Goal: Task Accomplishment & Management: Complete application form

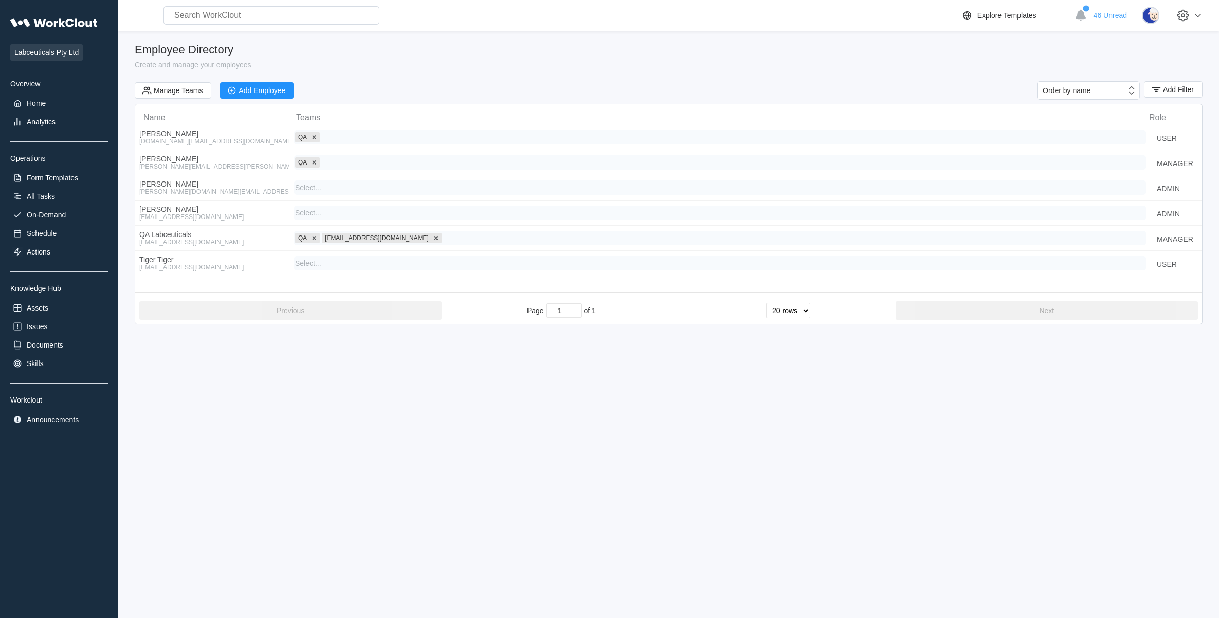
select select "20"
click at [67, 174] on div "Form Templates" at bounding box center [52, 178] width 51 height 8
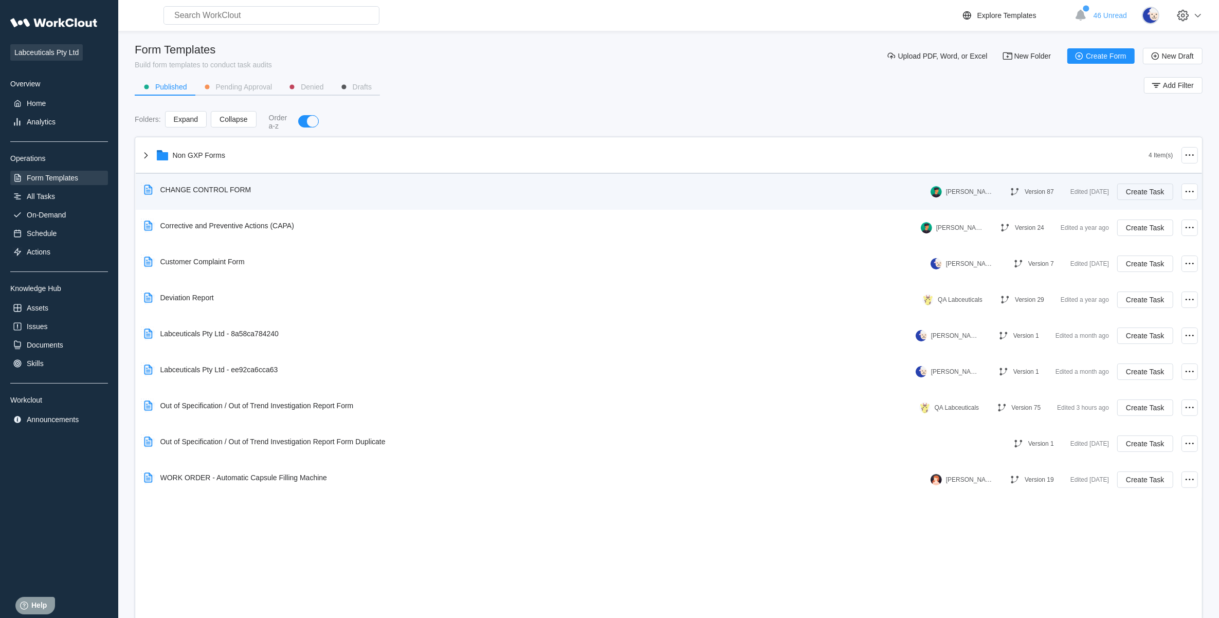
click at [1148, 184] on button "Create Task" at bounding box center [1145, 192] width 56 height 16
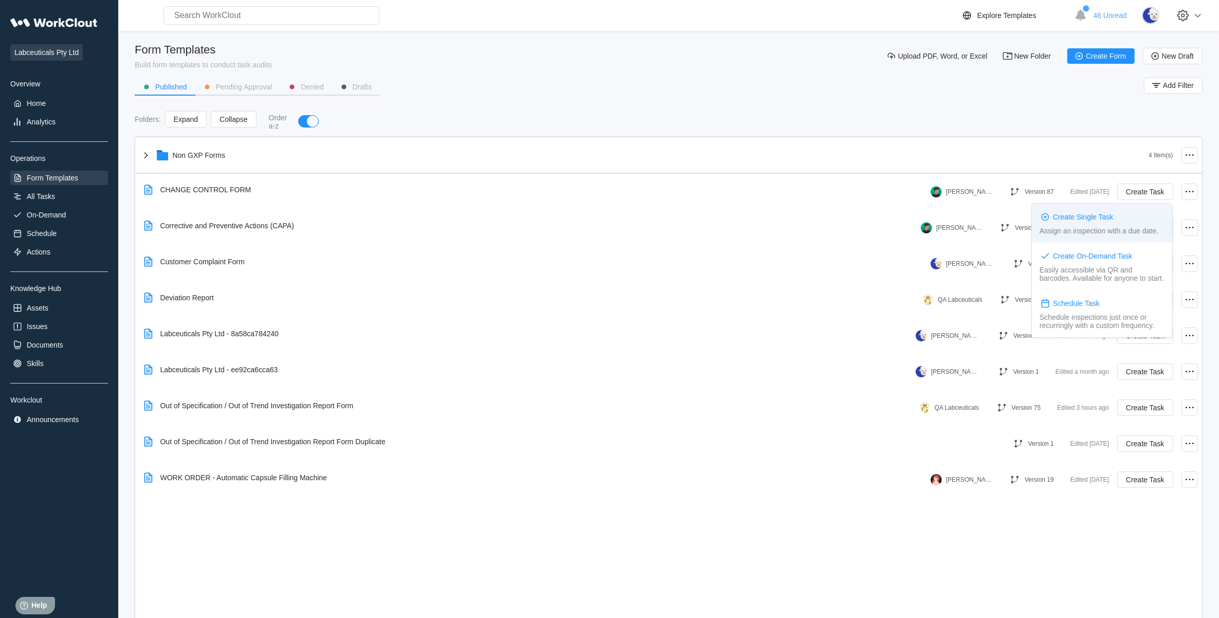
click at [1104, 223] on div "Create Single Task Assign an inspection with a due date." at bounding box center [1102, 223] width 140 height 39
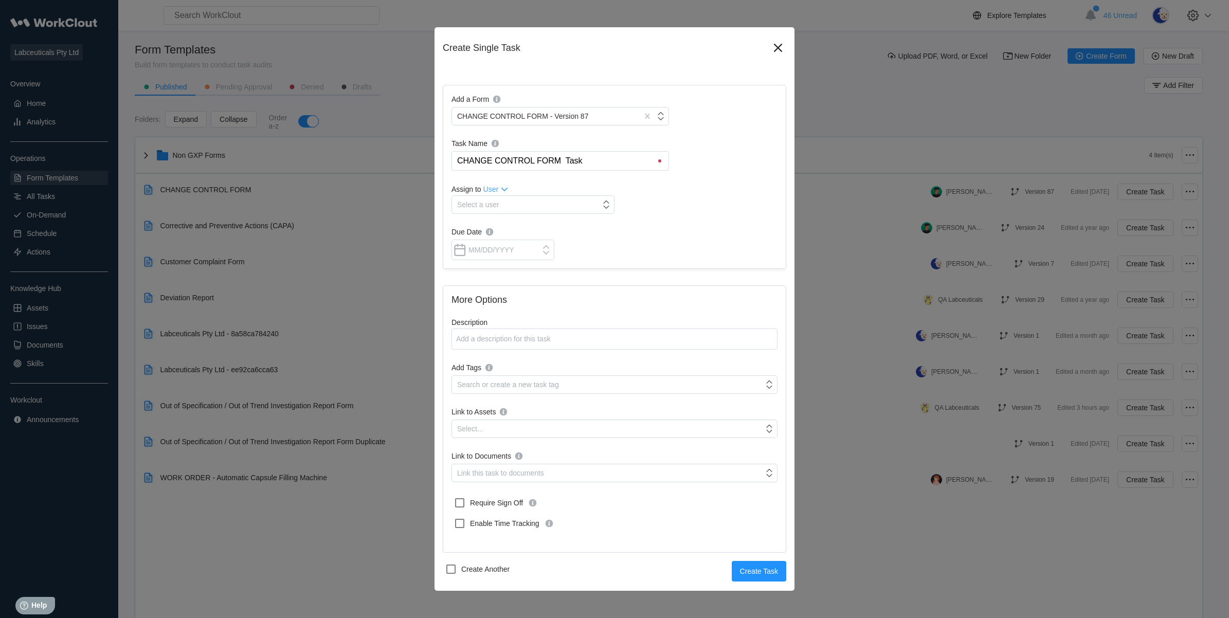
drag, startPoint x: 593, startPoint y: 157, endPoint x: 420, endPoint y: 160, distance: 172.8
click at [420, 160] on div "Create Single Task Add a Form CHANGE CONTROL FORM - Version 87 Task Name CHANGE…" at bounding box center [614, 309] width 1229 height 618
type input "CC-25-019"
click at [535, 214] on div "Add a Form CHANGE CONTROL FORM - Version 87 Task Name CC-25-019 CC-25-019 Assig…" at bounding box center [614, 177] width 343 height 184
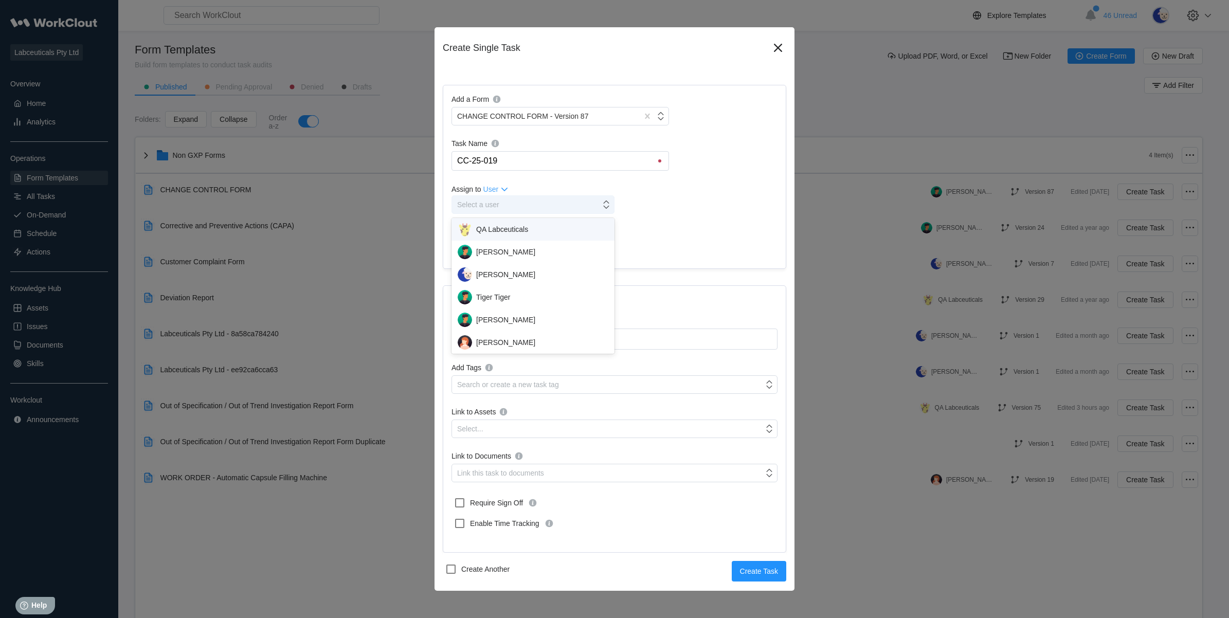
click at [535, 211] on div "Select a user" at bounding box center [526, 204] width 149 height 14
drag, startPoint x: 531, startPoint y: 251, endPoint x: 531, endPoint y: 271, distance: 20.1
click at [531, 271] on div "QA Labceuticals [PERSON_NAME] [PERSON_NAME] Tiger Tiger [PERSON_NAME] [PERSON_N…" at bounding box center [532, 286] width 163 height 136
click at [531, 271] on div "[PERSON_NAME]" at bounding box center [533, 274] width 151 height 14
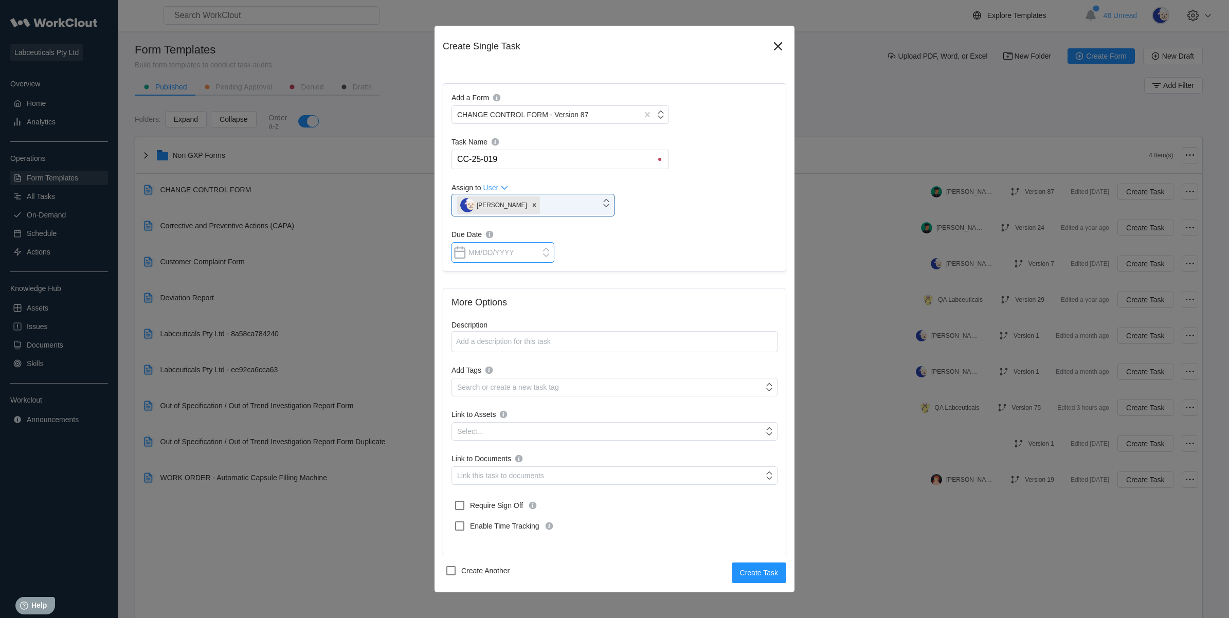
click at [530, 255] on input "Due Date" at bounding box center [502, 252] width 103 height 21
click at [528, 343] on div "18" at bounding box center [530, 344] width 14 height 14
type input "[DATE]"
click at [525, 334] on textarea "Description" at bounding box center [614, 341] width 326 height 21
type textarea "M"
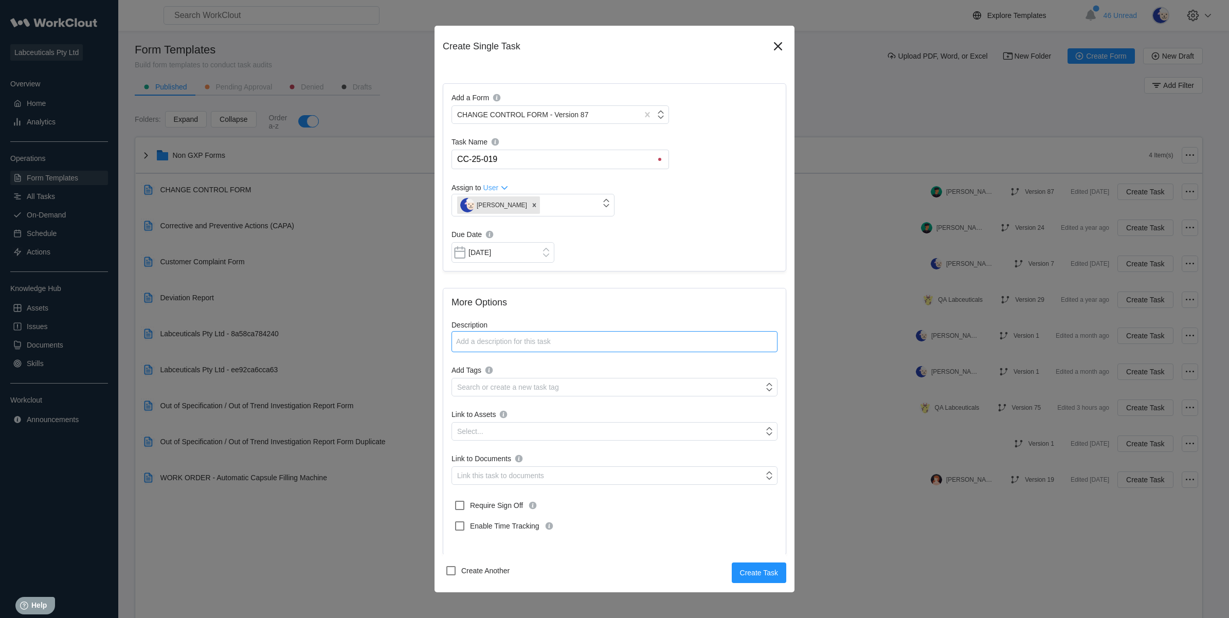
type textarea "x"
type textarea "Mo"
type textarea "x"
type textarea "Moe"
type textarea "x"
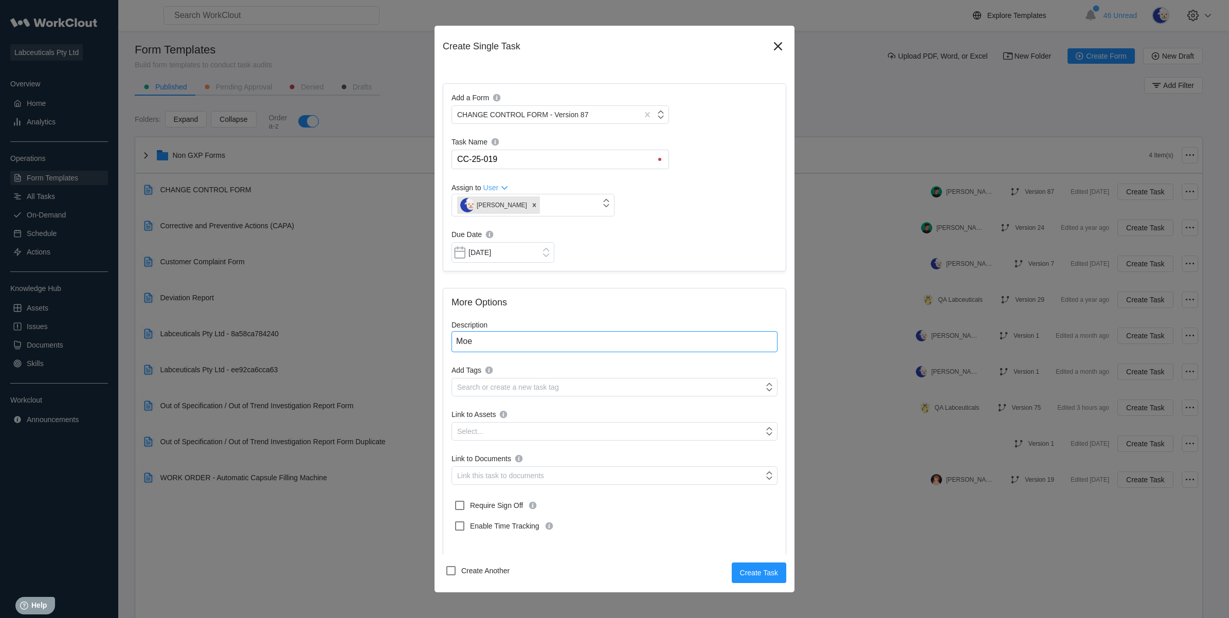
type textarea "Mo"
type textarea "x"
type textarea "Mor"
type textarea "x"
type textarea "More"
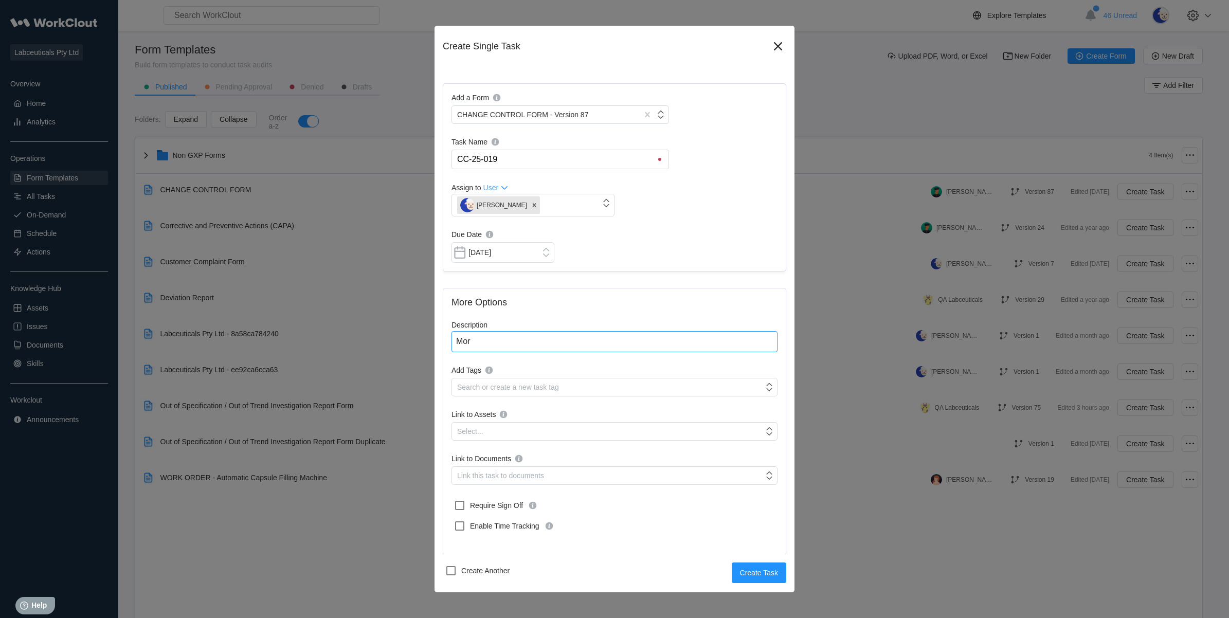
type textarea "x"
type textarea "More"
type textarea "x"
type textarea "More i"
type textarea "x"
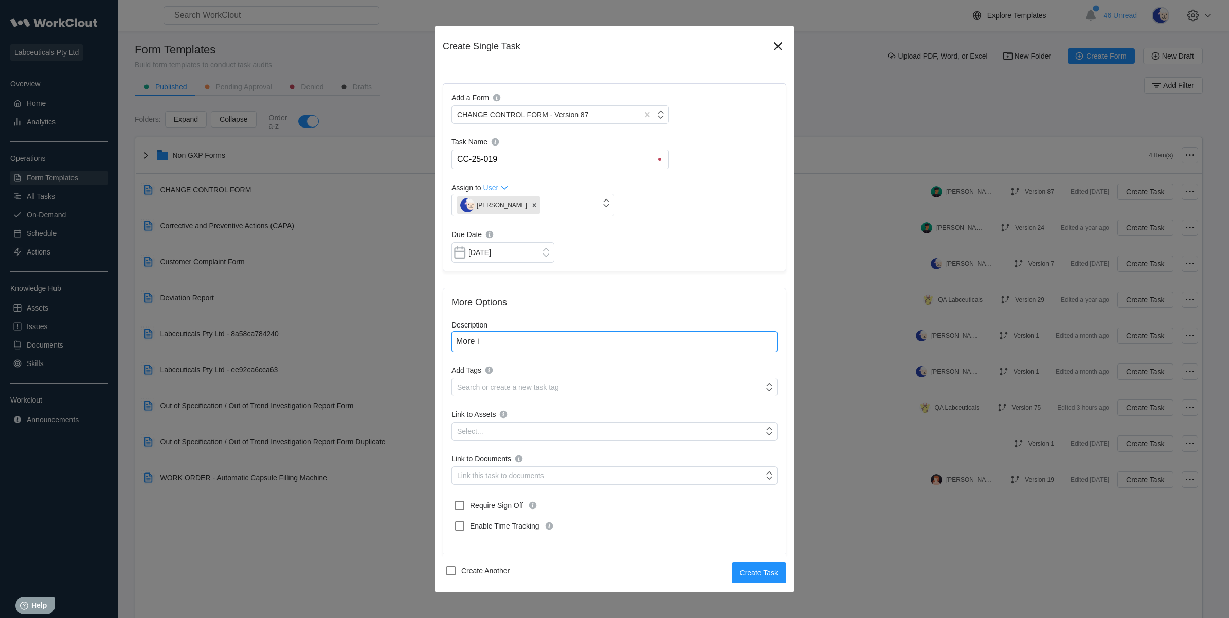
type textarea "More in"
type textarea "x"
type textarea "More inf"
type textarea "x"
type textarea "More info"
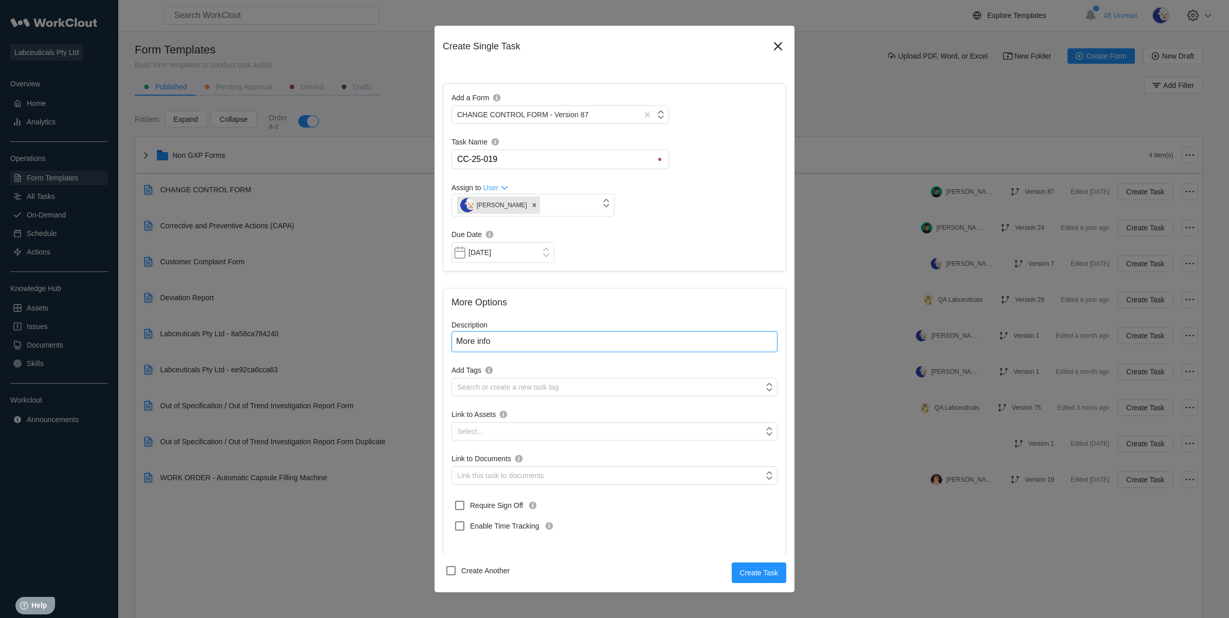
type textarea "x"
type textarea "More infor"
type textarea "x"
type textarea "More inform"
type textarea "x"
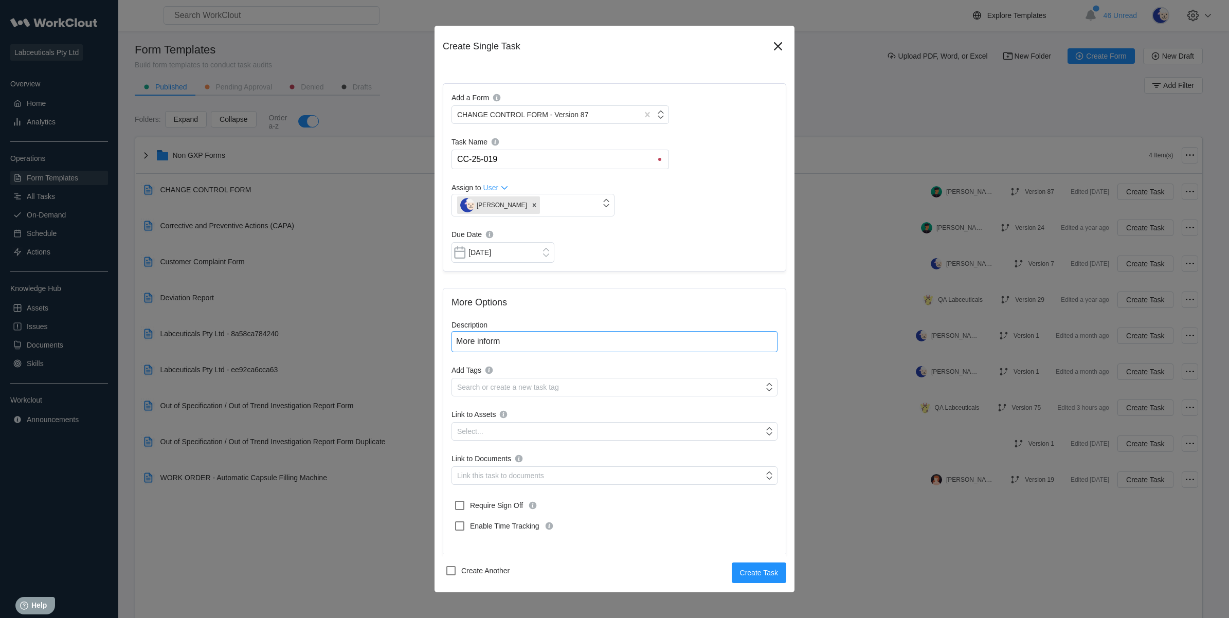
type textarea "More informa"
type textarea "x"
type textarea "More informat"
type textarea "x"
type textarea "More informati"
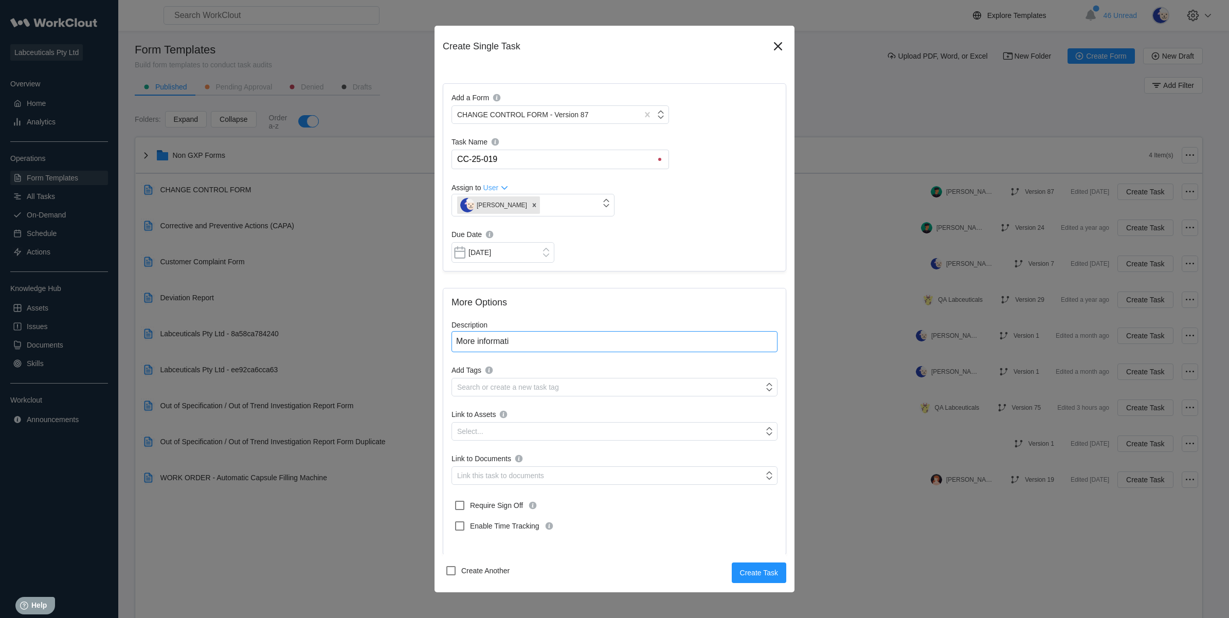
type textarea "x"
type textarea "More informatio"
type textarea "x"
type textarea "More information"
type textarea "x"
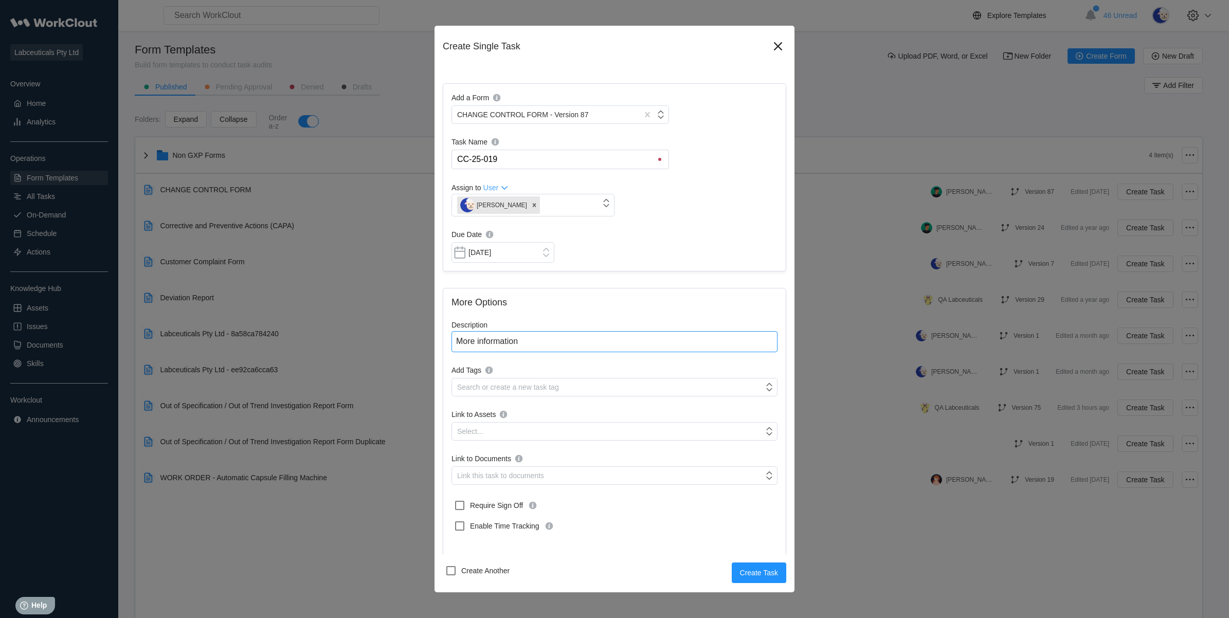
type textarea "More information"
type textarea "x"
type textarea "More information a"
type textarea "x"
type textarea "More information ad"
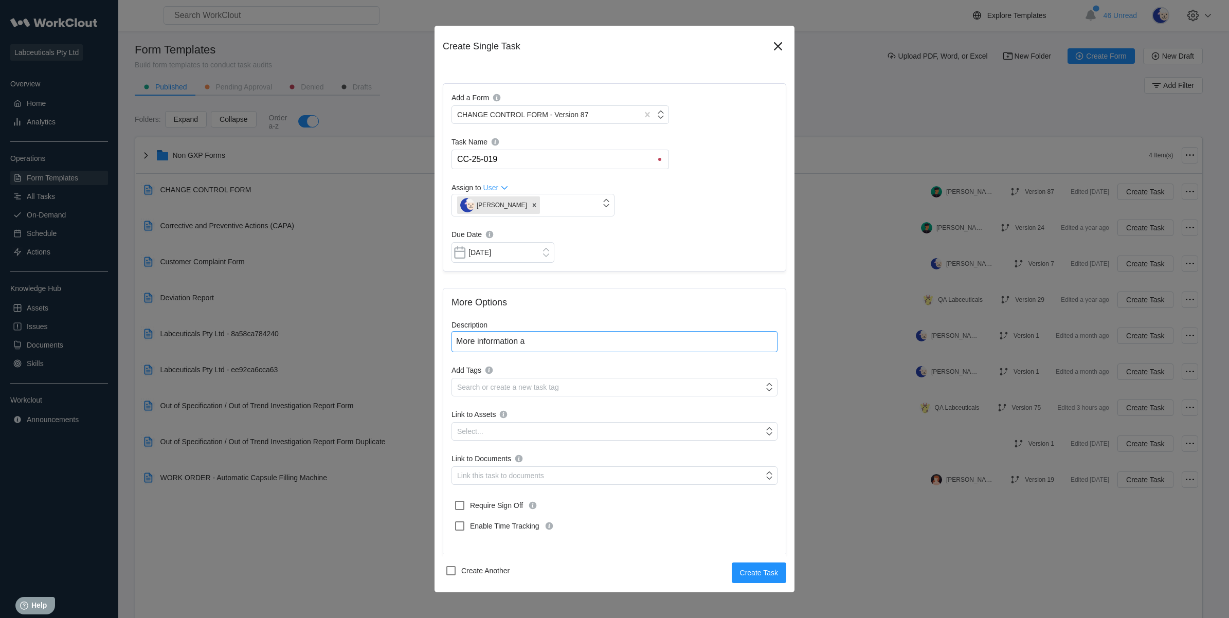
type textarea "x"
type textarea "More information add"
type textarea "x"
type textarea "More information adde"
type textarea "x"
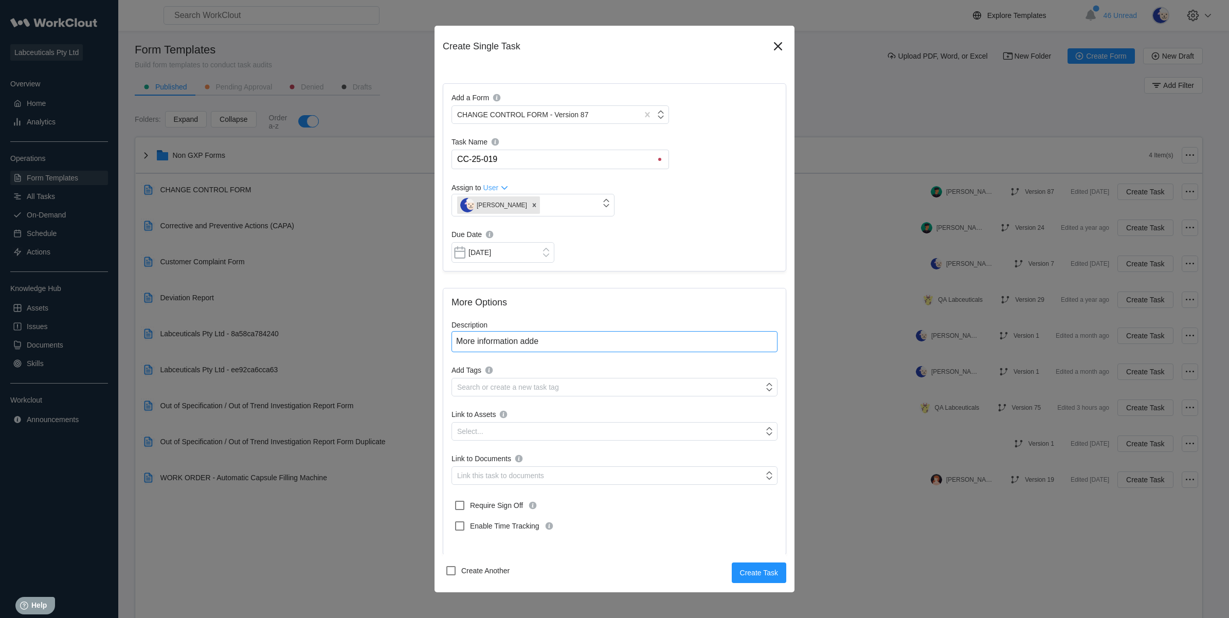
type textarea "More information added"
type textarea "x"
type textarea "More information added"
type textarea "x"
type textarea "More information added i"
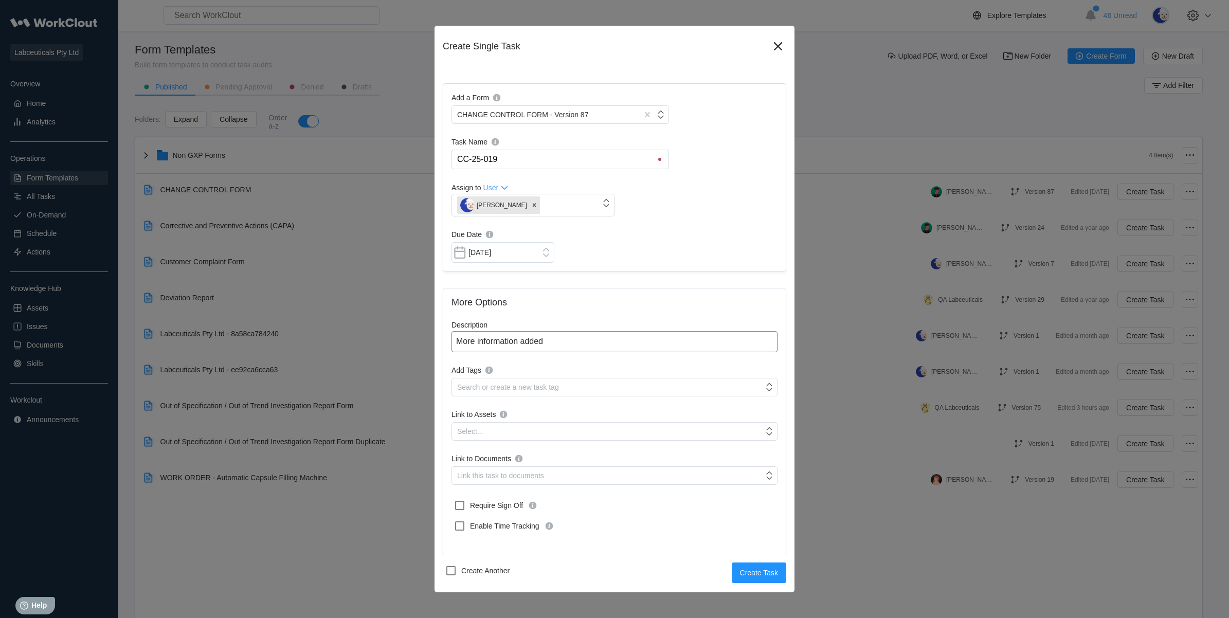
type textarea "x"
type textarea "More information added in"
type textarea "x"
type textarea "More information added int"
type textarea "x"
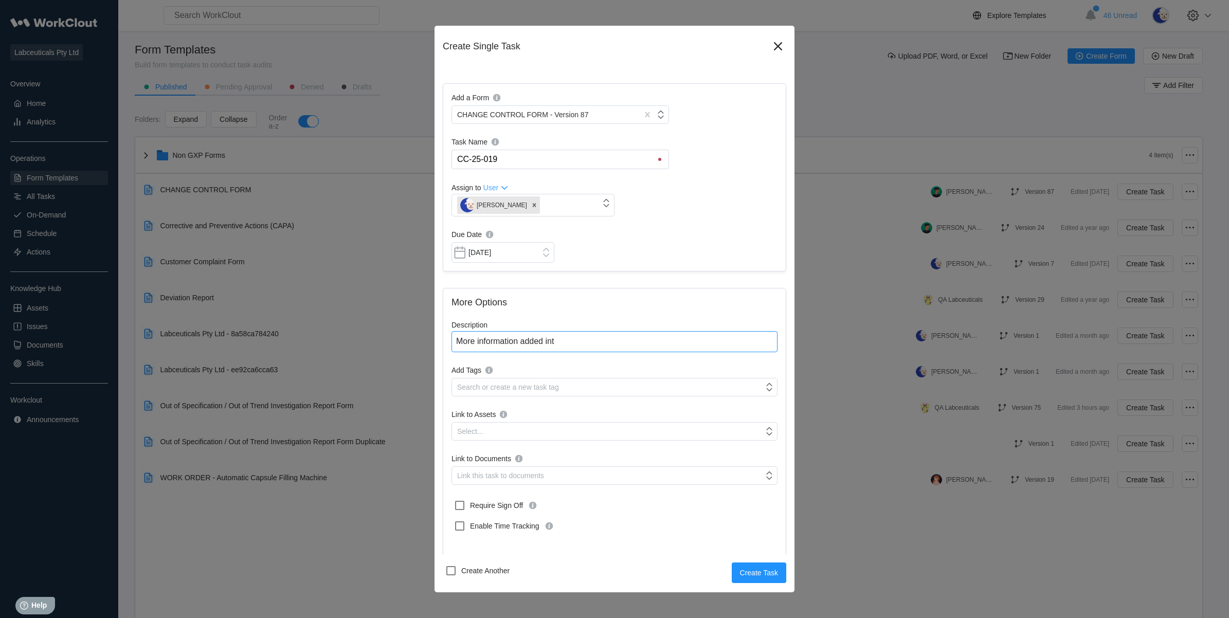
type textarea "More information added into"
type textarea "x"
type textarea "More information added into"
type textarea "x"
type textarea "More information added into S"
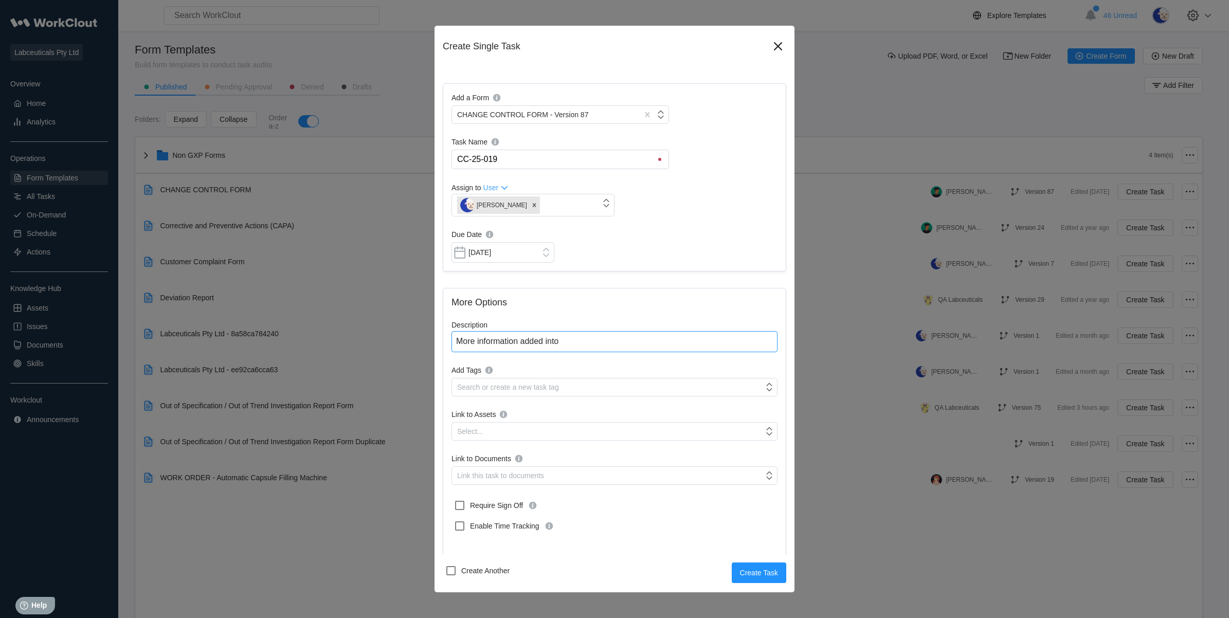
type textarea "x"
type textarea "More information added into Se"
type textarea "x"
type textarea "More information added into Sec"
type textarea "x"
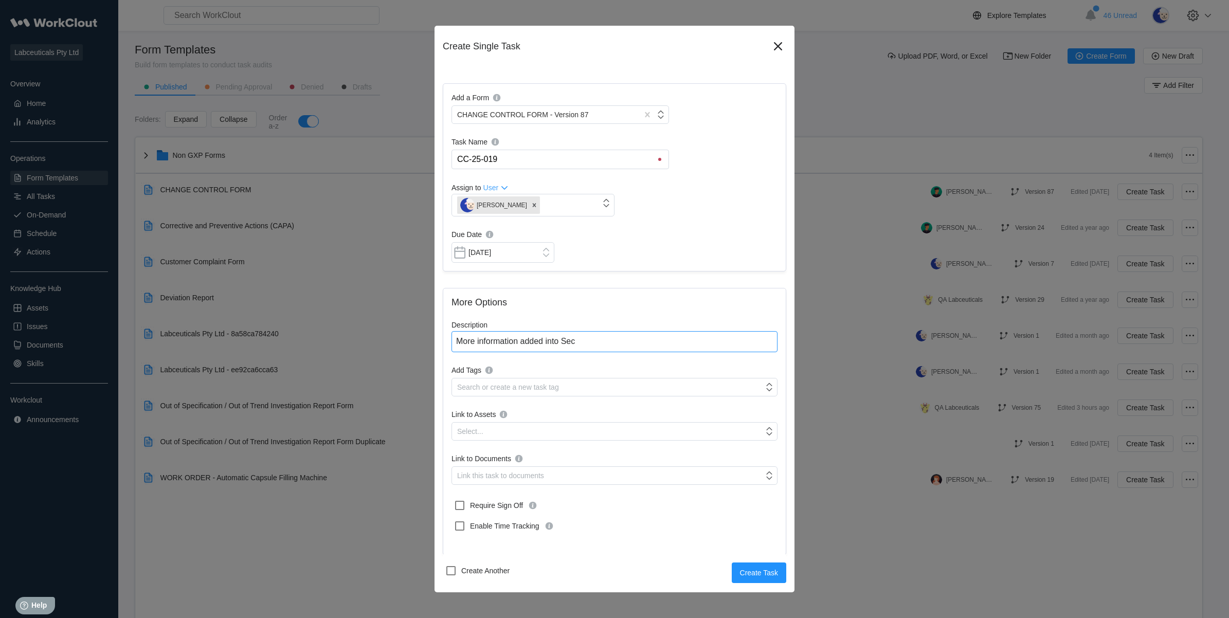
type textarea "More information added into Sect"
type textarea "x"
type textarea "More information added into Secti"
type textarea "x"
type textarea "More information added into Sectio"
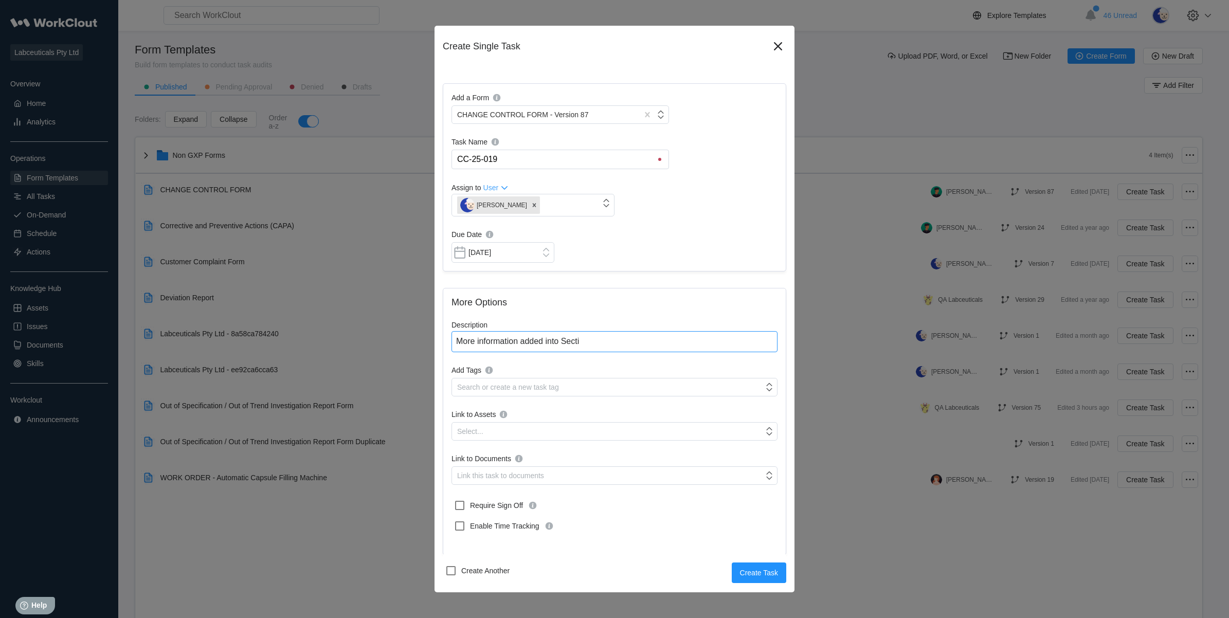
type textarea "x"
type textarea "More information added into Section"
type textarea "x"
type textarea "More information added into Section"
type textarea "x"
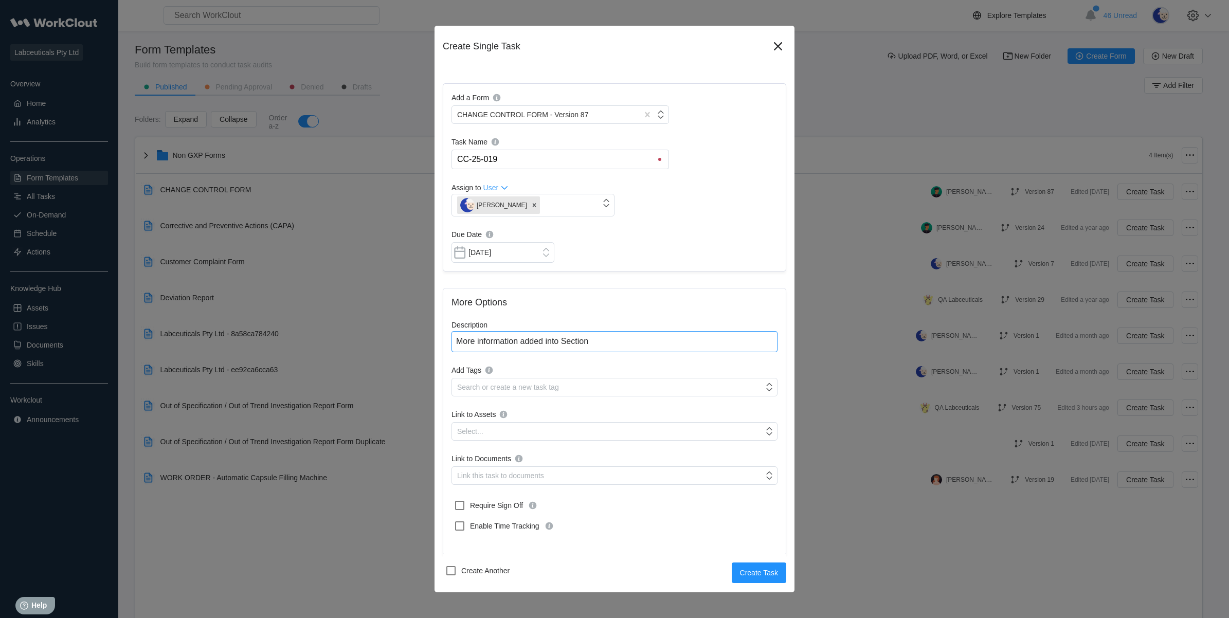
type textarea "More information added into Section"
type textarea "x"
type textarea "More information added into Sectio"
type textarea "x"
type textarea "More information added into Section"
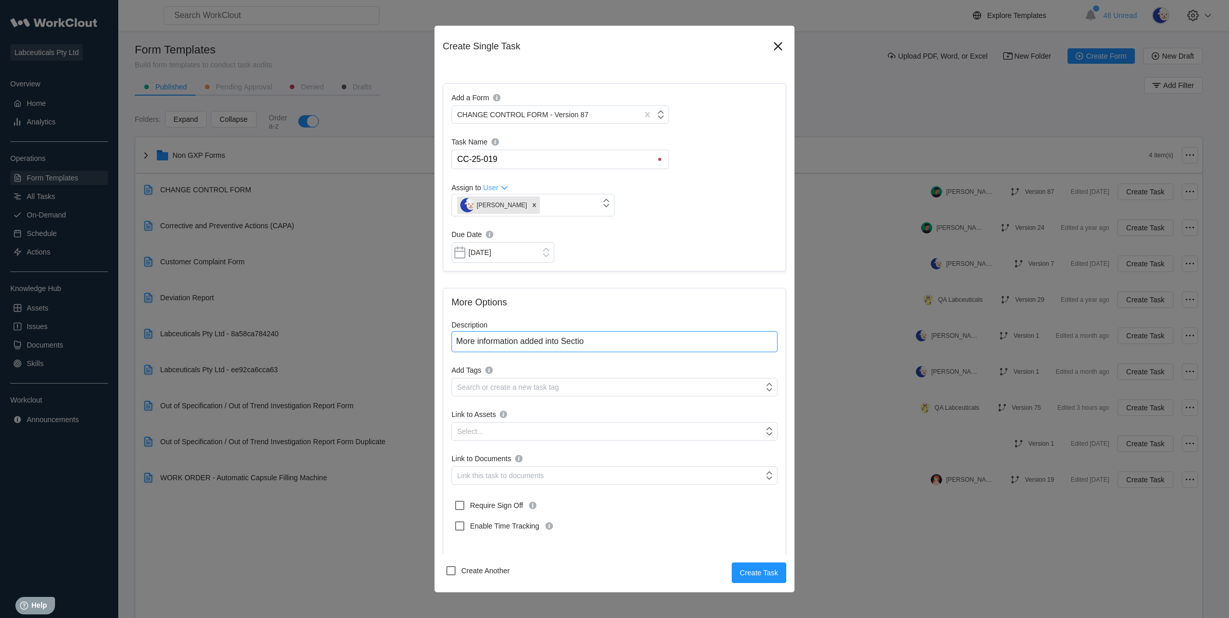
type textarea "x"
type textarea "More information added into Section5"
type textarea "x"
type textarea "More information added into Section5"
type textarea "x"
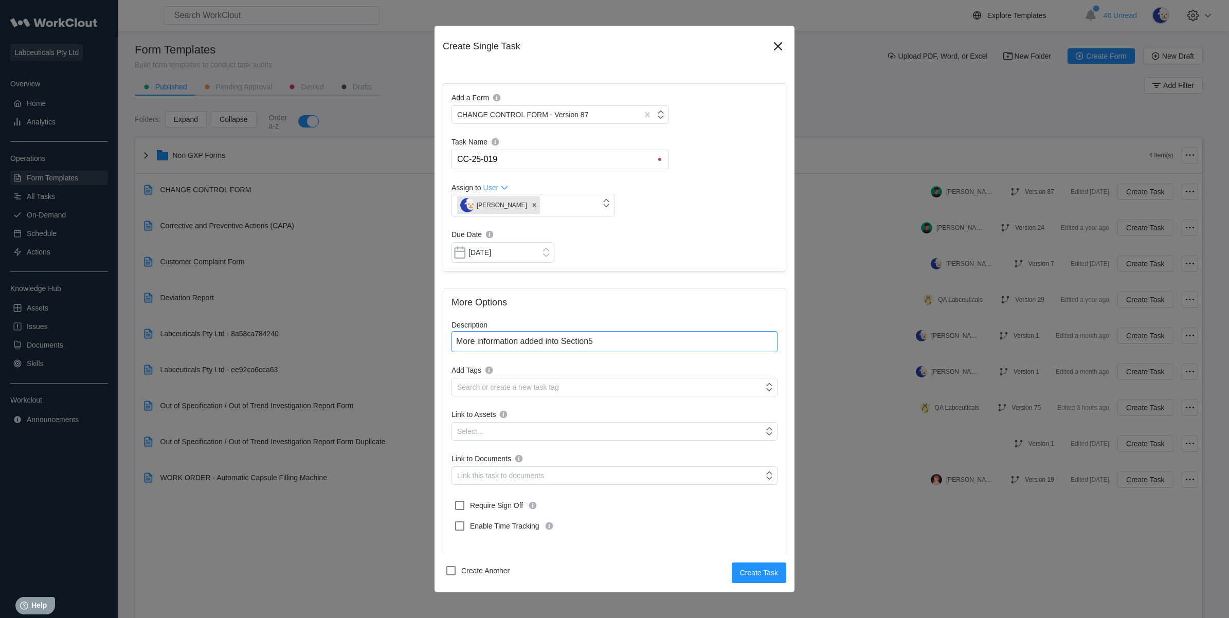
type textarea "More information added into Section5 o"
type textarea "x"
type textarea "More information added into Section5 of"
type textarea "x"
type textarea "More information added into Section5 of"
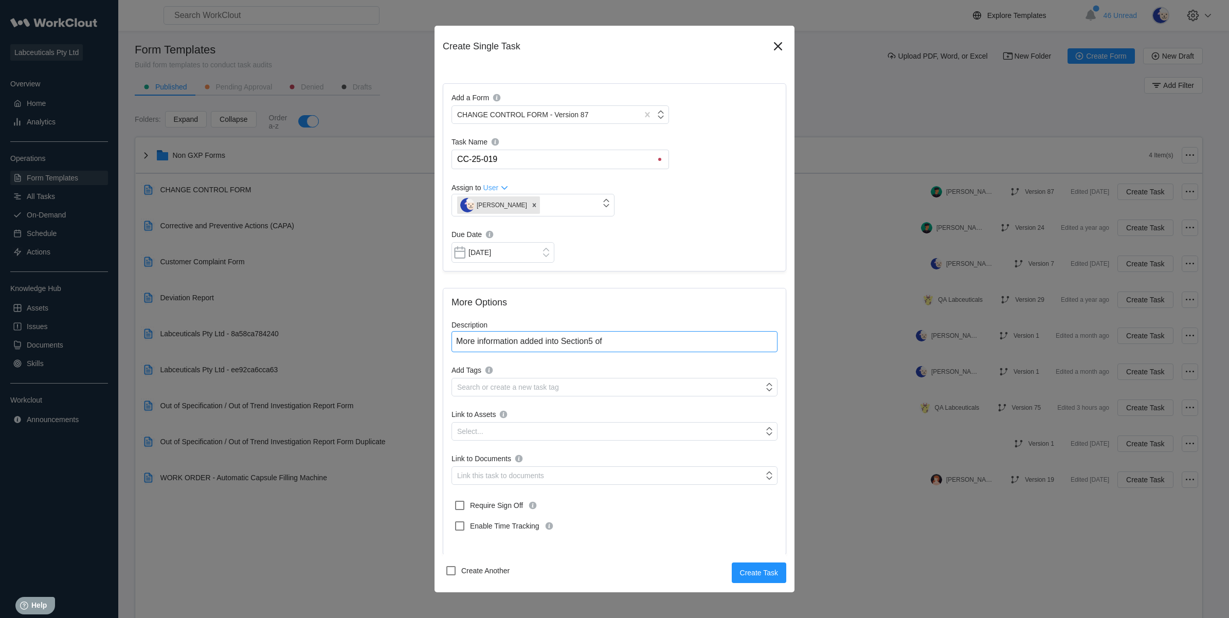
type textarea "x"
type textarea "More information added into Section5 of O"
type textarea "x"
type textarea "More information added into Section5 of OU"
type textarea "x"
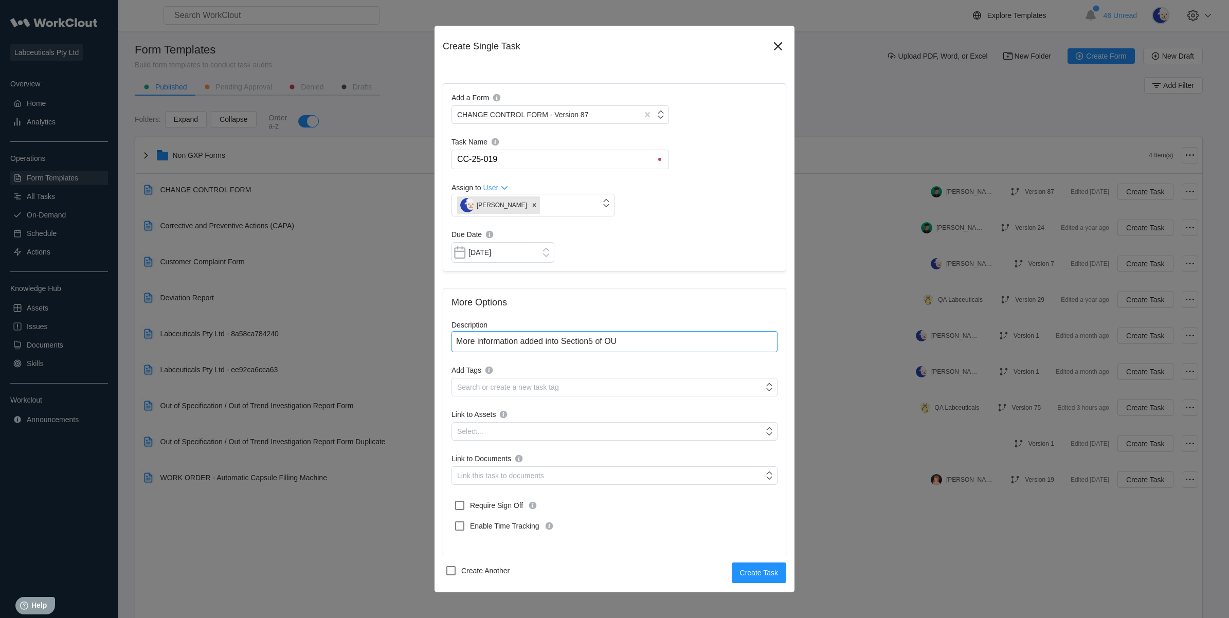
type textarea "More information added into Section5 of OUt"
type textarea "x"
type textarea "More information added into Section5 of OUt"
type textarea "x"
type textarea "More information added into Section5 of OUt o"
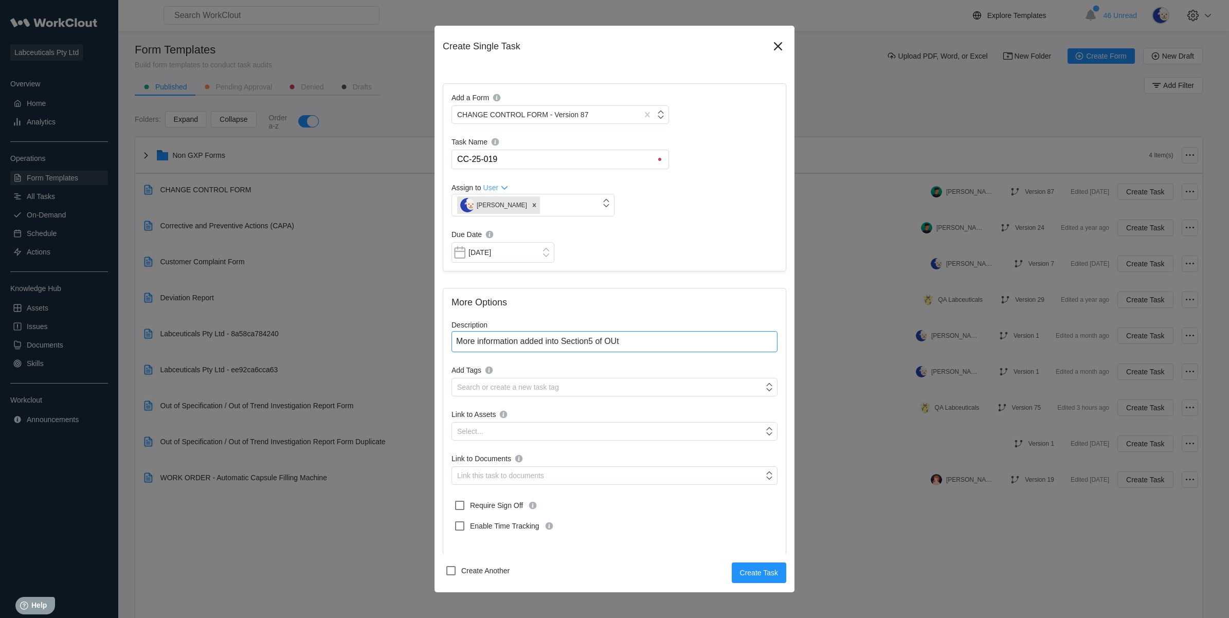
type textarea "x"
type textarea "More information added into Section5 of OUt of"
type textarea "x"
type textarea "More information added into Section5 of OUt of"
type textarea "x"
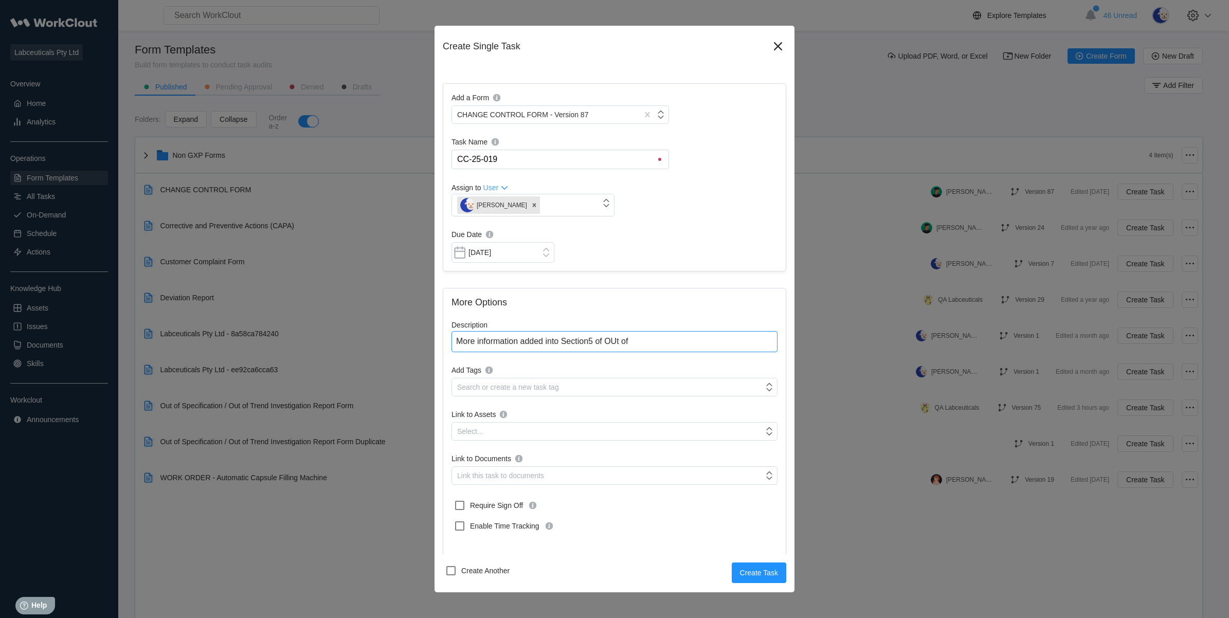
type textarea "More information added into Section5 of OUt of"
type textarea "x"
type textarea "More information added into Section5 of OUt o"
type textarea "x"
type textarea "More information added into Section5 of OUt"
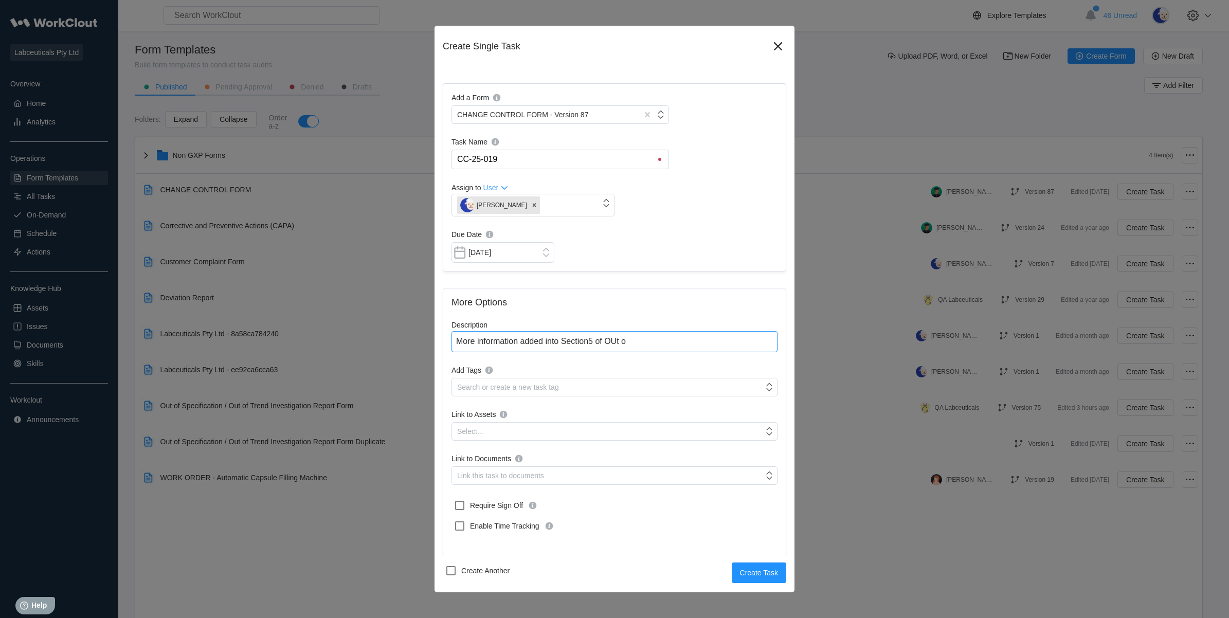
type textarea "x"
type textarea "More information added into Section5 of OUt"
type textarea "x"
type textarea "More information added into Section5 of OU"
type textarea "x"
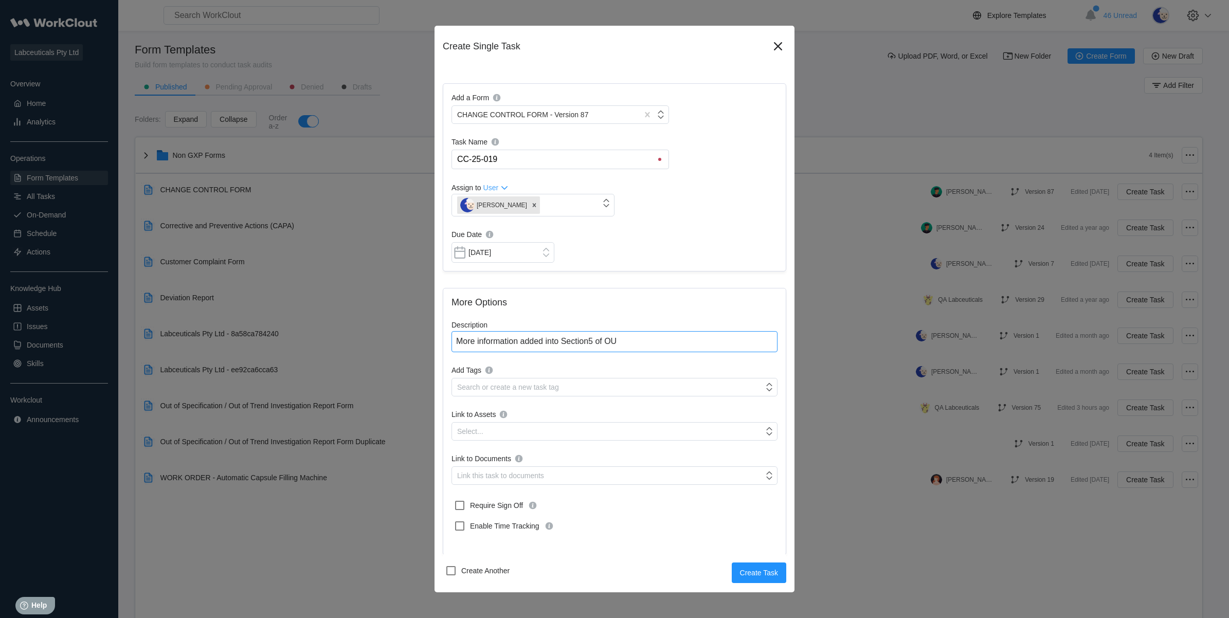
type textarea "More information added into Section5 of O"
type textarea "x"
type textarea "More information added into Section5 of Ou"
type textarea "x"
type textarea "More information added into Section5 of Out"
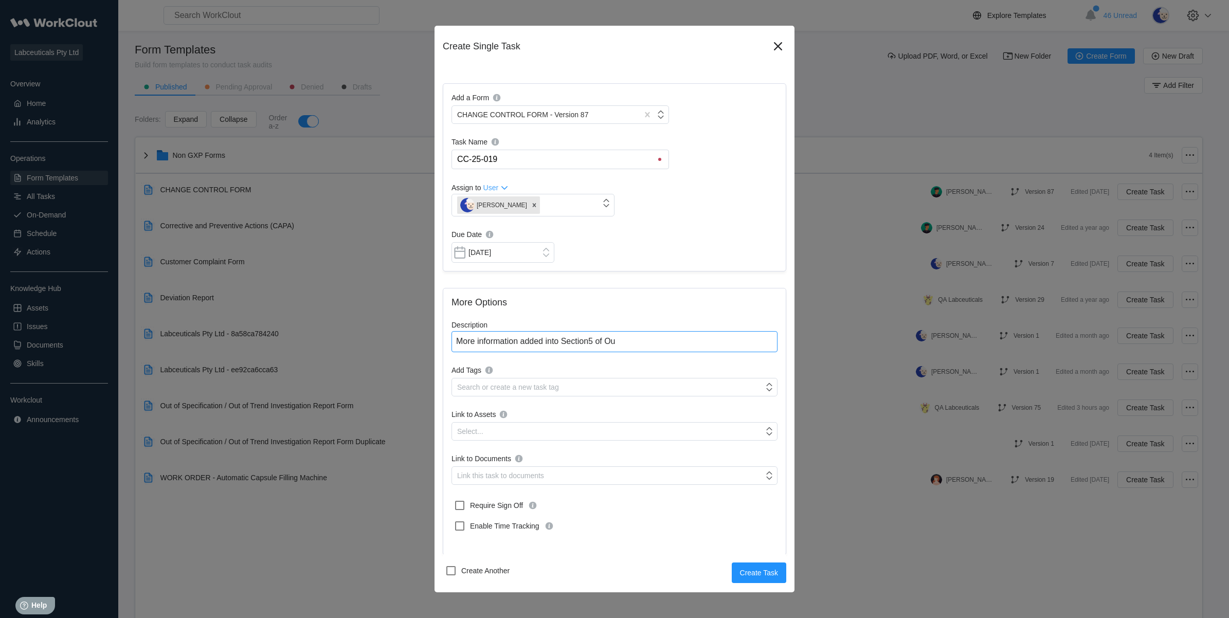
type textarea "x"
type textarea "More information added into Section5 of Out"
type textarea "x"
type textarea "More information added into Section5 of Out o"
type textarea "x"
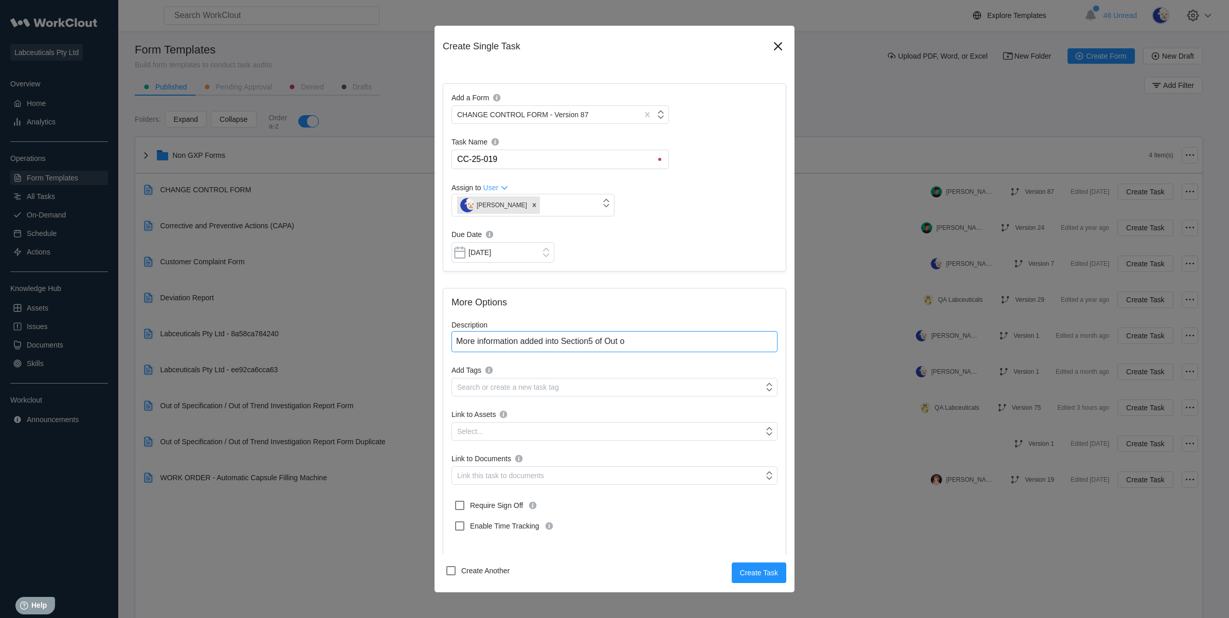
type textarea "More information added into Section5 of Out of"
type textarea "x"
type textarea "More information added into Section5 of Out of"
type textarea "x"
type textarea "More information added into Section5 of Out of p"
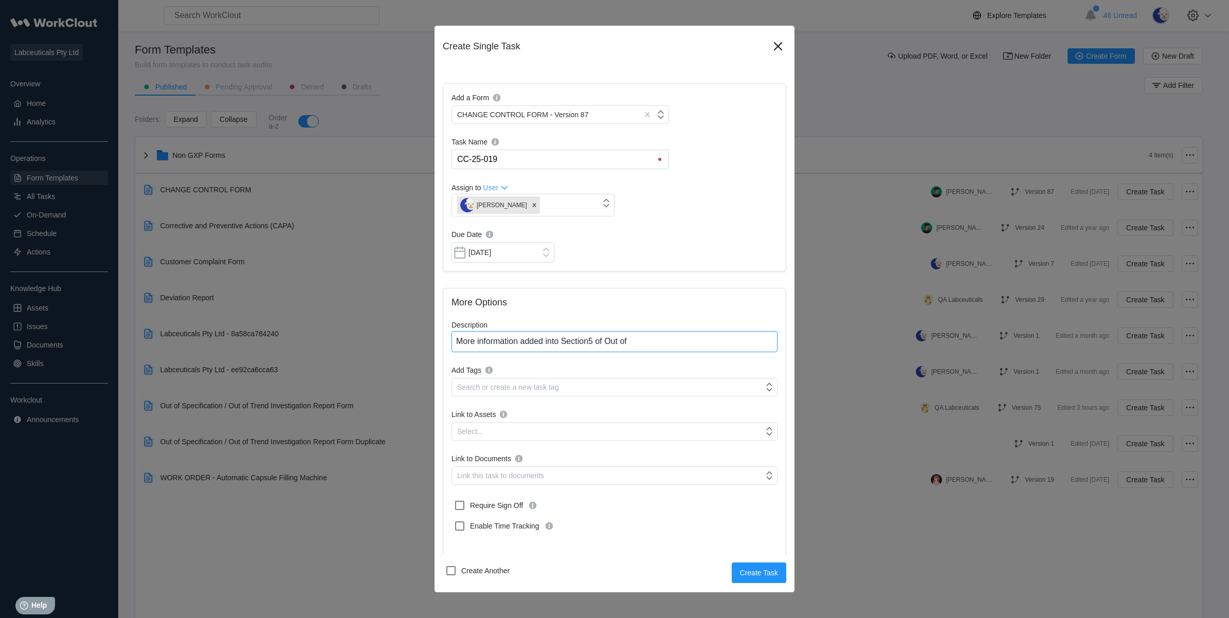
type textarea "x"
type textarea "More information added into Section5 of Out of"
type textarea "x"
type textarea "More information added into Section5 of Out of S"
type textarea "x"
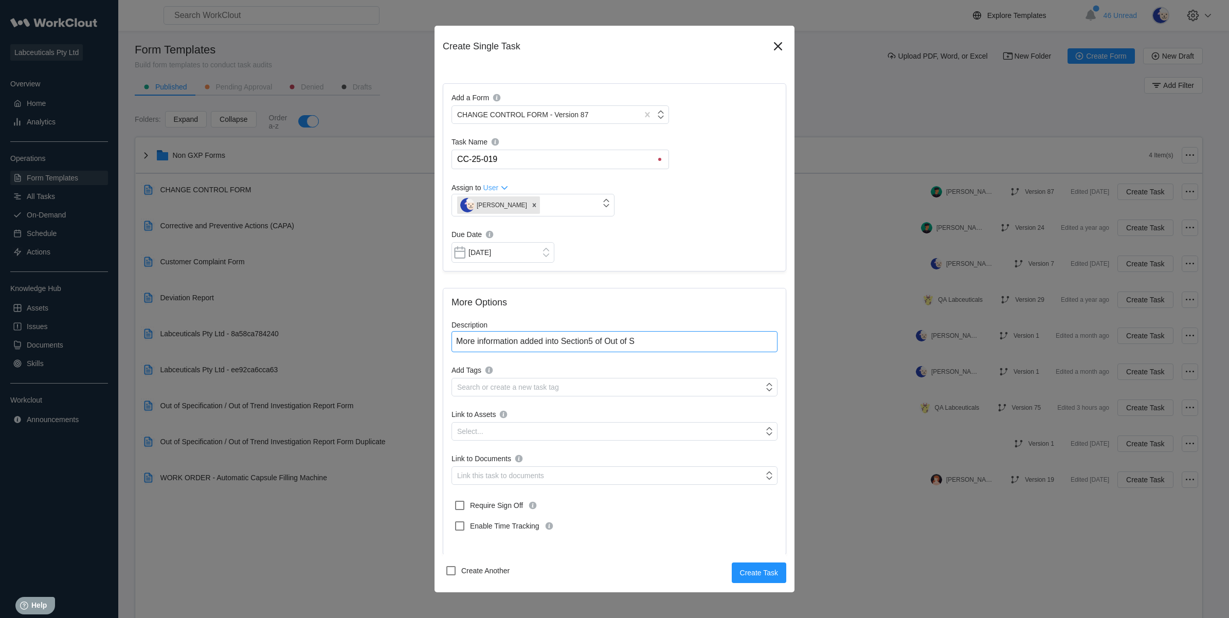
type textarea "More information added into Section5 of Out of So"
type textarea "x"
type textarea "More information added into Section5 of Out of Soe"
type textarea "x"
type textarea "More information added into Section5 of Out of So"
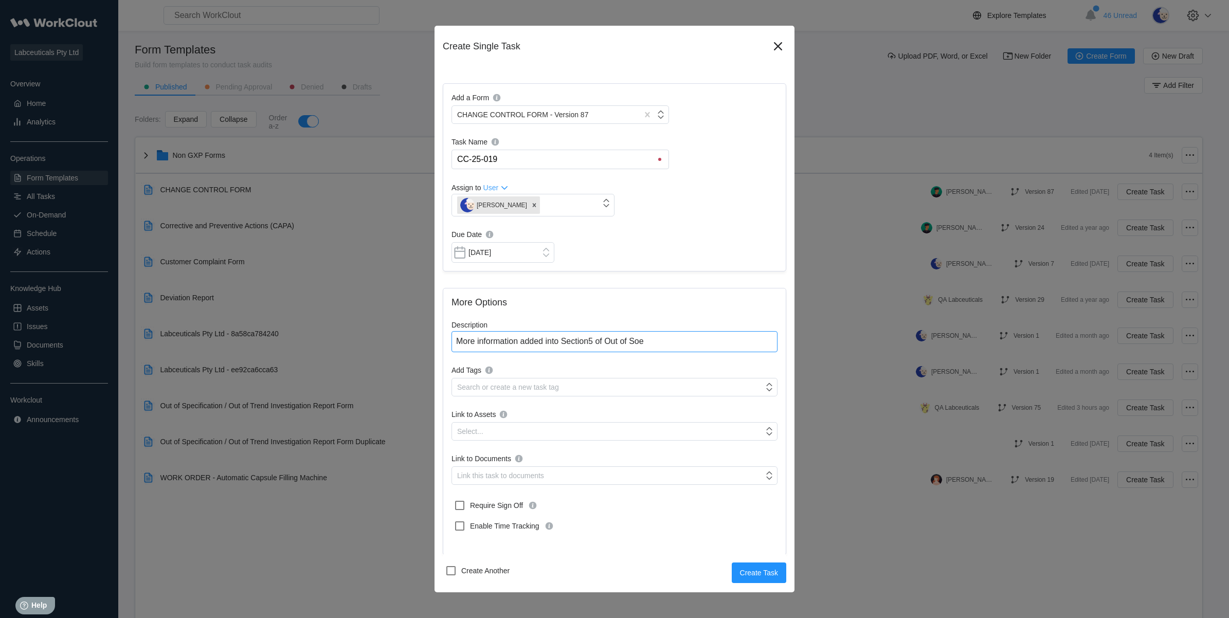
type textarea "x"
type textarea "More information added into Section5 of Out of S"
type textarea "x"
type textarea "More information added into Section5 of Out of Sp"
type textarea "x"
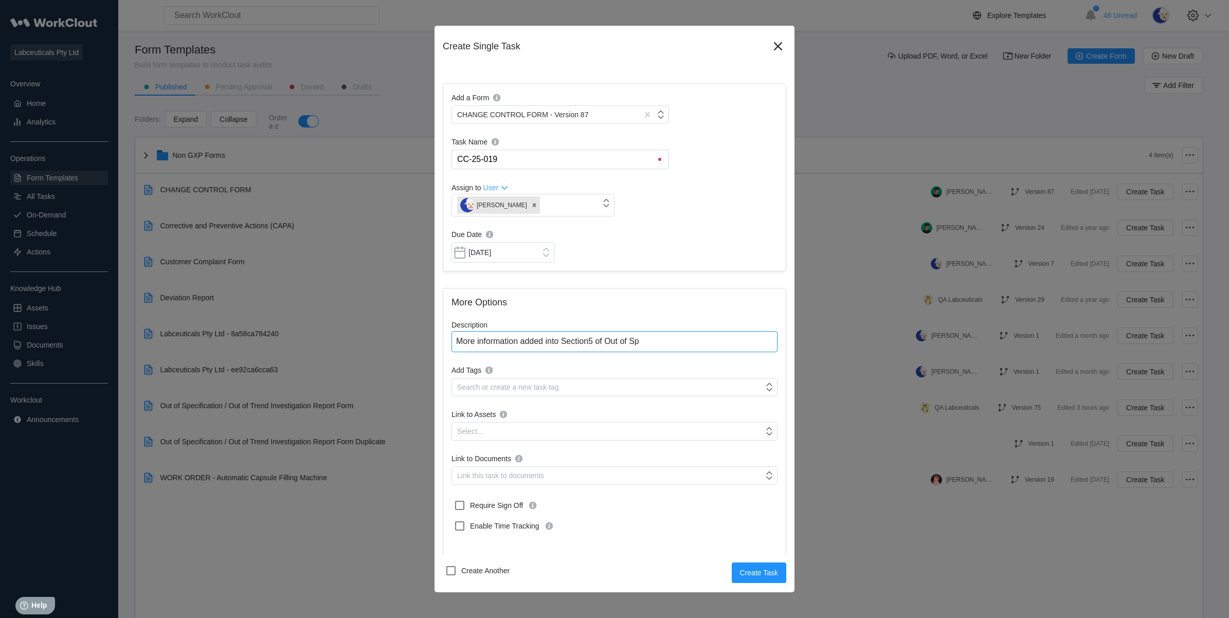
type textarea "More information added into Section5 of Out of Spe"
type textarea "x"
type textarea "More information added into Section5 of Out of Spec"
type textarea "x"
type textarea "More information added into Section5 of Out of Speci"
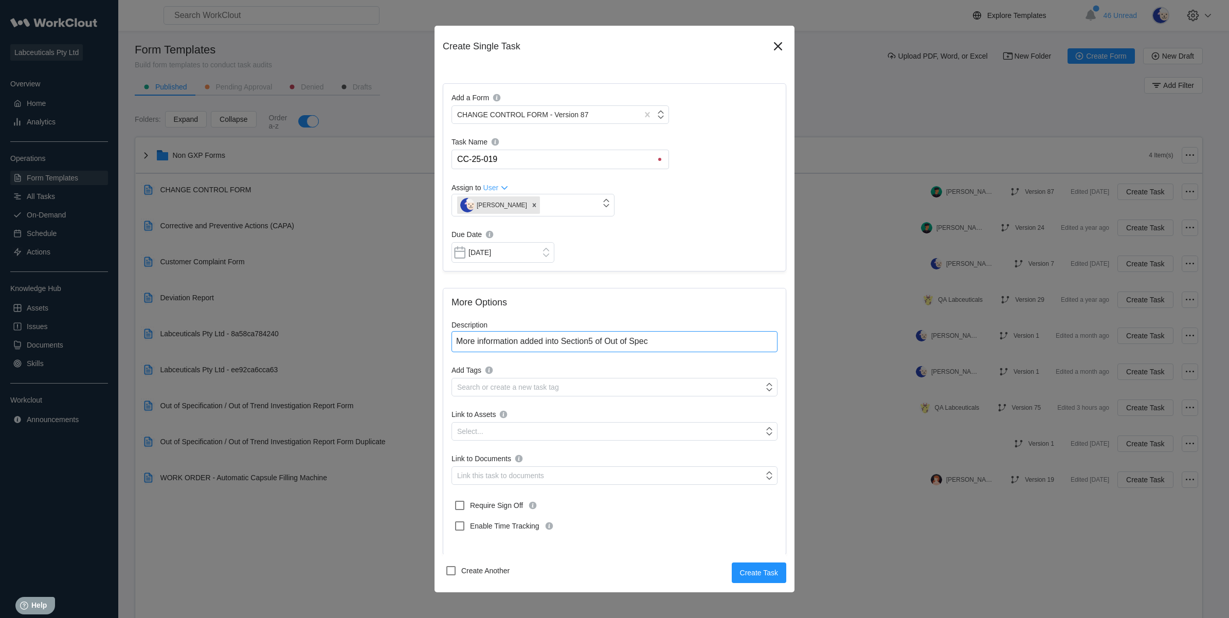
type textarea "x"
type textarea "More information added into Section5 of Out of Specif"
type textarea "x"
type textarea "More information added into Section5 of Out of Specifi"
type textarea "x"
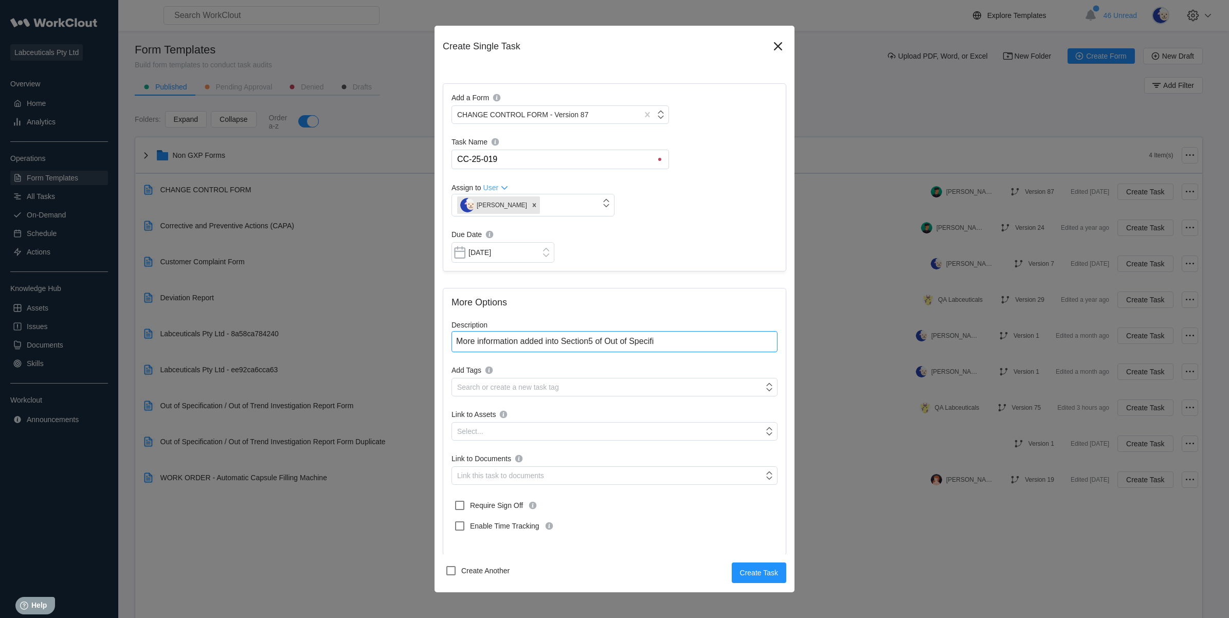
type textarea "More information added into Section5 of Out of Specific"
type textarea "x"
type textarea "More information added into Section5 of Out of Specifica"
type textarea "x"
type textarea "More information added into Section5 of Out of Specificati"
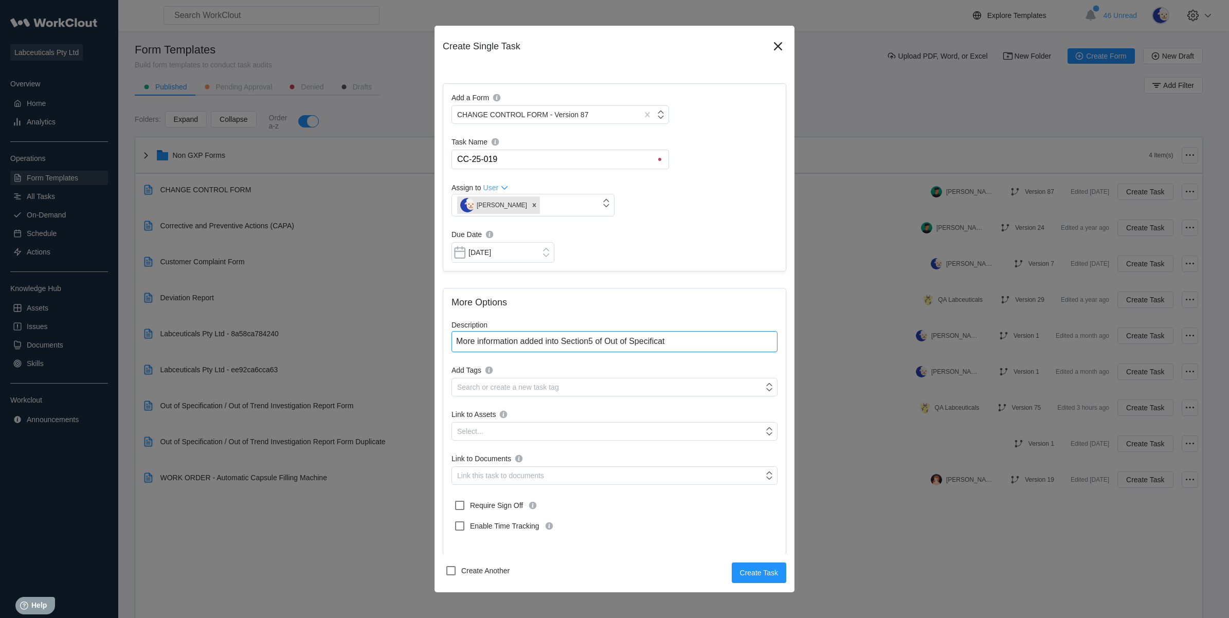
type textarea "x"
type textarea "More information added into Section5 of Out of Specificatio"
type textarea "x"
type textarea "More information added into Section5 of Out of Specification"
type textarea "x"
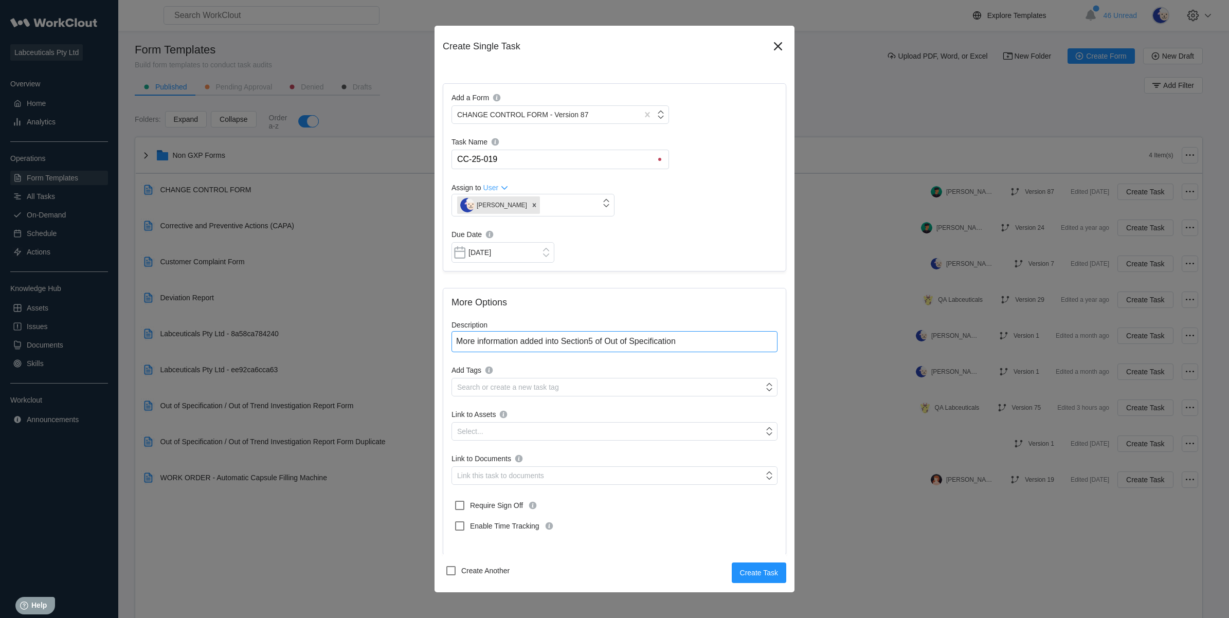
type textarea "More information added into Section5 of Out of Specification"
type textarea "x"
type textarea "More information added into Section5 of Out of Specification"
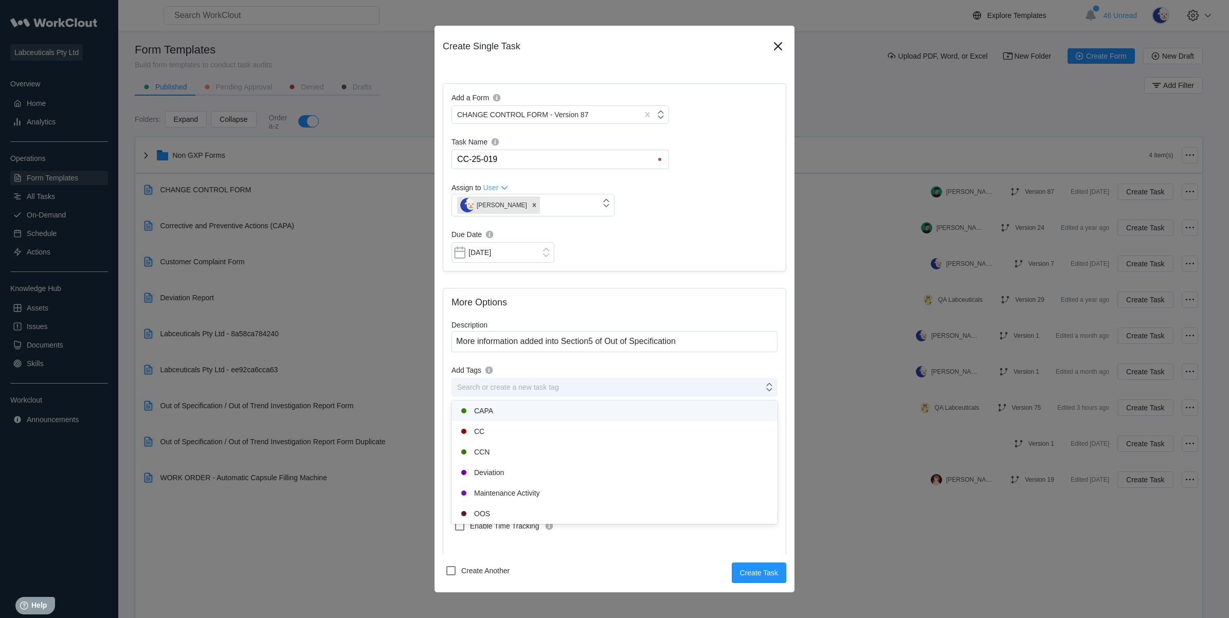
click at [499, 389] on div "Search or create a new task tag" at bounding box center [508, 387] width 102 height 8
click at [494, 426] on div "CC" at bounding box center [615, 431] width 314 height 12
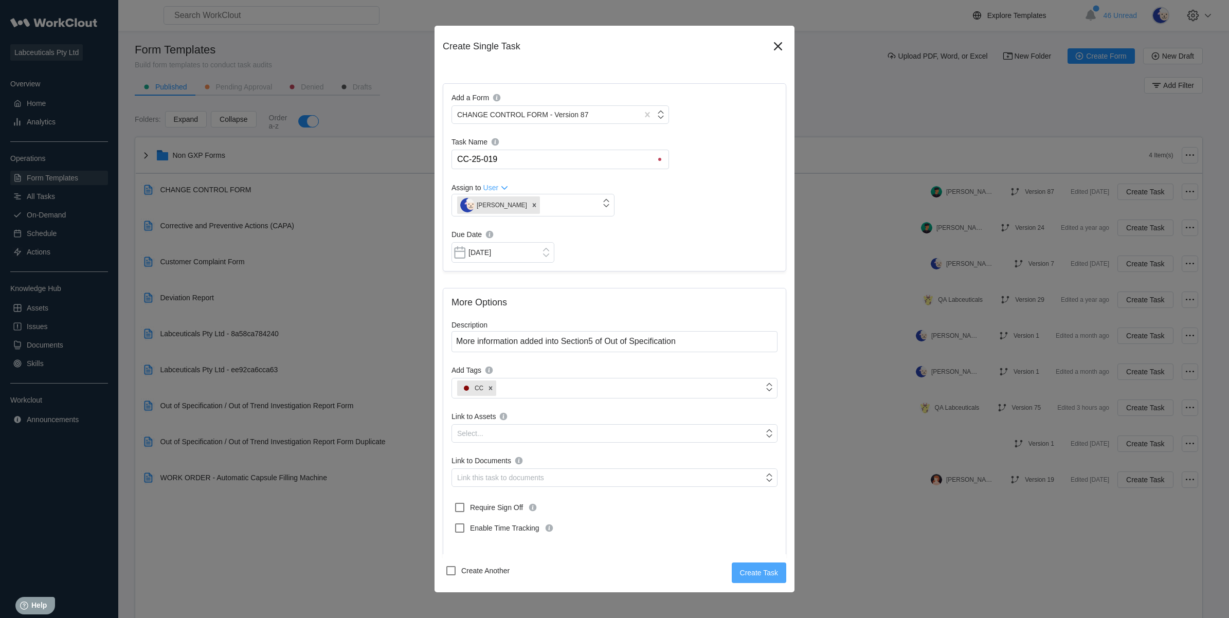
click at [753, 576] on span "Create Task" at bounding box center [759, 572] width 38 height 7
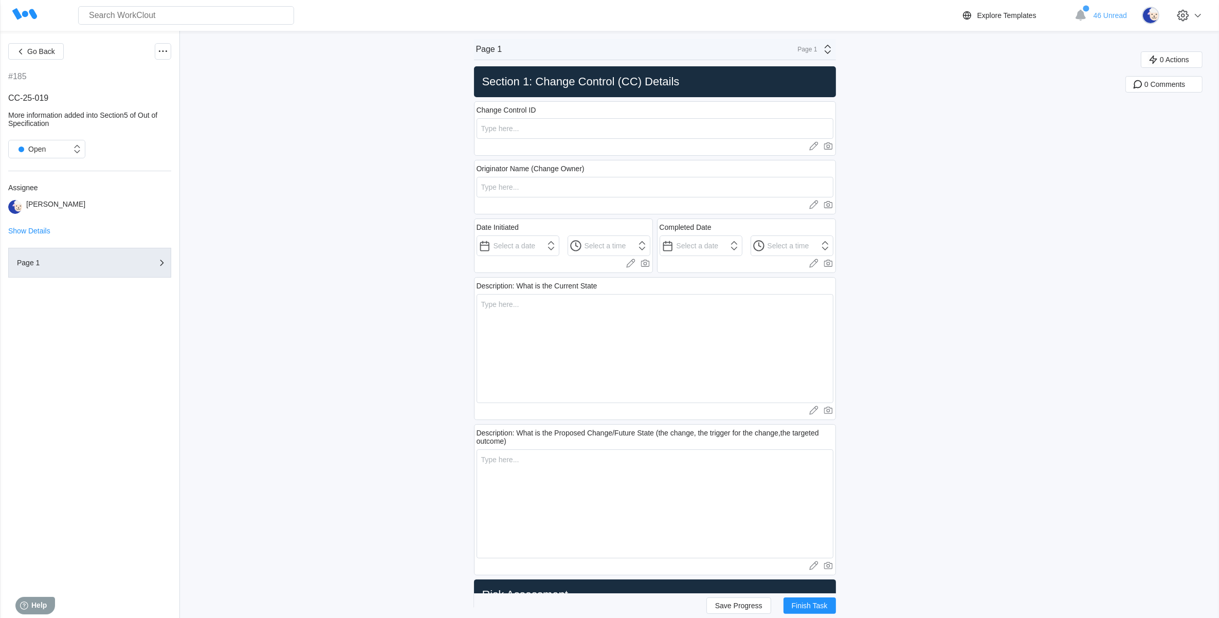
click at [528, 141] on div at bounding box center [655, 146] width 357 height 10
click at [531, 134] on input "text" at bounding box center [655, 128] width 357 height 21
type input "CC-25-016"
type input "[PERSON_NAME]"
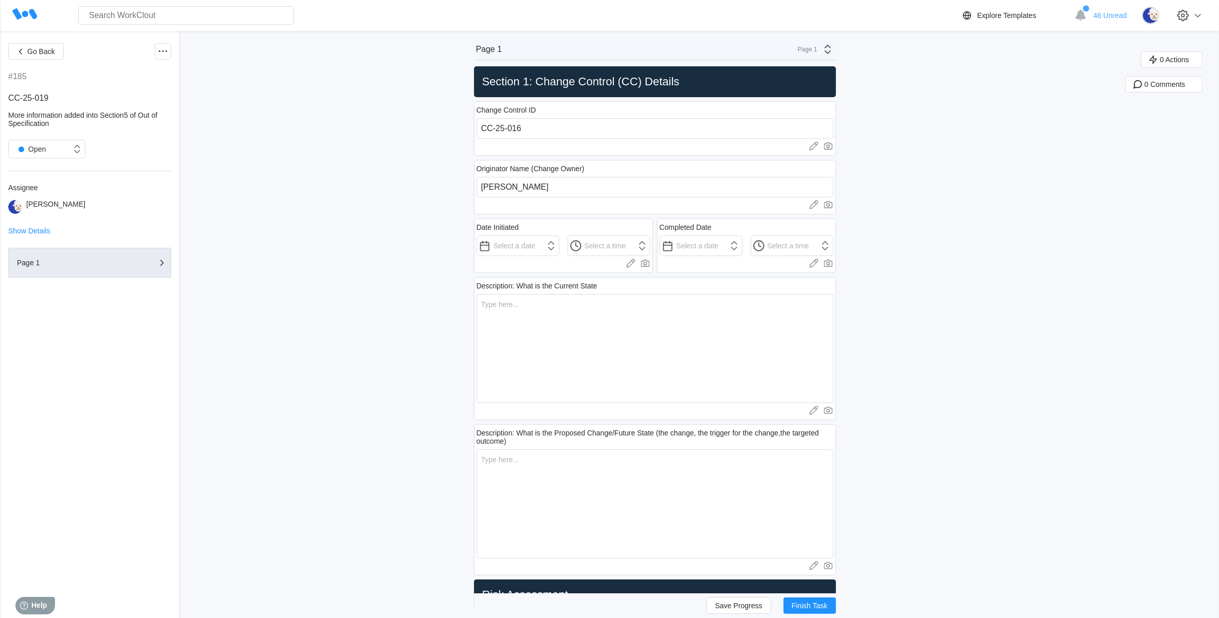
type input "Tiger"
type input "[PERSON_NAME]"
click at [523, 127] on input "CC-25-016" at bounding box center [655, 128] width 357 height 21
type input "CC-25-019"
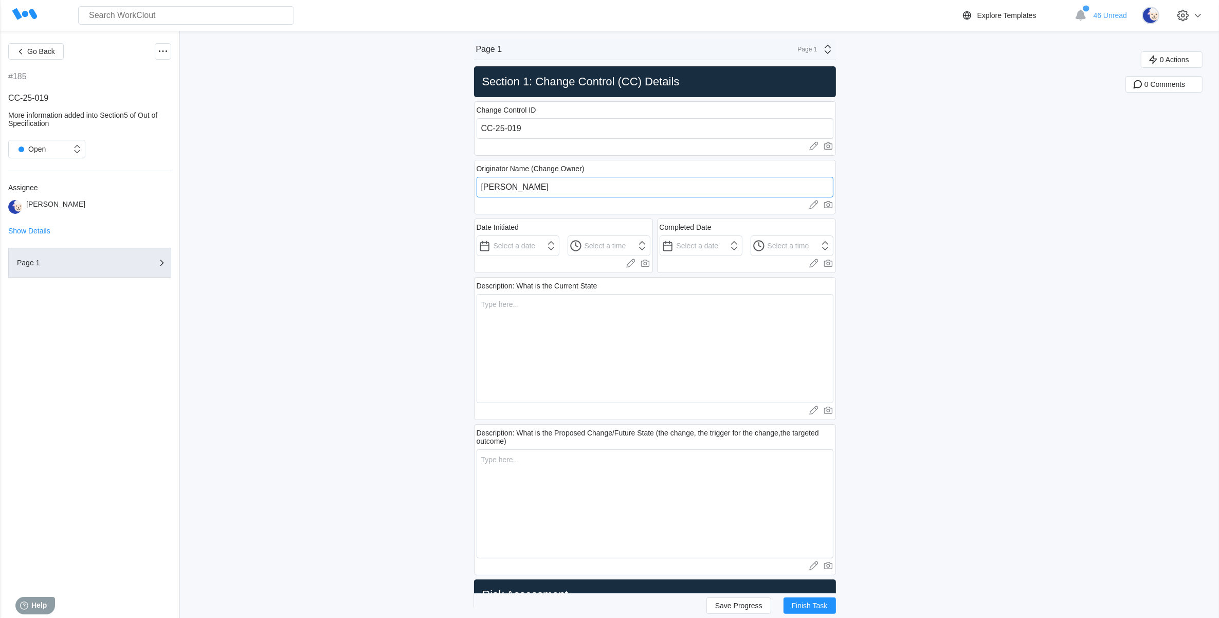
drag, startPoint x: 525, startPoint y: 189, endPoint x: 483, endPoint y: 191, distance: 42.2
click at [483, 191] on input "[PERSON_NAME]" at bounding box center [655, 187] width 357 height 21
type input "[PERSON_NAME]"
click at [528, 250] on input "text" at bounding box center [518, 245] width 83 height 21
click at [524, 340] on div "16" at bounding box center [527, 337] width 14 height 14
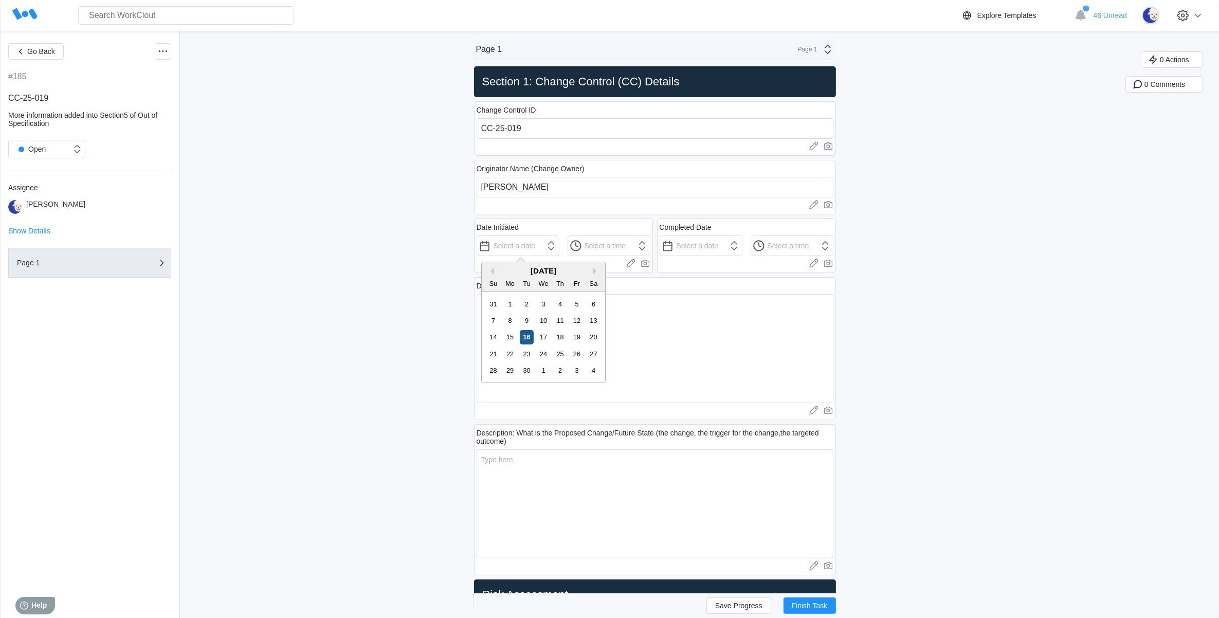
type input "[DATE]"
click at [644, 240] on input "12:00 AM" at bounding box center [609, 245] width 83 height 21
click at [617, 320] on div "Time 12:00 AM 12:30 AM 1:00 AM 1:30 AM 2:00 AM 2:30 AM 3:00 AM 3:30 AM 4:00 AM …" at bounding box center [594, 325] width 45 height 126
click at [597, 335] on li "3:00 PM" at bounding box center [595, 329] width 44 height 15
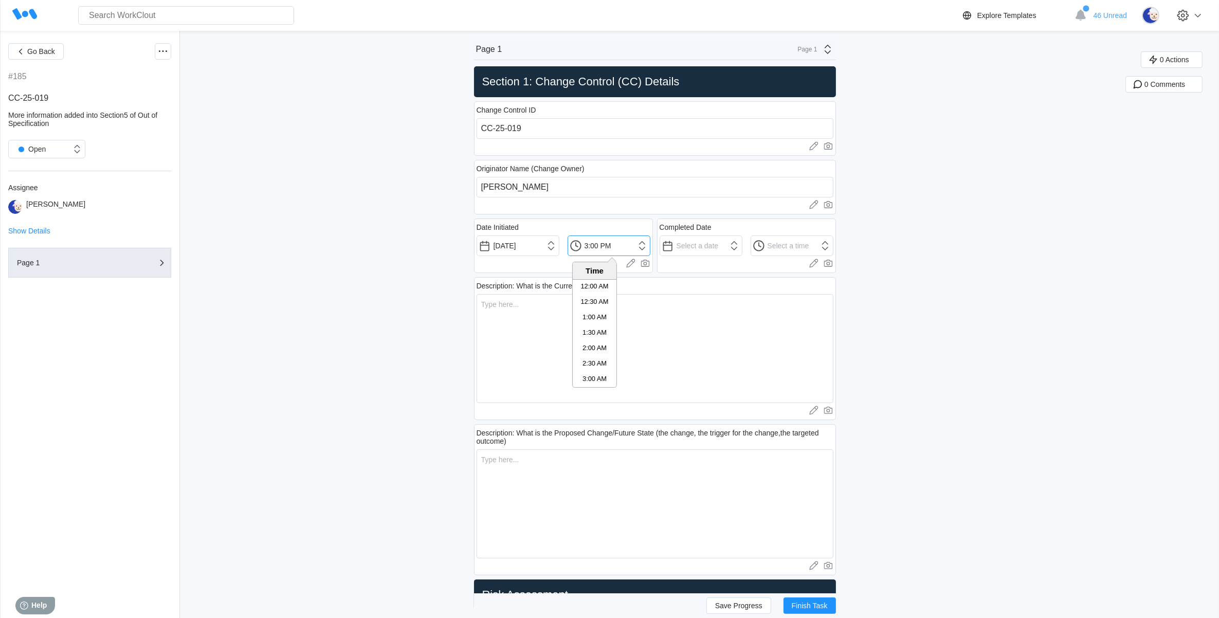
scroll to position [416, 0]
click at [603, 249] on input "3:00 PM" at bounding box center [609, 245] width 83 height 21
type input "3:05 PM"
click at [674, 248] on input "text" at bounding box center [701, 245] width 83 height 21
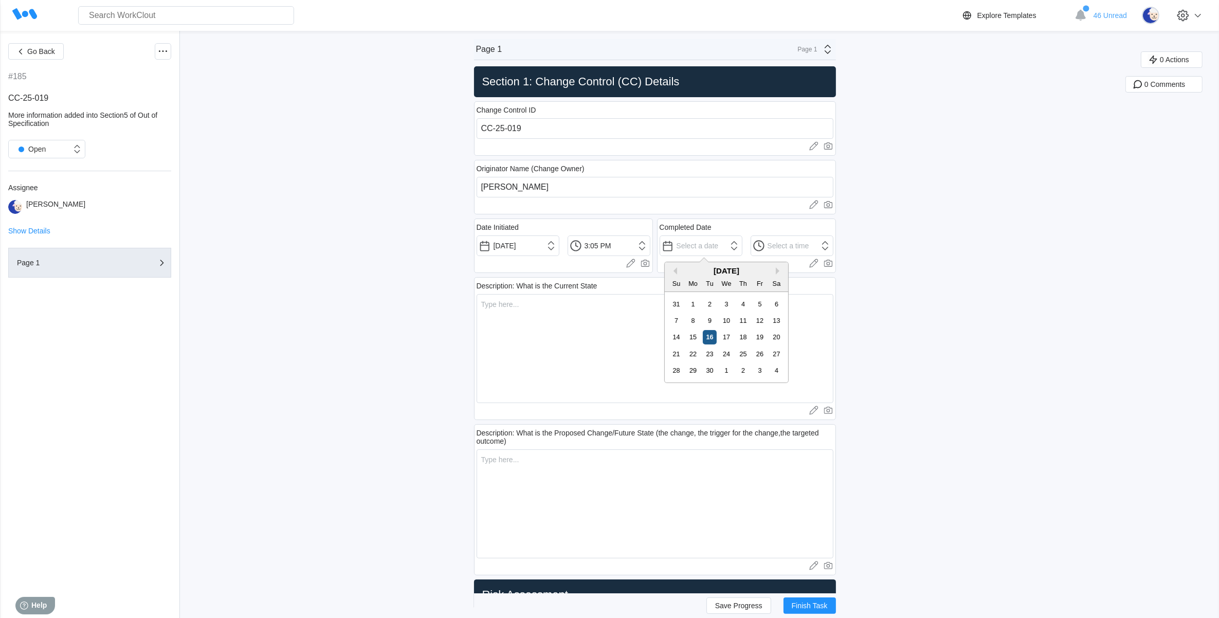
click at [711, 336] on div "16" at bounding box center [710, 337] width 14 height 14
type input "[DATE]"
type input "12:00 AM"
click at [516, 305] on textarea at bounding box center [655, 348] width 357 height 109
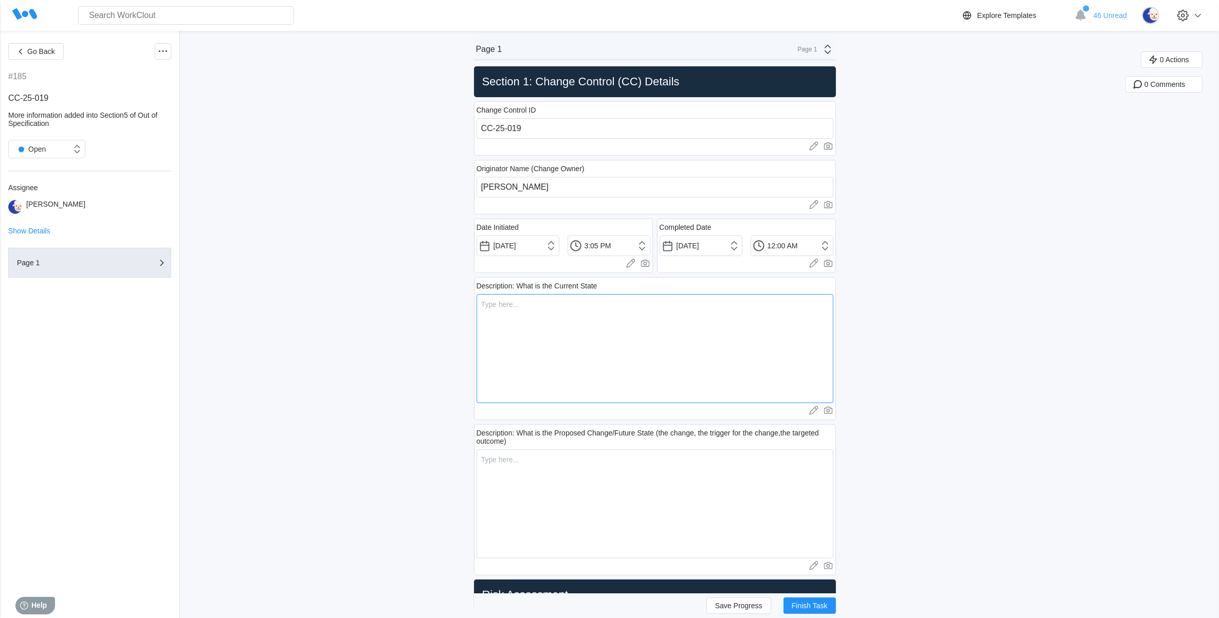
type textarea "D"
type textarea "x"
type textarea "Du"
type textarea "x"
type textarea "Dur"
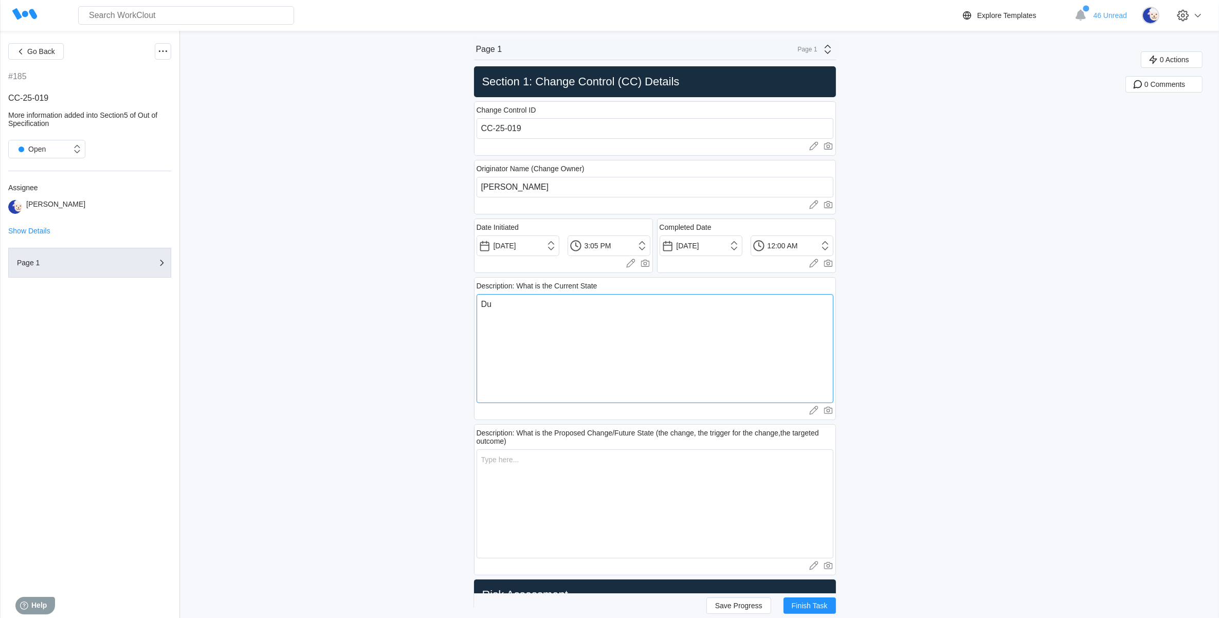
type textarea "x"
type textarea "Duri"
type textarea "x"
type textarea "Durin"
type textarea "x"
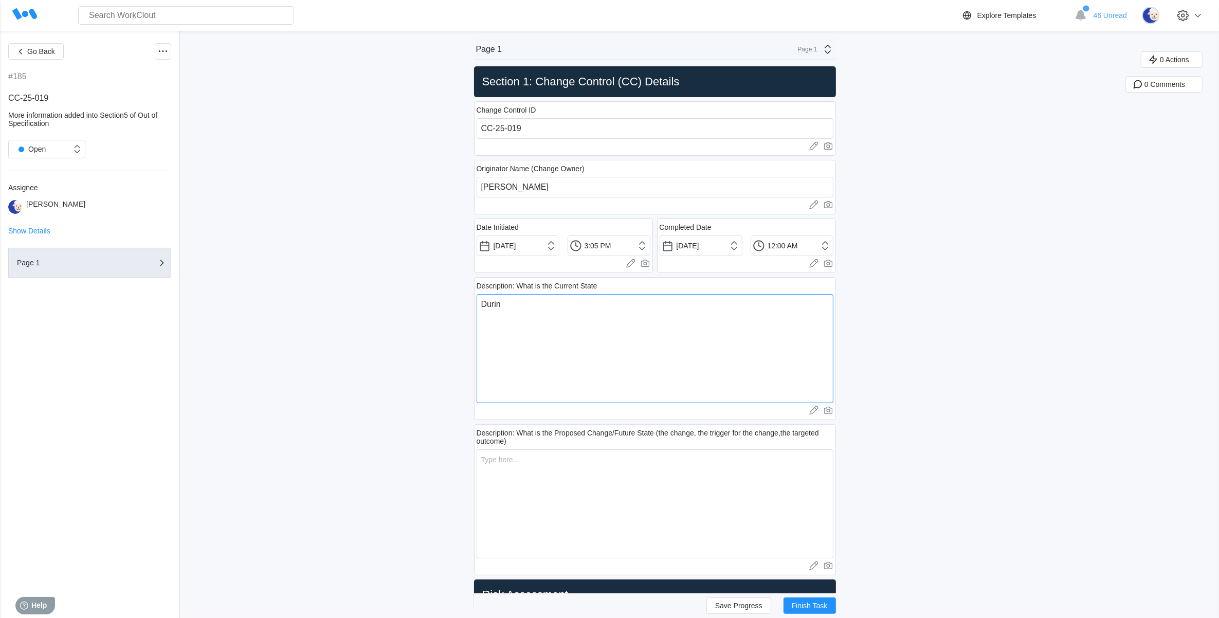
type textarea "During"
type textarea "x"
type textarea "During"
type textarea "x"
type textarea "During W"
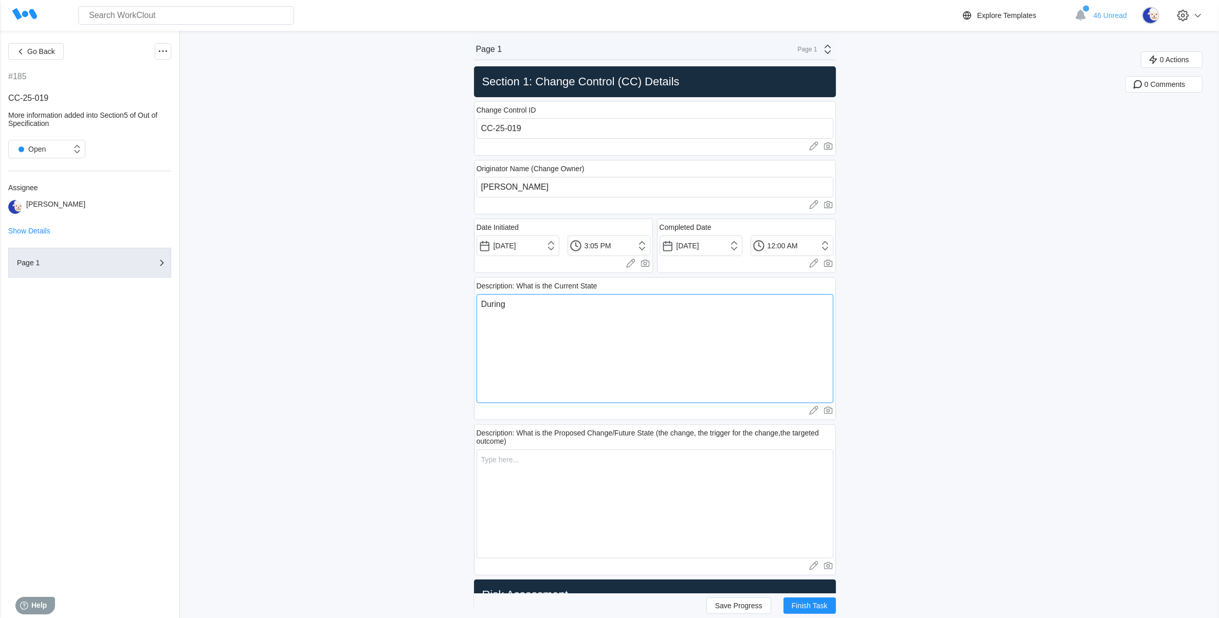
type textarea "x"
click at [644, 315] on textarea "During SOP_Q0" at bounding box center [655, 348] width 357 height 109
click at [698, 312] on textarea "During SOP_Q016.003 Out of specification or out of" at bounding box center [655, 348] width 357 height 109
click at [702, 306] on textarea "During SOP_Q016.003 Out of specification or out of trend" at bounding box center [655, 348] width 357 height 109
click at [515, 304] on textarea "During SOP_Q016.003 Out of specification or out of trend investigations" at bounding box center [655, 348] width 357 height 109
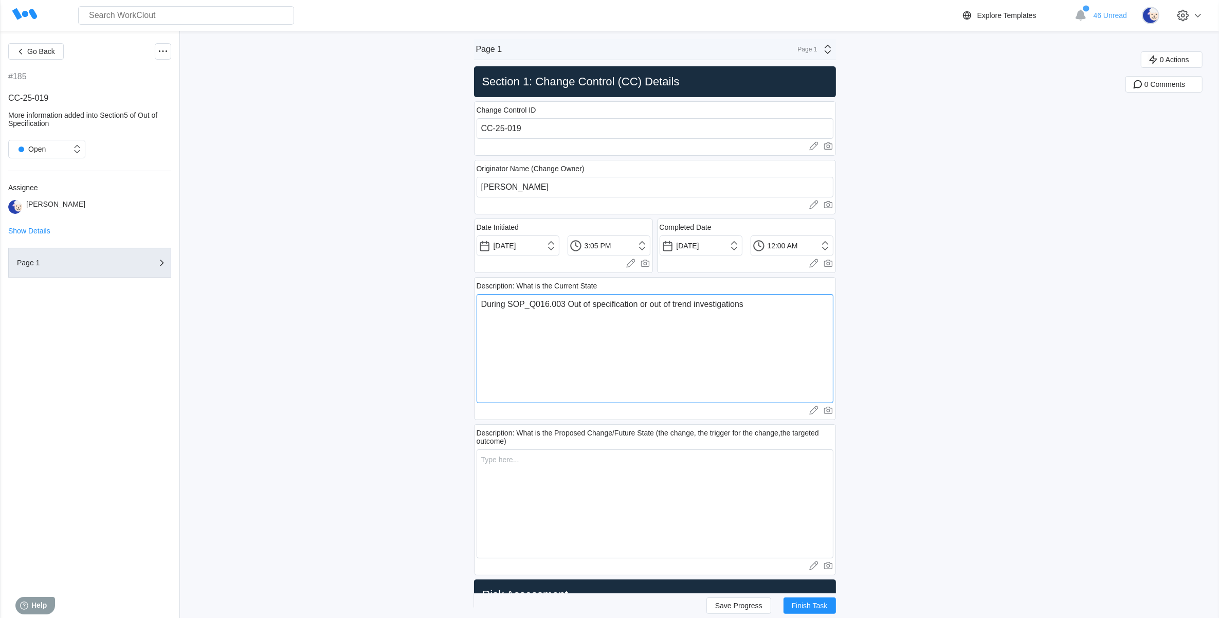
drag, startPoint x: 513, startPoint y: 302, endPoint x: 538, endPoint y: 312, distance: 27.5
click at [513, 302] on textarea "During SOP_Q016.003 Out of specification or out of trend investigations" at bounding box center [655, 348] width 357 height 109
click at [793, 311] on textarea "During review SOP_Q016.003 Out of specification or out of trend investigations" at bounding box center [655, 348] width 357 height 109
click at [760, 316] on textarea "During review SOP_Q016.003 Out of specification or out of trend investigations,…" at bounding box center [655, 348] width 357 height 109
click at [772, 313] on textarea "During review SOP_Q016.003 Out of specification or out of trend investigations,…" at bounding box center [655, 348] width 357 height 109
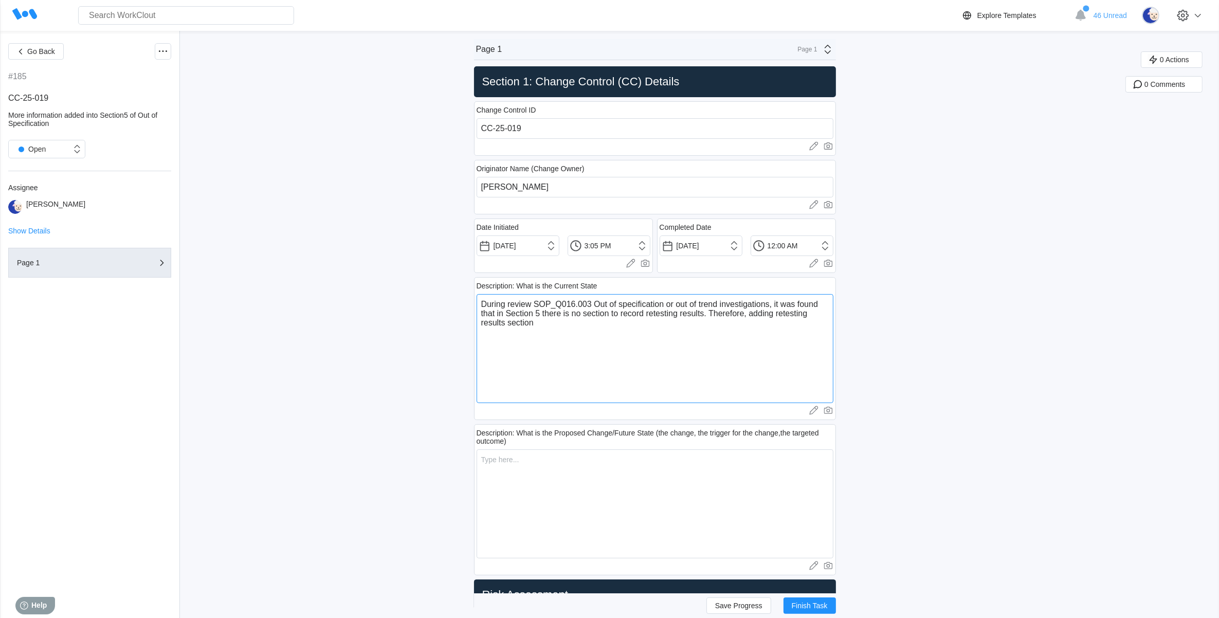
click at [633, 330] on textarea "During review SOP_Q016.003 Out of specification or out of trend investigations,…" at bounding box center [655, 348] width 357 height 109
click at [755, 314] on textarea "During review SOP_Q016.003 Out of specification or out of trend investigations,…" at bounding box center [655, 348] width 357 height 109
click at [528, 331] on textarea "During review SOP_Q016.003 Out of specification or out of trend investigations,…" at bounding box center [655, 348] width 357 height 109
click at [537, 325] on textarea "During review SOP_Q016.003 Out of specification or out of trend investigations,…" at bounding box center [655, 348] width 357 height 109
drag, startPoint x: 778, startPoint y: 315, endPoint x: 769, endPoint y: 315, distance: 9.3
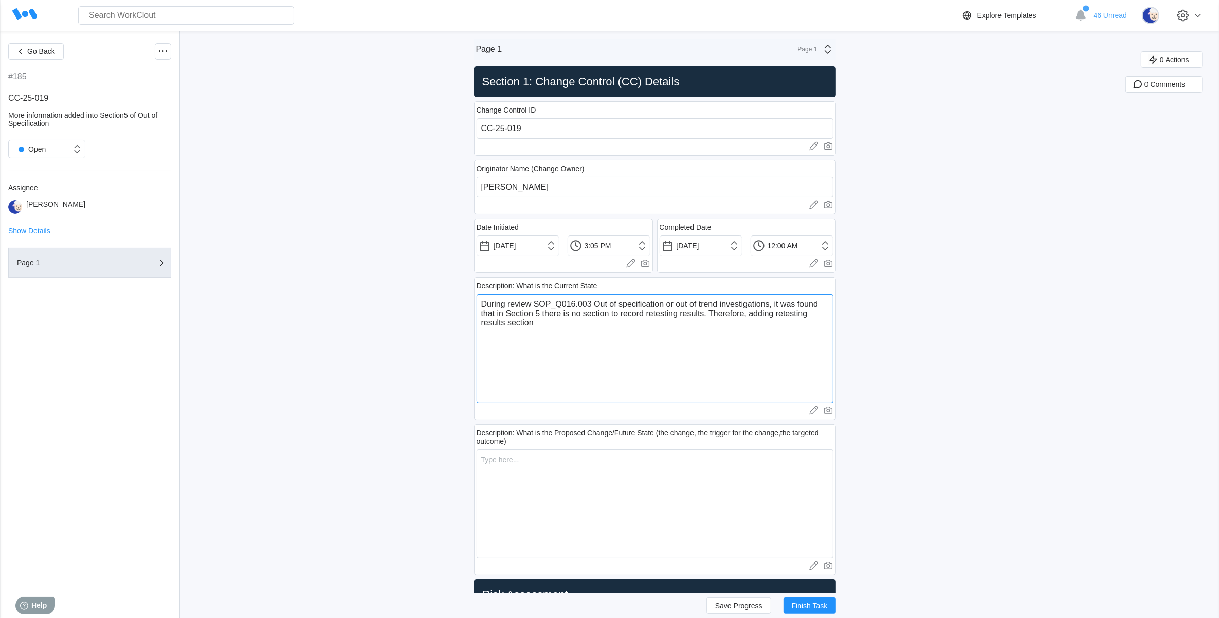
click at [769, 315] on textarea "During review SOP_Q016.003 Out of specification or out of trend investigations,…" at bounding box center [655, 348] width 357 height 109
click at [780, 335] on textarea "During review SOP_Q016.003 Out of specification or out of trend investigations,…" at bounding box center [655, 348] width 357 height 109
click at [592, 324] on textarea "During review SOP_Q016.003 Out of specification or out of trend investigations,…" at bounding box center [655, 348] width 357 height 109
click at [510, 467] on textarea at bounding box center [655, 503] width 357 height 109
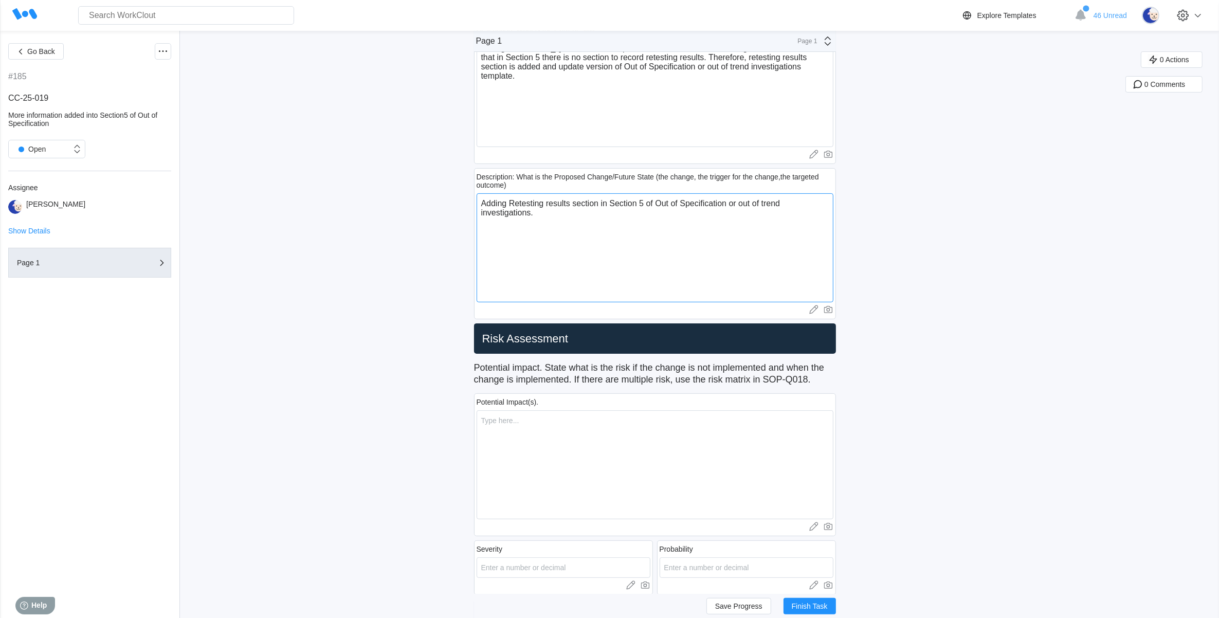
scroll to position [257, 0]
click at [527, 455] on textarea at bounding box center [655, 463] width 357 height 109
click at [536, 427] on textarea at bounding box center [655, 463] width 357 height 109
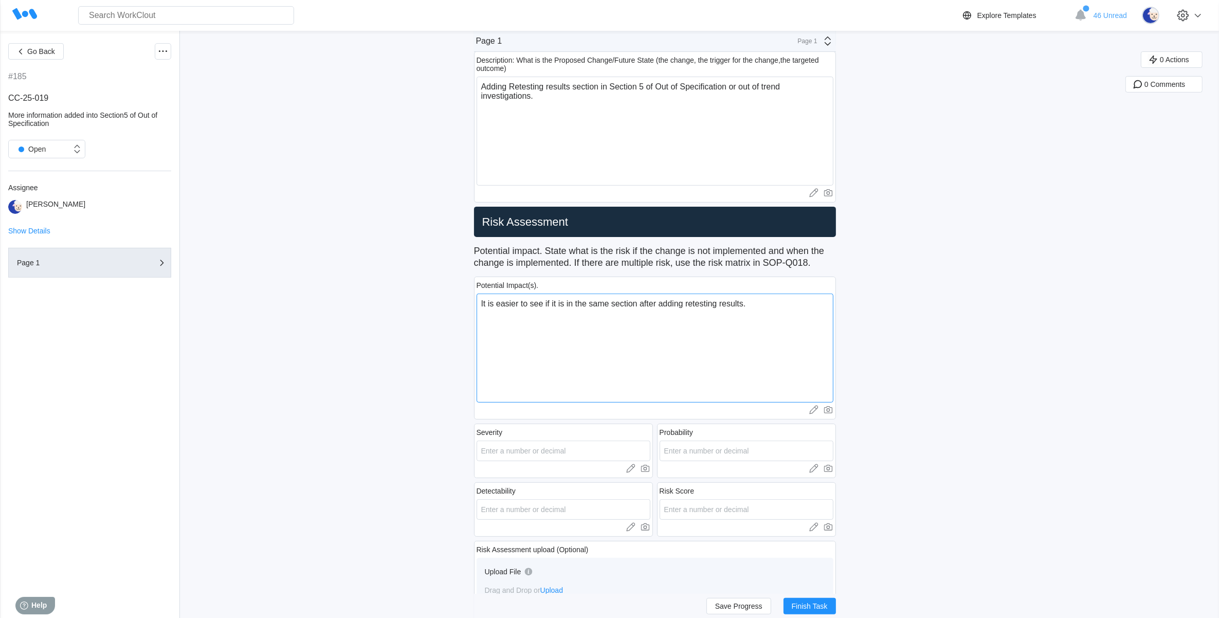
scroll to position [386, 0]
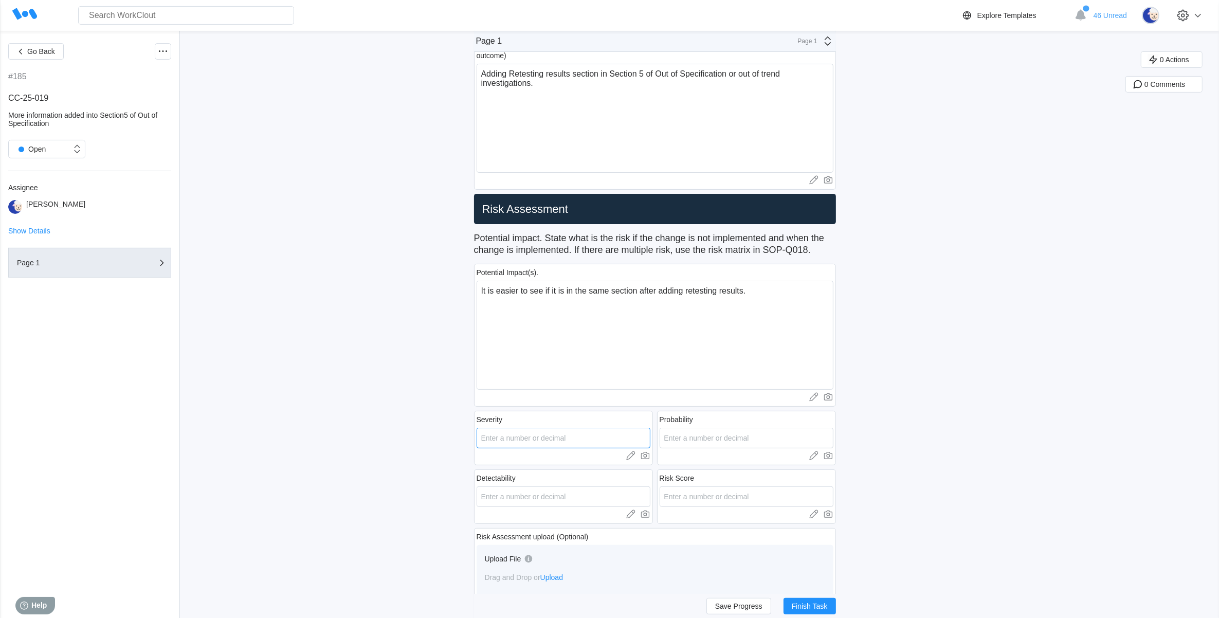
click at [509, 432] on input "number" at bounding box center [564, 438] width 174 height 21
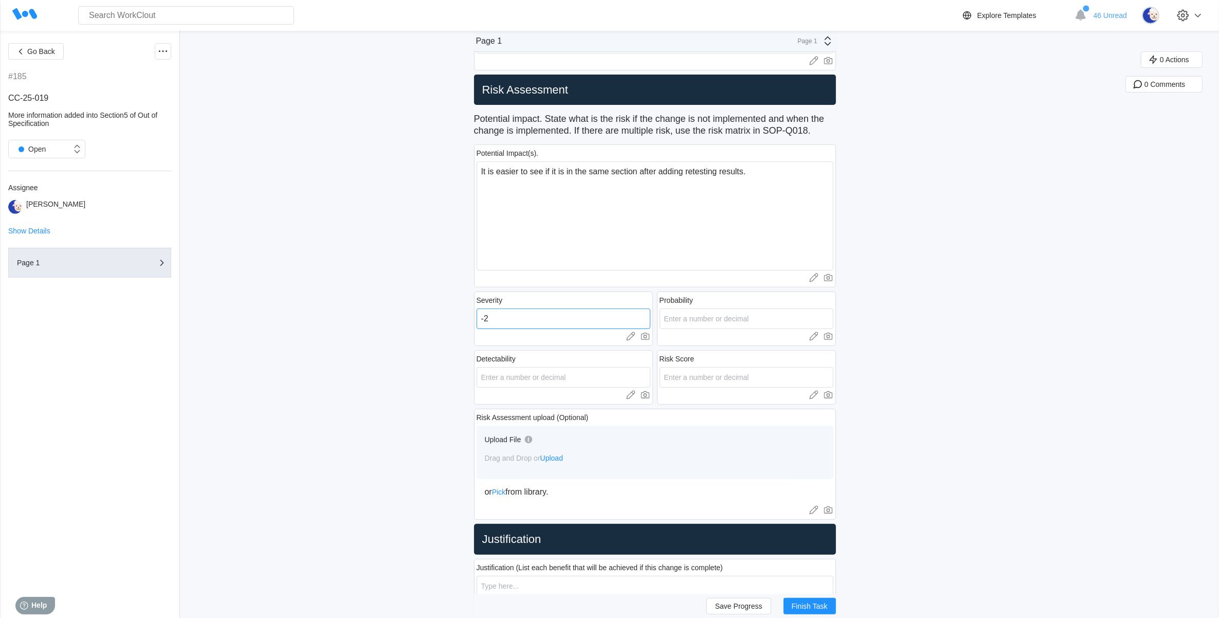
scroll to position [578, 0]
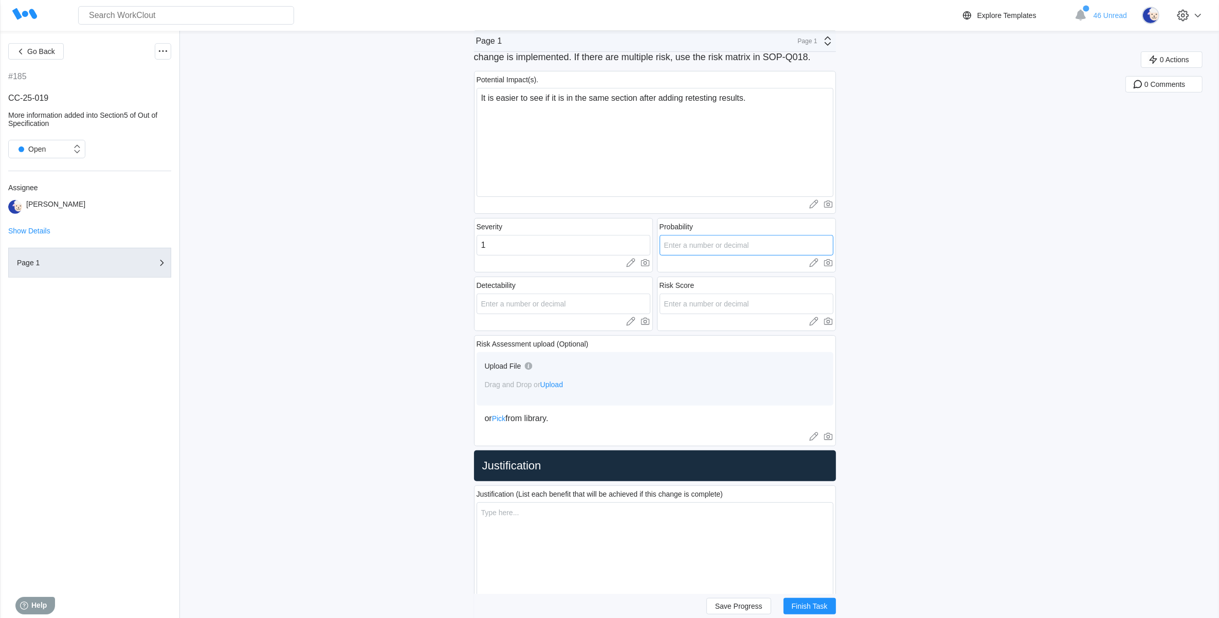
click at [677, 247] on input "number" at bounding box center [747, 245] width 174 height 21
click at [557, 297] on input "number" at bounding box center [564, 304] width 174 height 21
click at [719, 307] on input "number" at bounding box center [747, 304] width 174 height 21
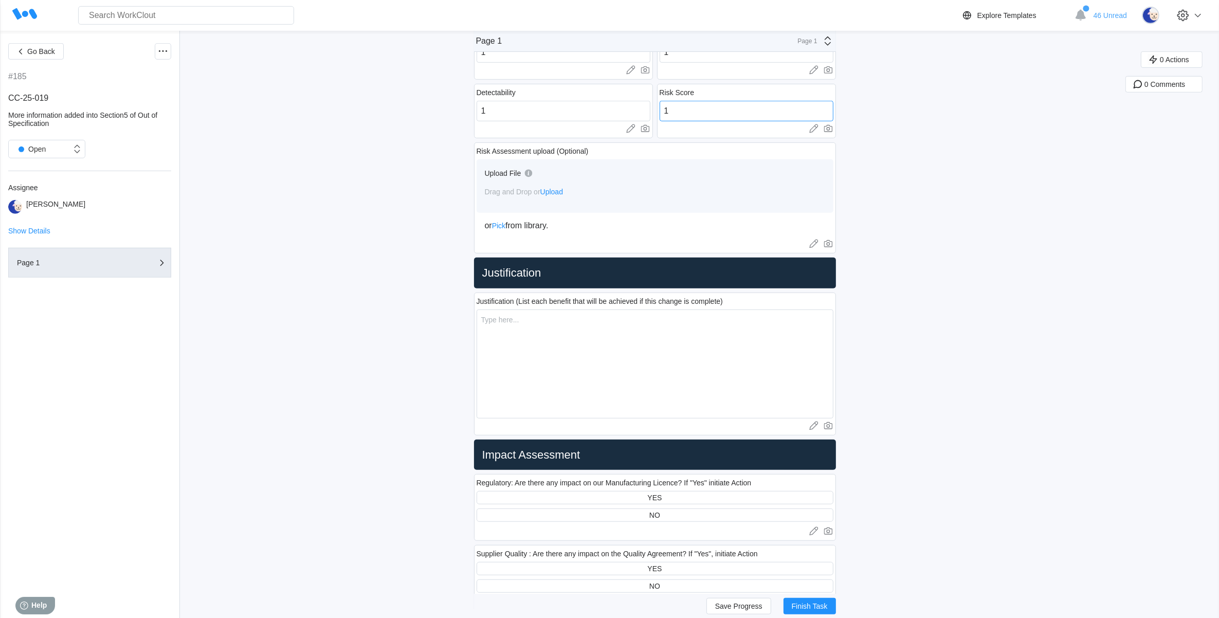
scroll to position [964, 0]
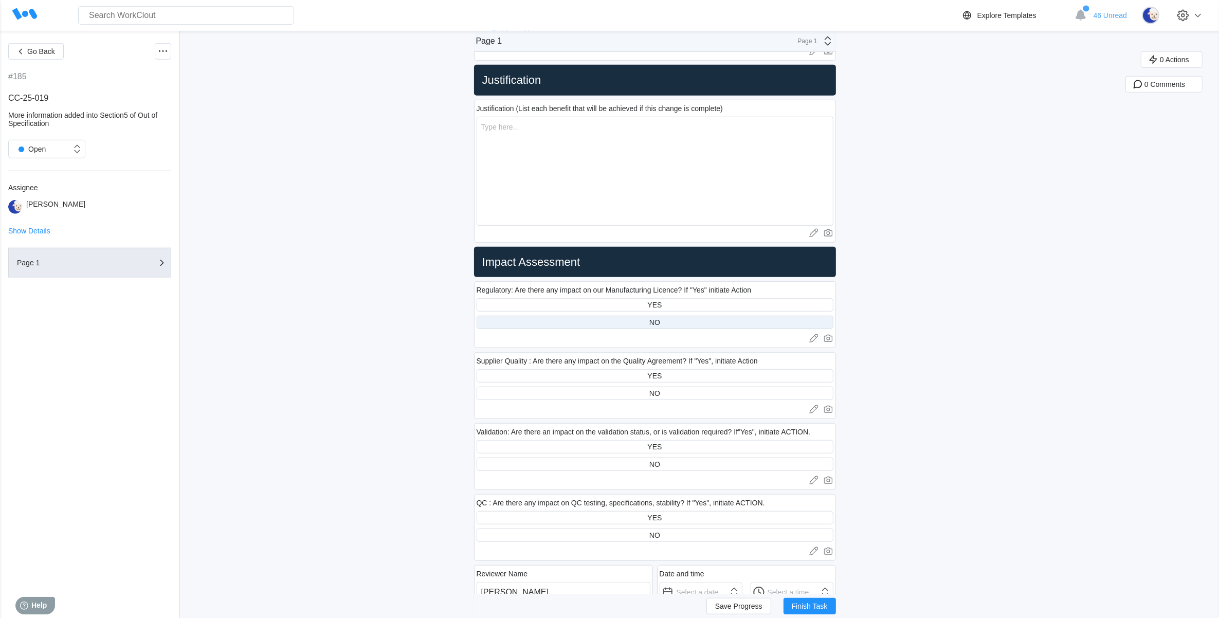
click at [619, 319] on div "NO" at bounding box center [655, 322] width 357 height 13
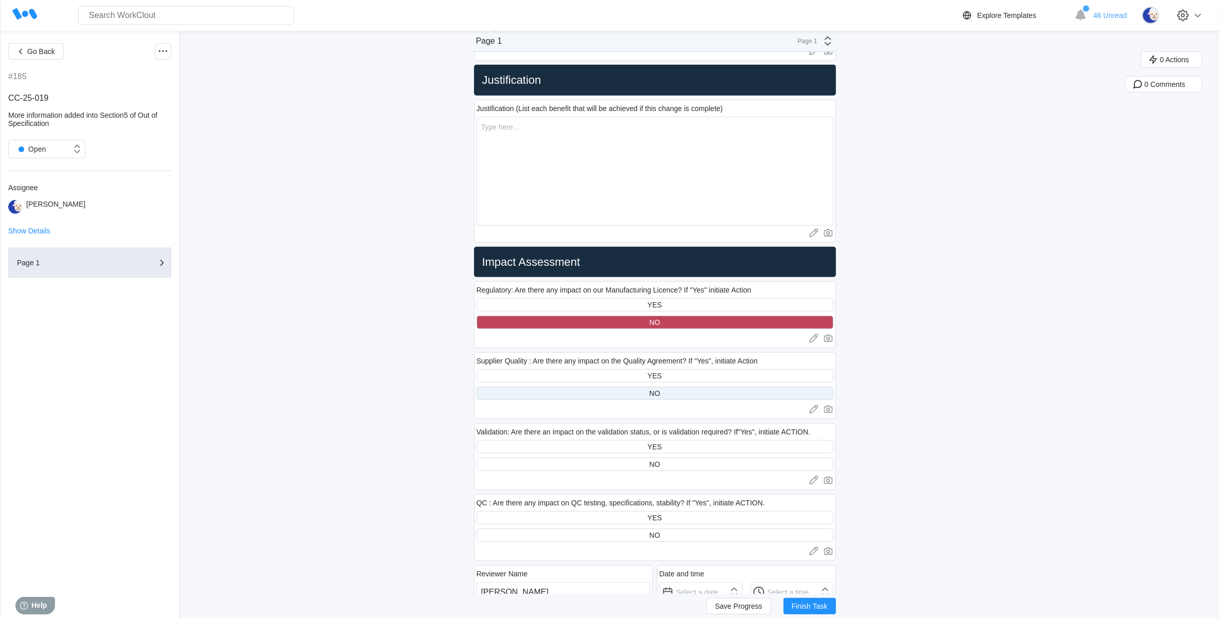
click at [611, 391] on div "NO" at bounding box center [655, 393] width 357 height 13
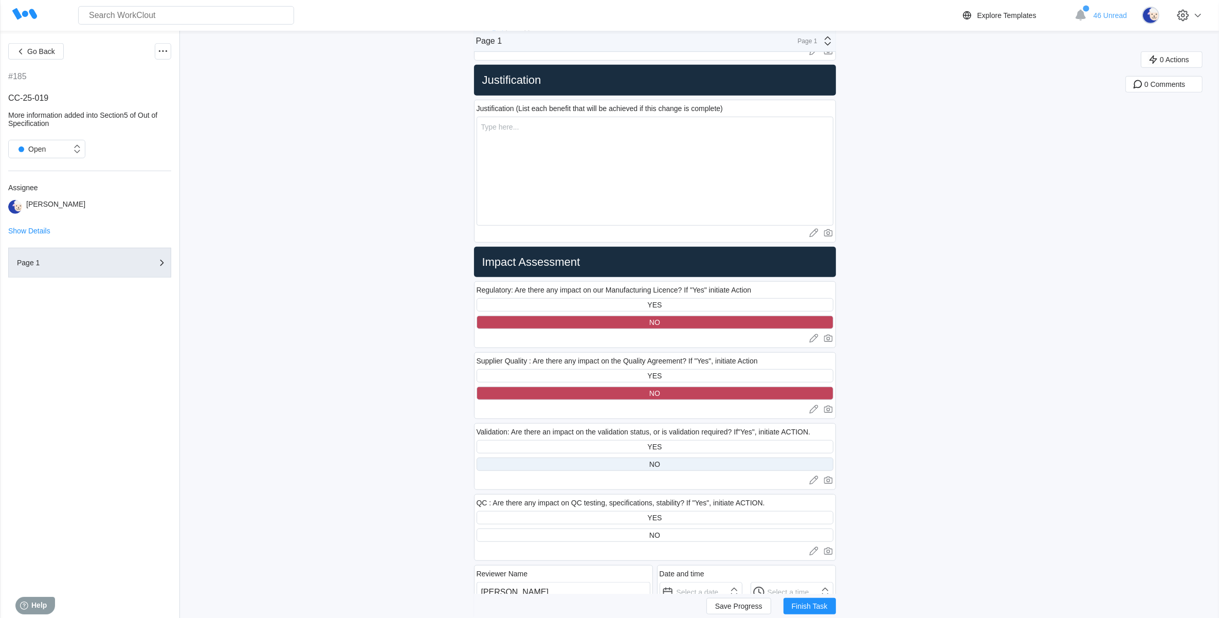
click at [622, 459] on div "NO" at bounding box center [655, 464] width 357 height 13
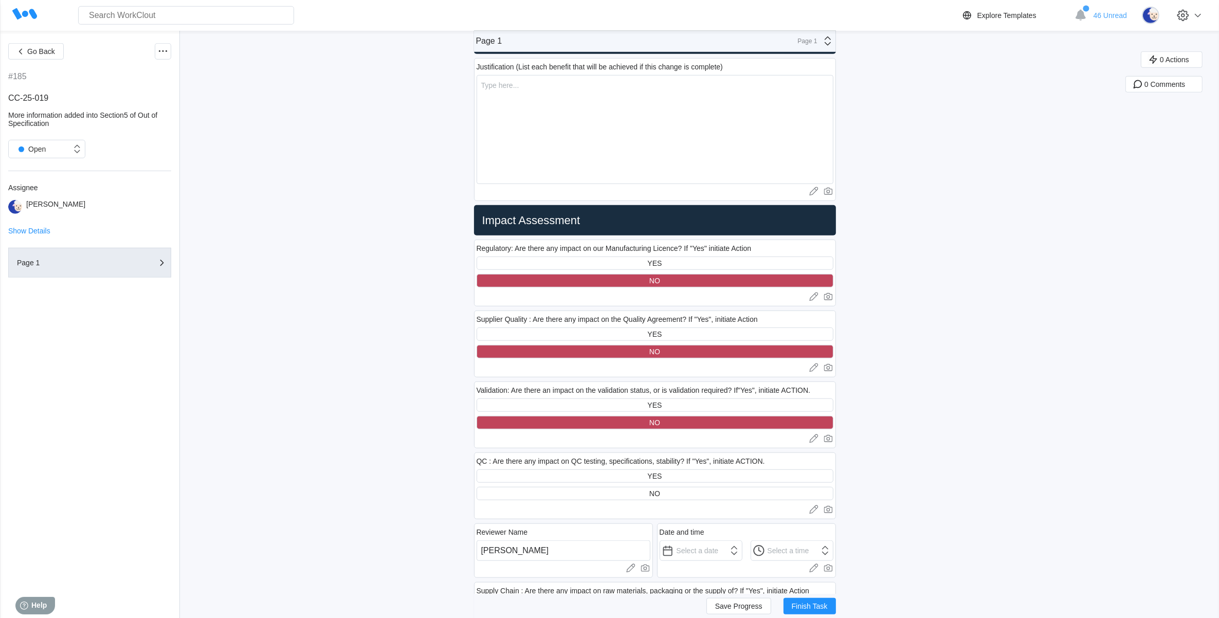
scroll to position [1028, 0]
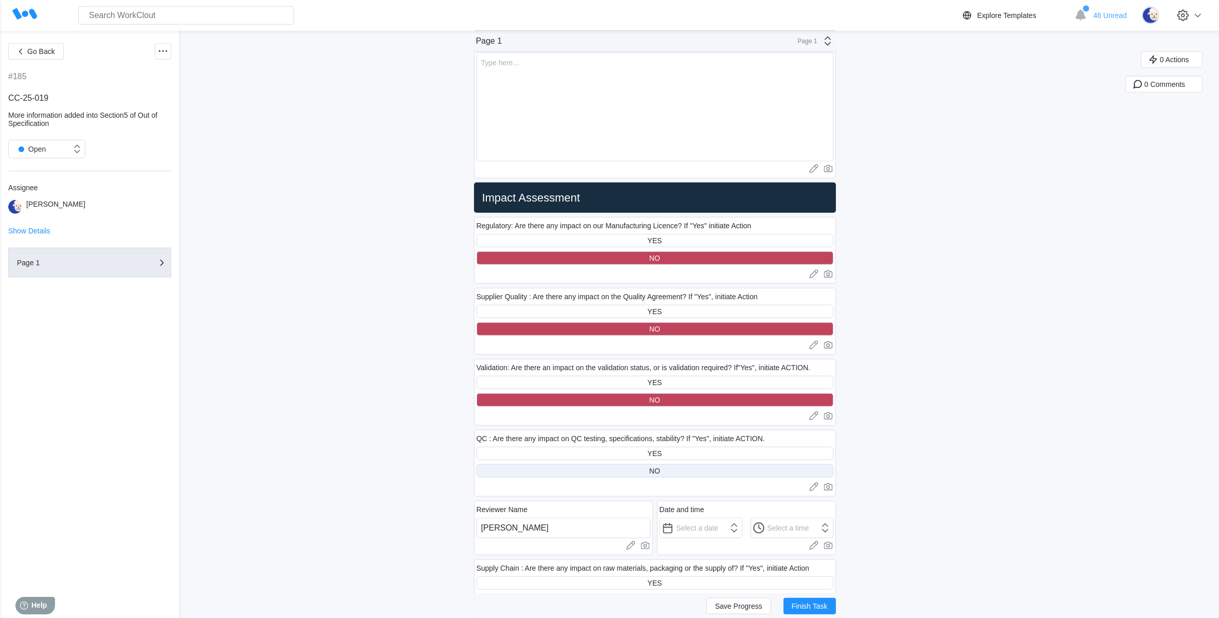
click at [611, 471] on div "NO" at bounding box center [655, 470] width 357 height 13
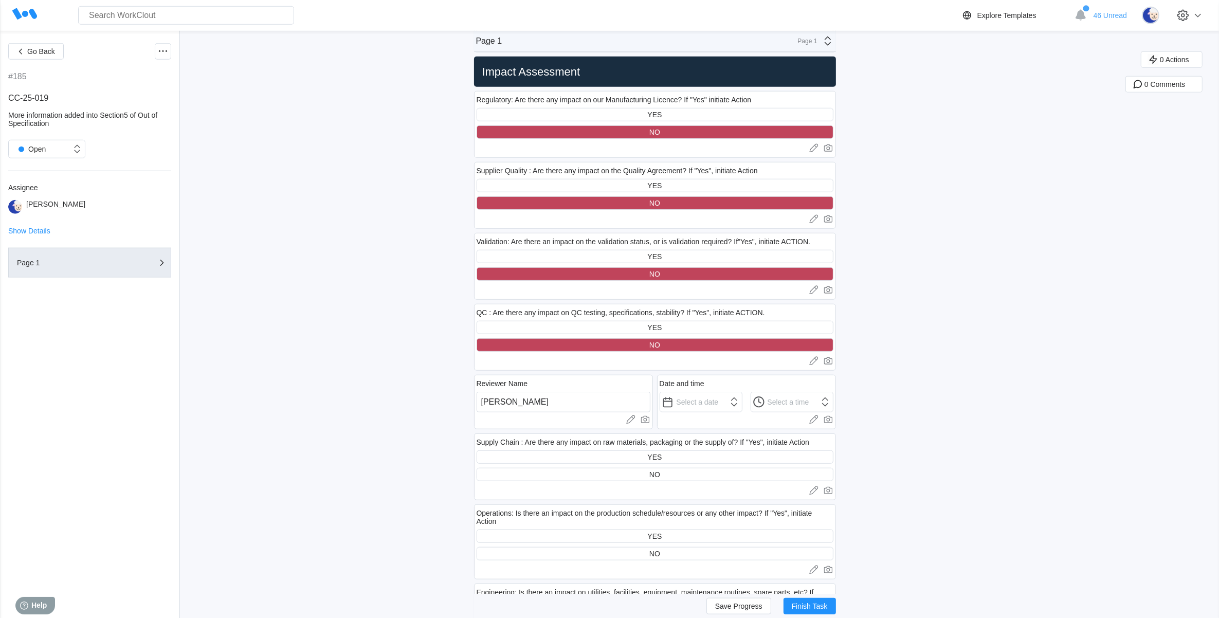
scroll to position [1157, 0]
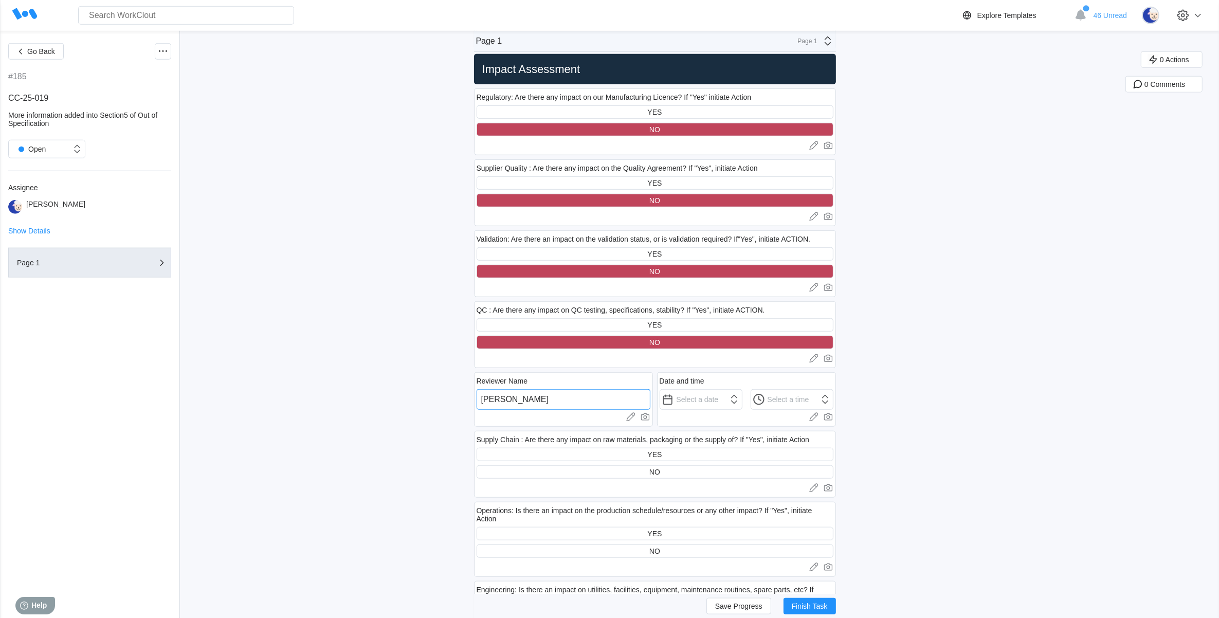
drag, startPoint x: 563, startPoint y: 404, endPoint x: 474, endPoint y: 404, distance: 88.4
click at [474, 404] on div "Go Back #185 CC-25-019 More information added into Section5 of Out of Specifica…" at bounding box center [609, 572] width 1219 height 3396
click at [687, 396] on input "text" at bounding box center [701, 399] width 83 height 21
click at [707, 494] on div "16" at bounding box center [710, 491] width 14 height 14
click at [799, 396] on input "12:00 AM" at bounding box center [792, 399] width 83 height 21
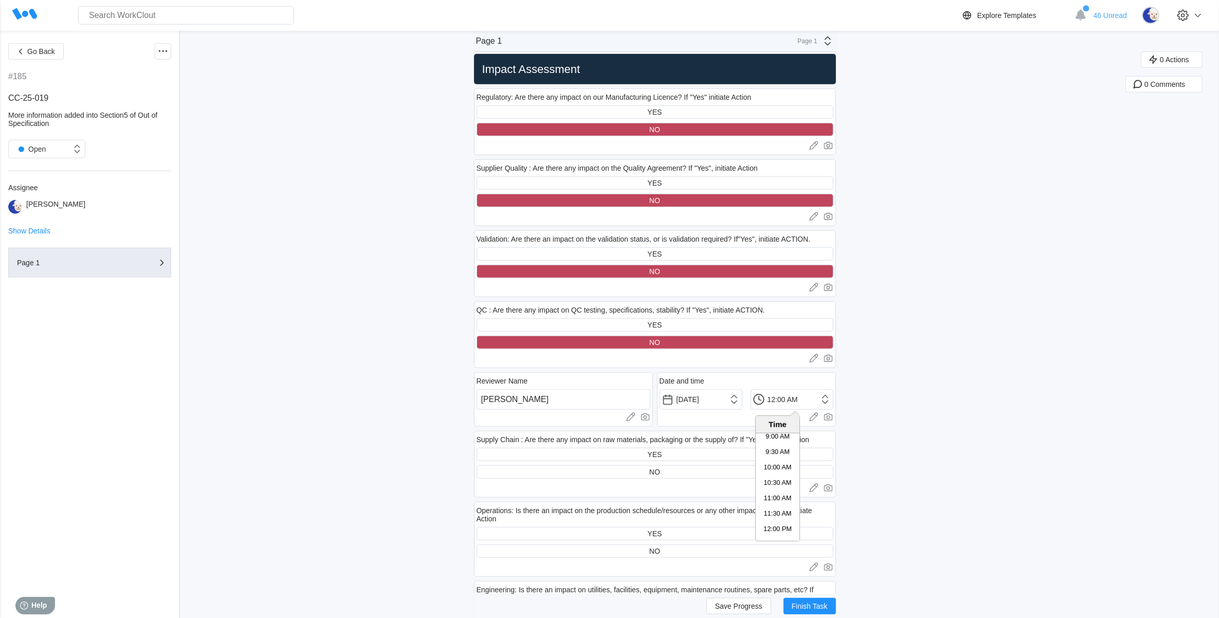
scroll to position [375, 0]
click at [767, 521] on li "3:00 PM" at bounding box center [778, 528] width 44 height 15
drag, startPoint x: 779, startPoint y: 401, endPoint x: 786, endPoint y: 401, distance: 6.7
click at [786, 401] on input "3:00 PM" at bounding box center [792, 399] width 83 height 21
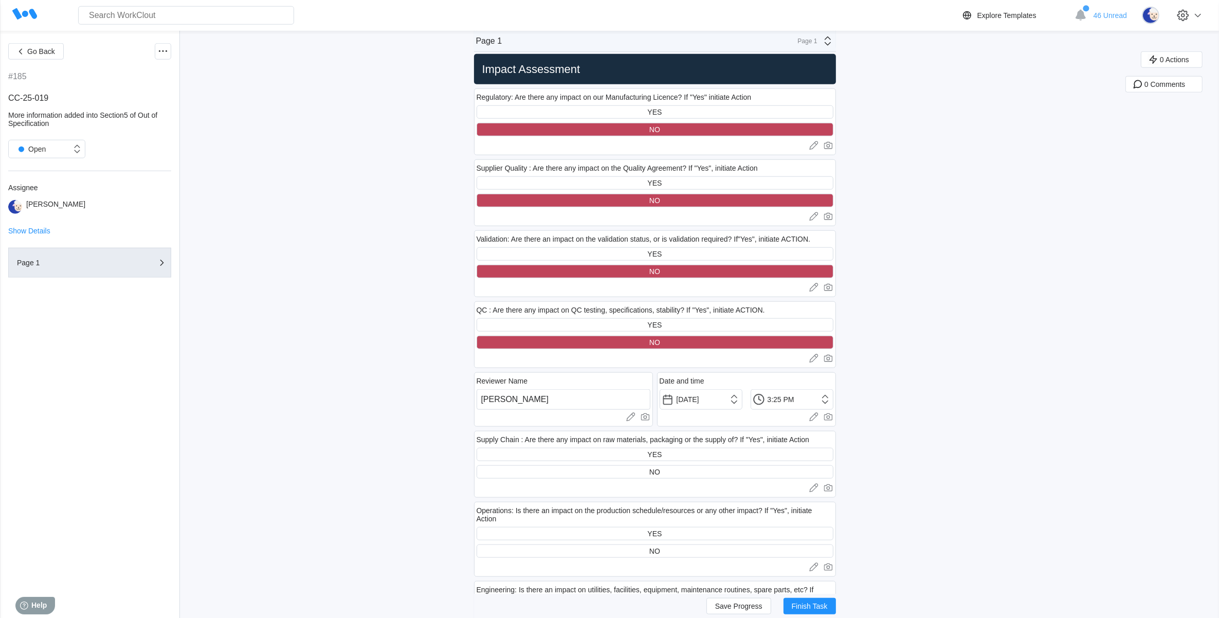
click at [926, 376] on div "Go Back #185 CC-25-019 More information added into Section5 of Out of Specifica…" at bounding box center [609, 572] width 1219 height 3396
click at [636, 476] on div "NO" at bounding box center [655, 471] width 357 height 13
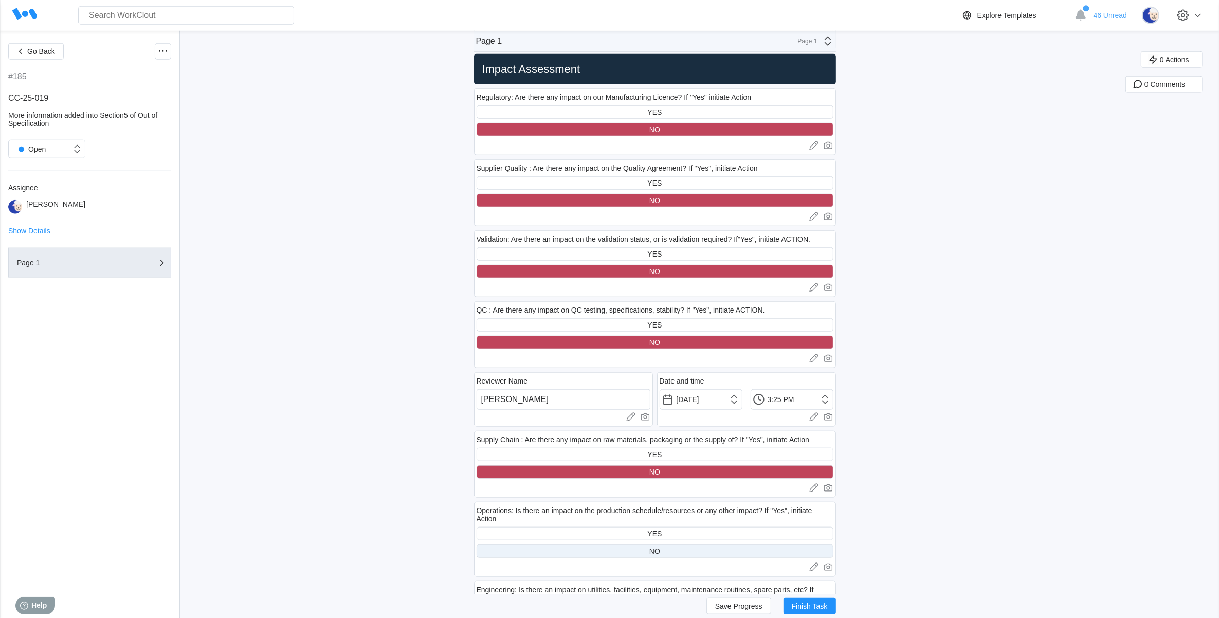
click at [616, 553] on div "NO" at bounding box center [655, 550] width 357 height 13
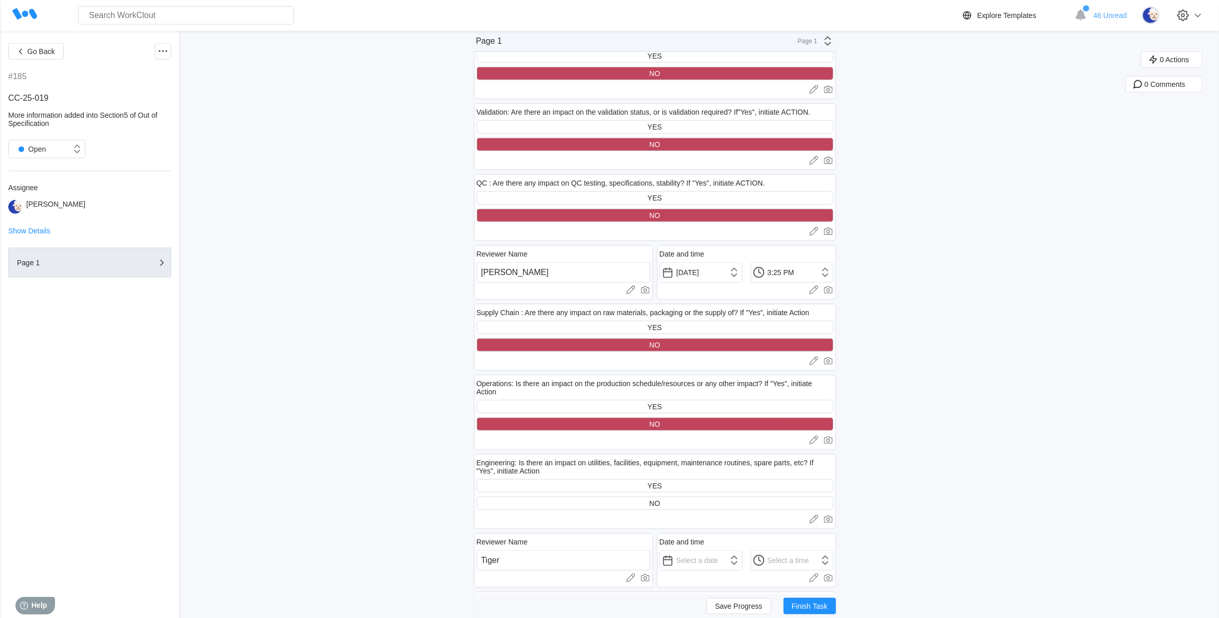
scroll to position [1285, 0]
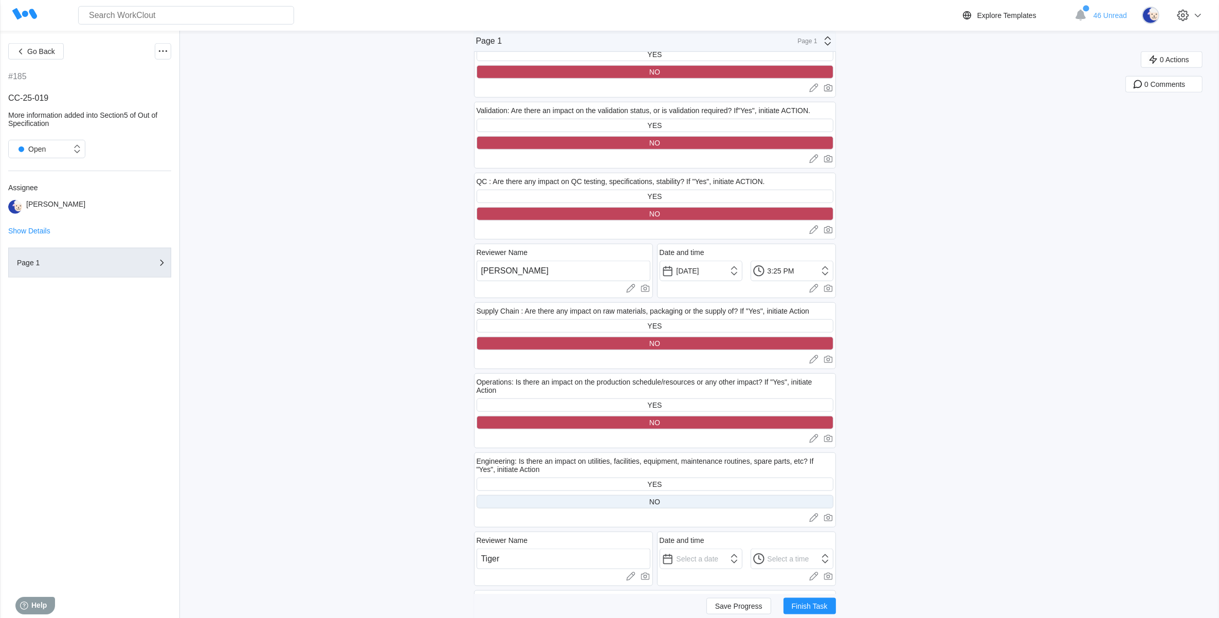
click at [592, 502] on div "NO" at bounding box center [655, 501] width 357 height 13
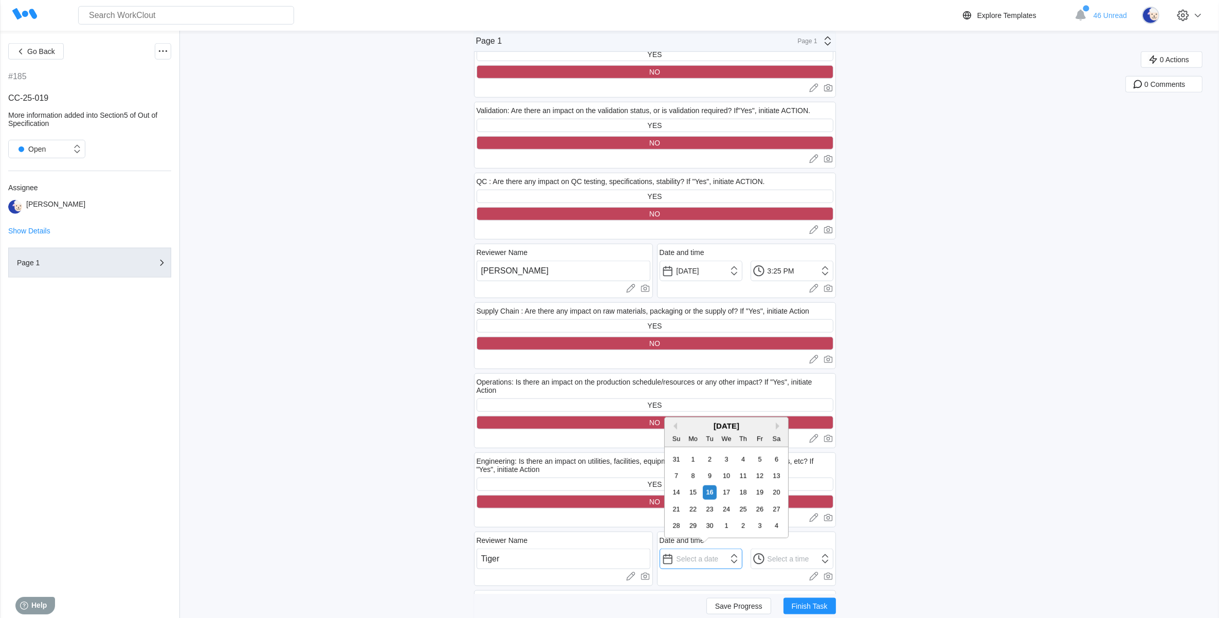
click at [712, 555] on input "text" at bounding box center [701, 559] width 83 height 21
click at [706, 492] on div "16" at bounding box center [710, 492] width 14 height 14
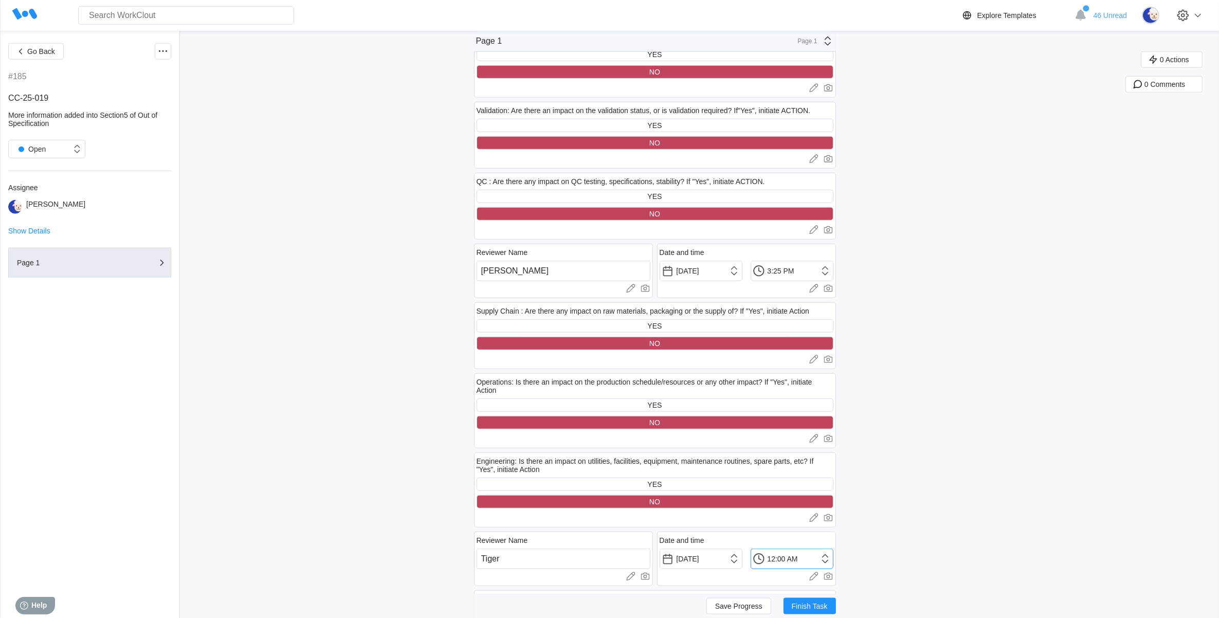
click at [831, 554] on input "12:00 AM" at bounding box center [792, 559] width 83 height 21
click at [774, 477] on li "3:30 PM" at bounding box center [778, 477] width 44 height 15
drag, startPoint x: 779, startPoint y: 554, endPoint x: 786, endPoint y: 556, distance: 6.4
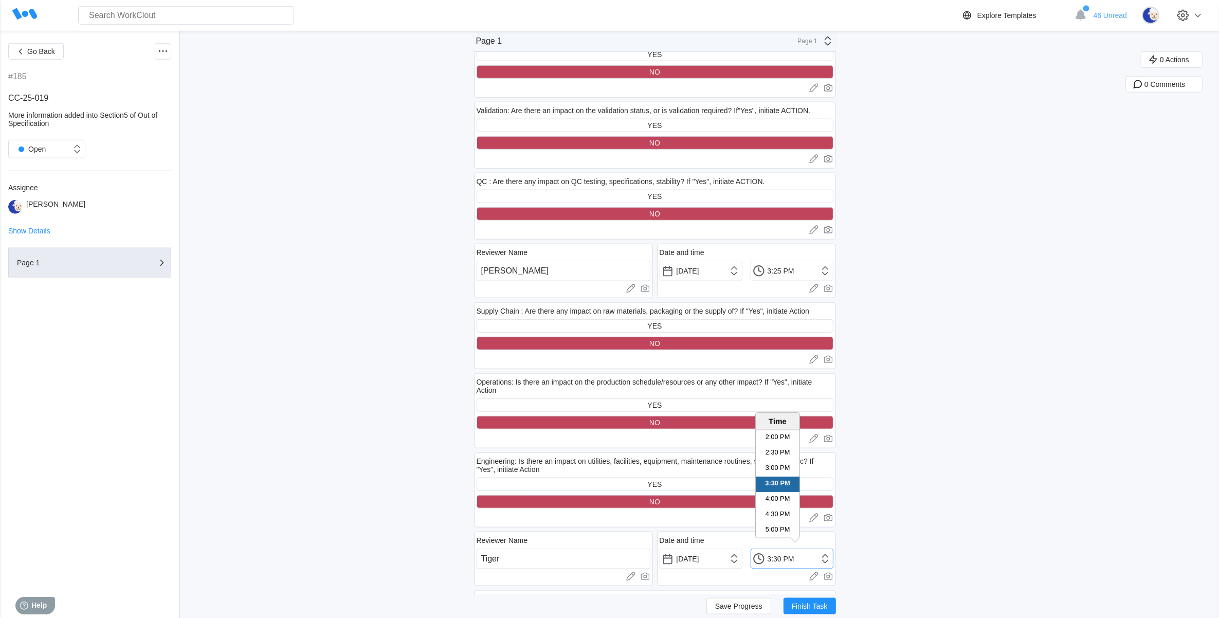
click at [786, 556] on input "3:30 PM" at bounding box center [792, 559] width 83 height 21
click at [927, 490] on div "Go Back #185 CC-25-019 More information added into Section5 of Out of Specifica…" at bounding box center [609, 444] width 1219 height 3396
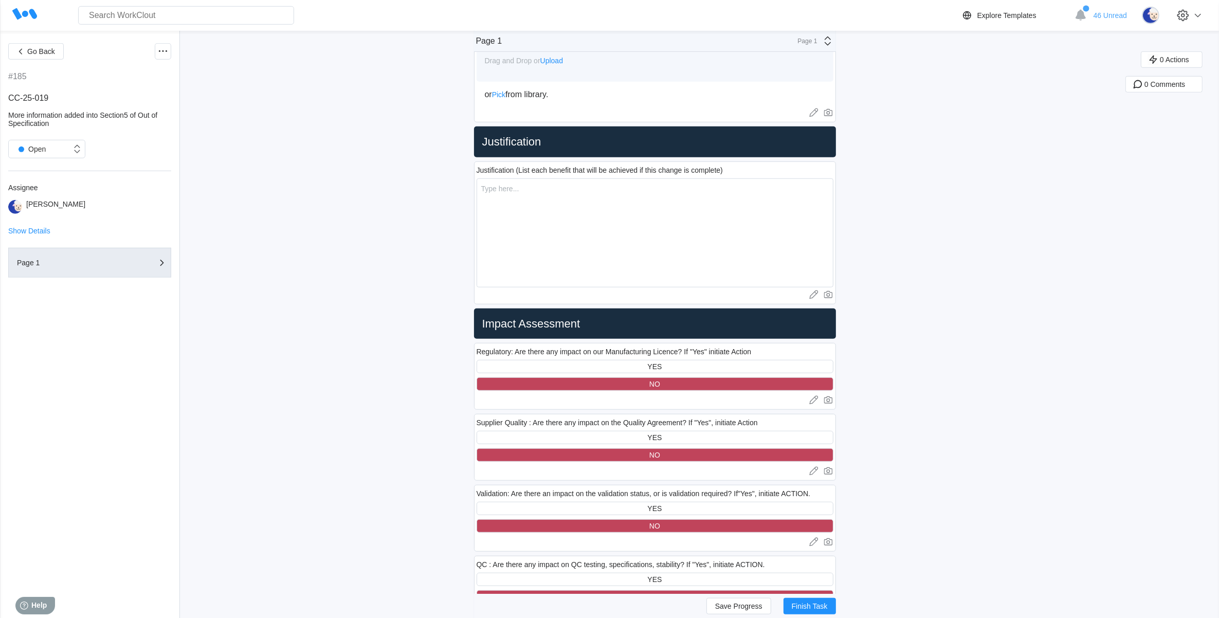
scroll to position [900, 0]
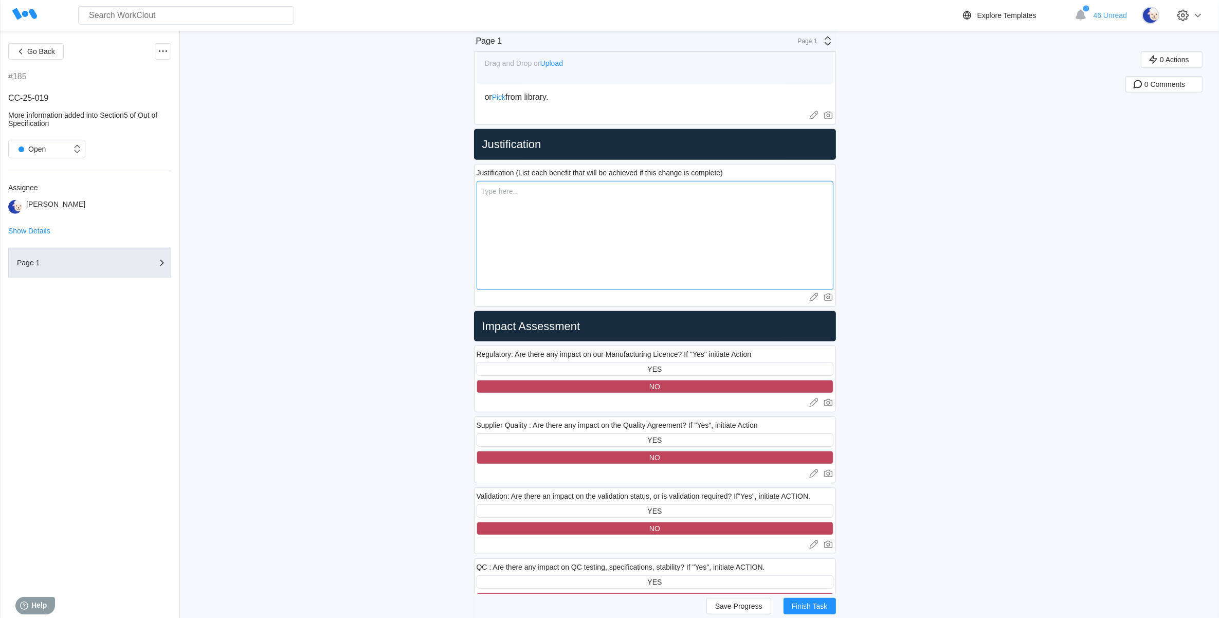
click at [574, 201] on textarea at bounding box center [655, 235] width 357 height 109
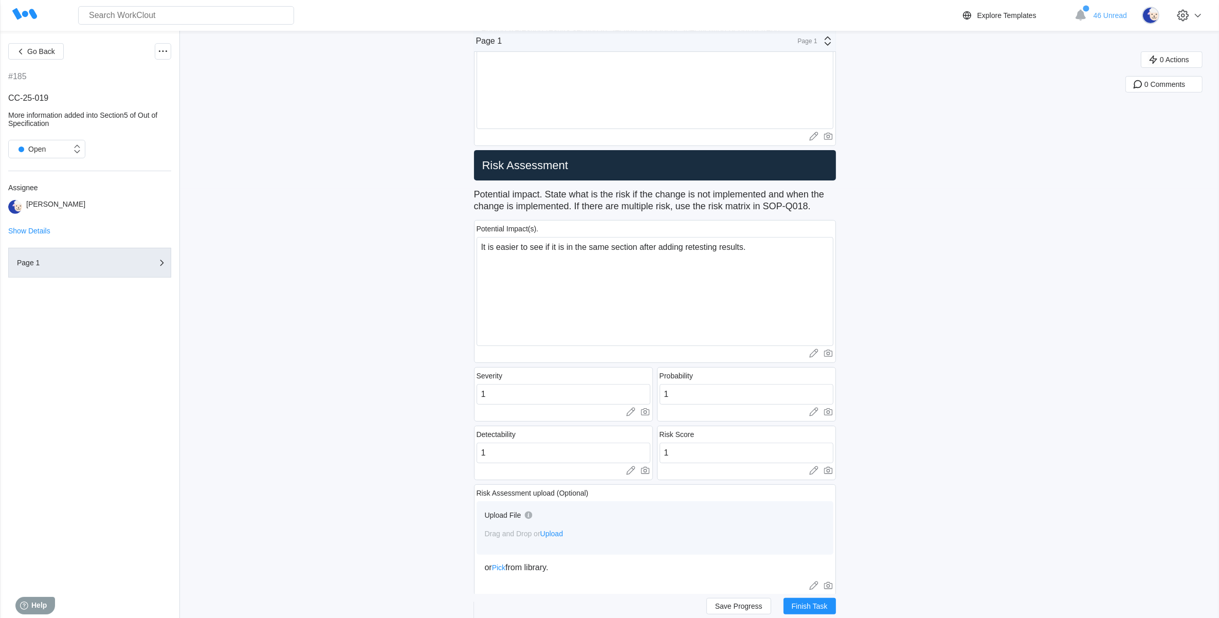
scroll to position [386, 0]
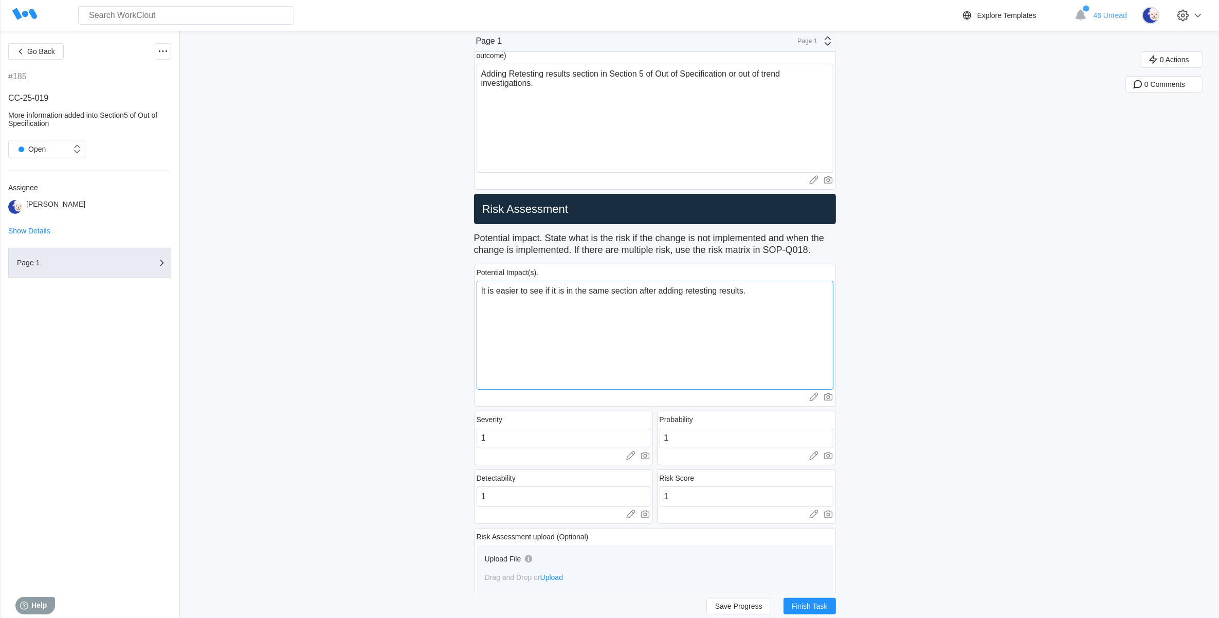
drag, startPoint x: 775, startPoint y: 288, endPoint x: 528, endPoint y: 288, distance: 246.8
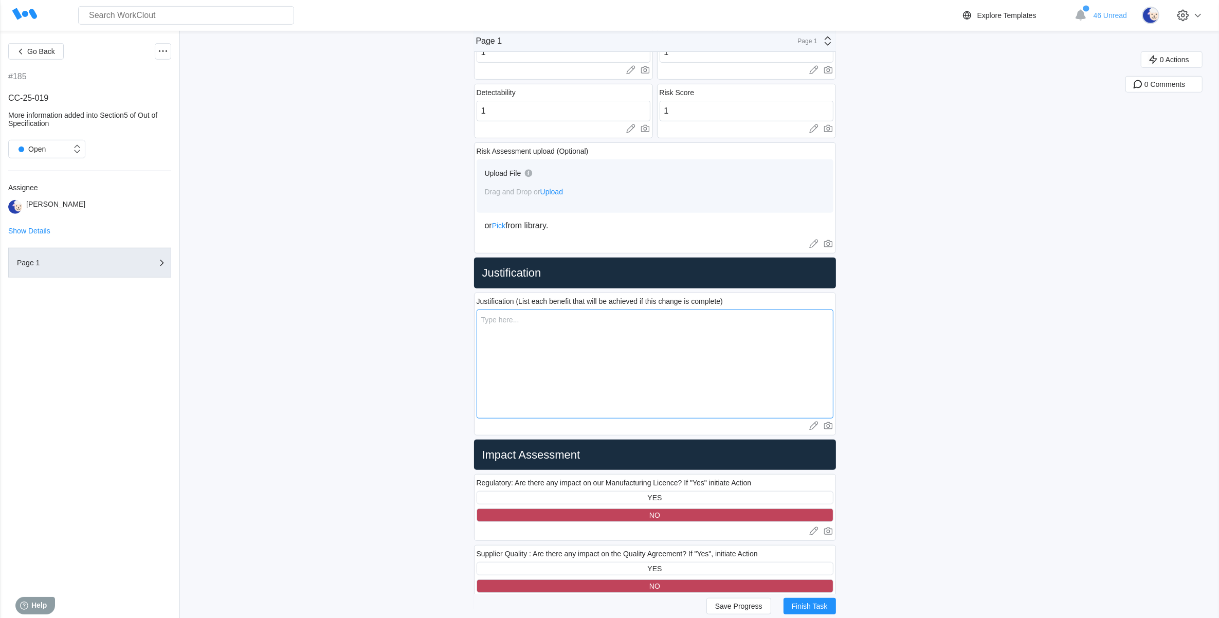
click at [520, 324] on textarea at bounding box center [655, 363] width 357 height 109
paste textarea "It is easier to see if it is in the same section after adding retesting results."
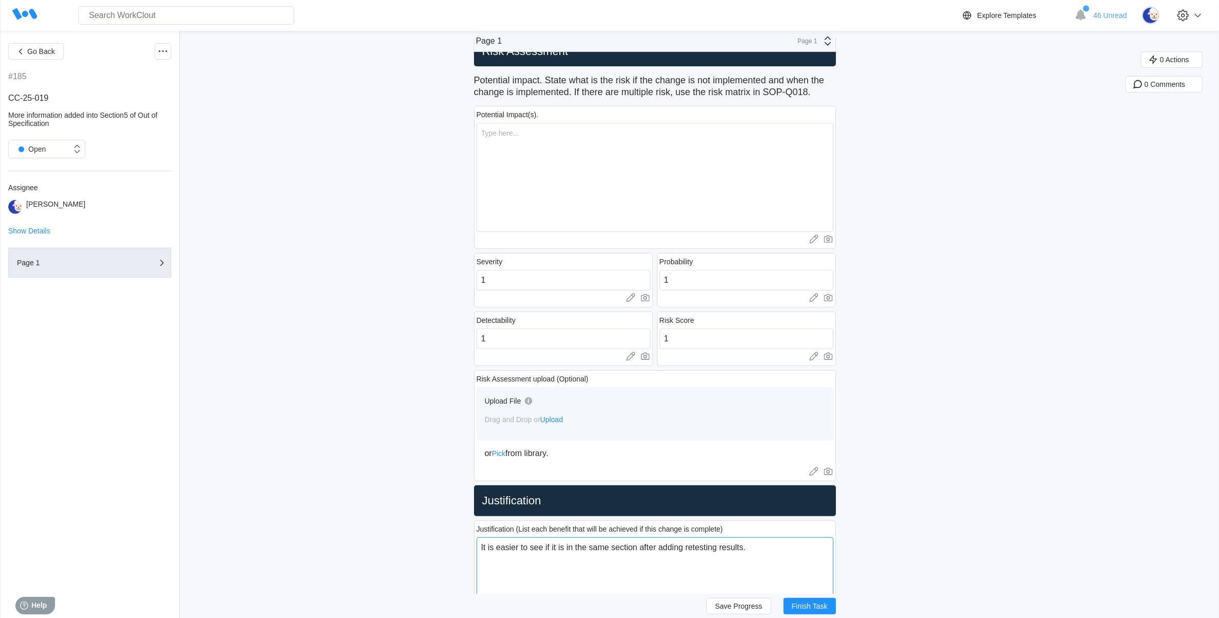
scroll to position [386, 0]
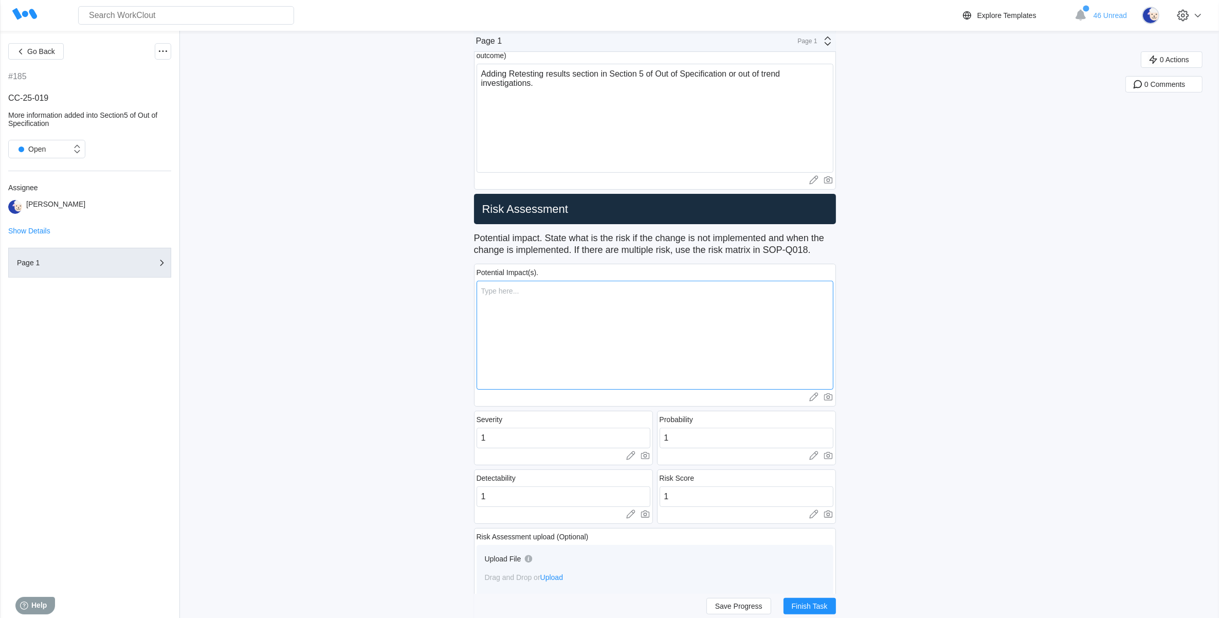
click at [505, 301] on textarea at bounding box center [655, 335] width 357 height 109
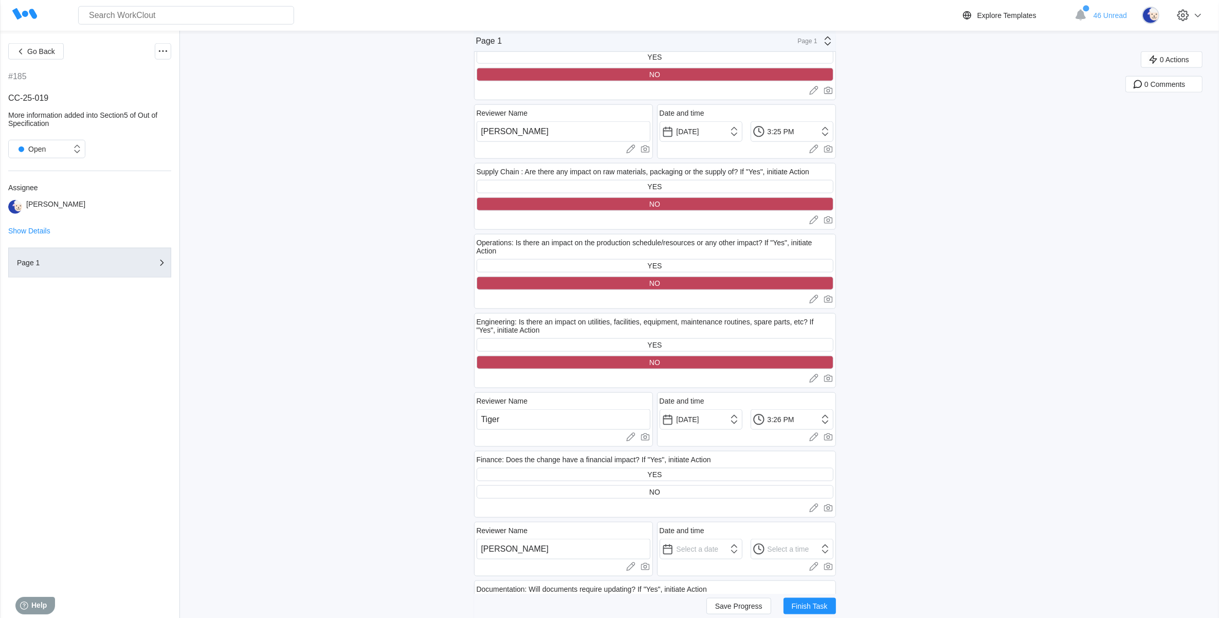
scroll to position [1671, 0]
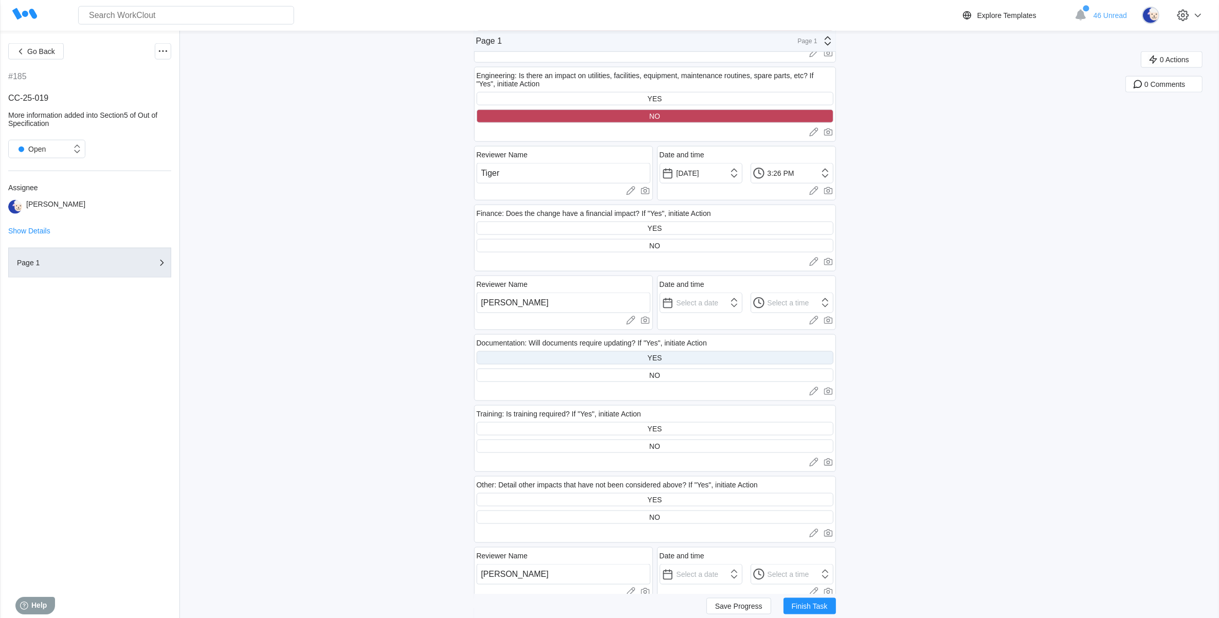
click at [603, 351] on div "YES" at bounding box center [655, 357] width 357 height 13
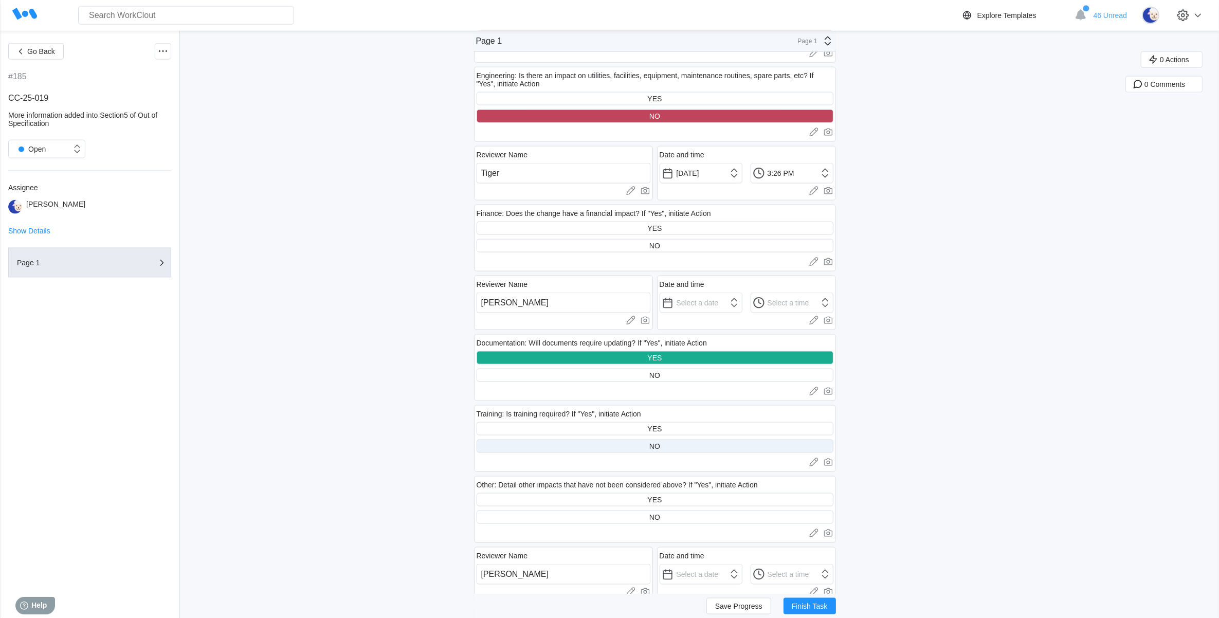
click at [600, 440] on div "NO" at bounding box center [655, 446] width 357 height 13
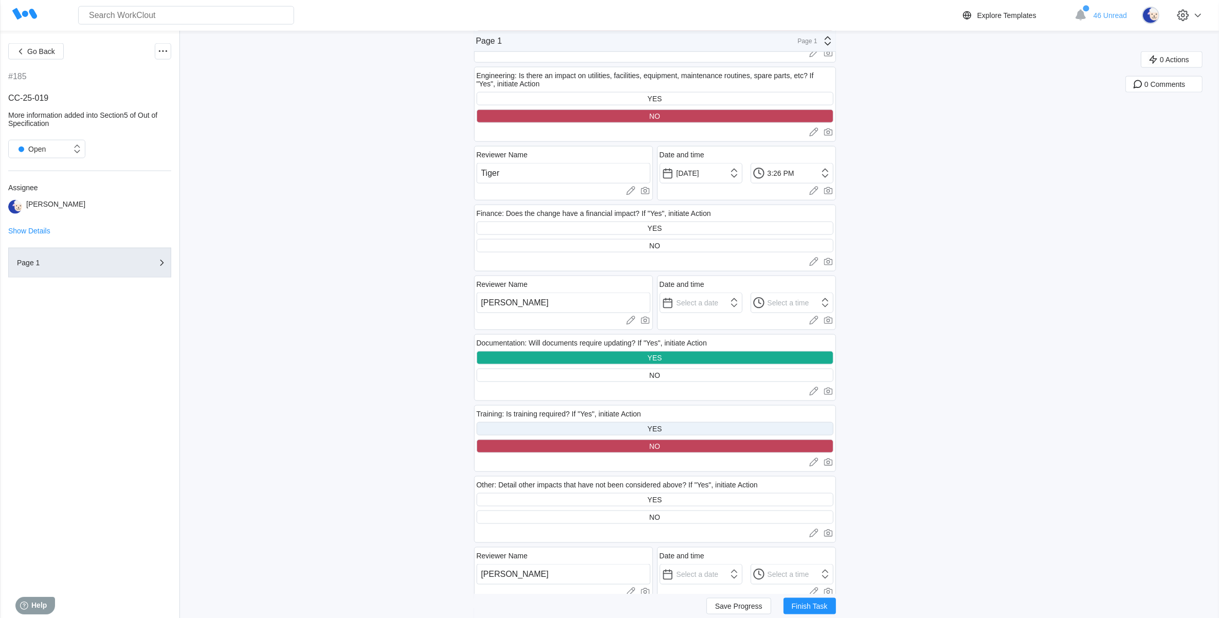
click at [606, 430] on div "YES" at bounding box center [655, 428] width 357 height 13
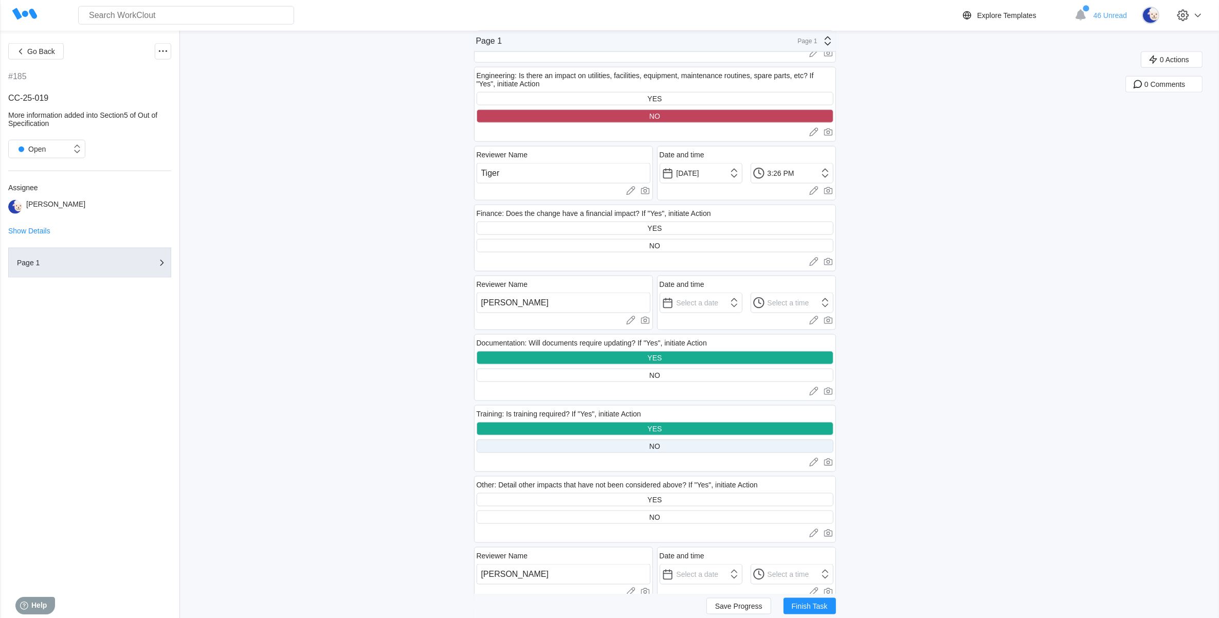
click at [610, 449] on div "NO" at bounding box center [655, 446] width 357 height 13
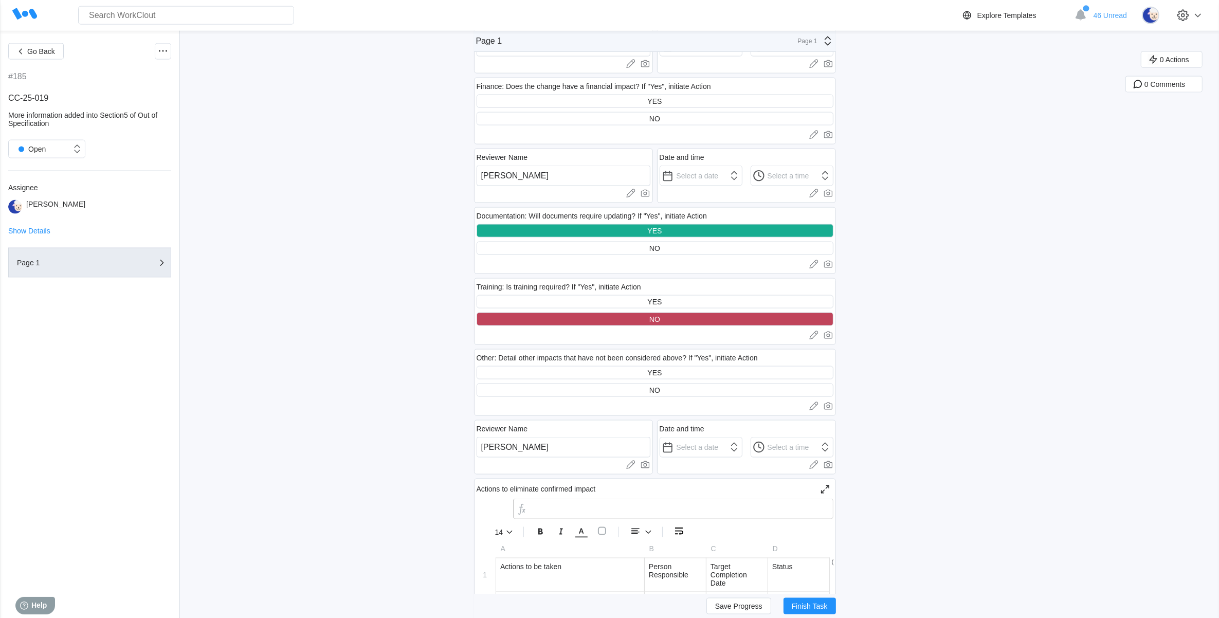
scroll to position [1799, 0]
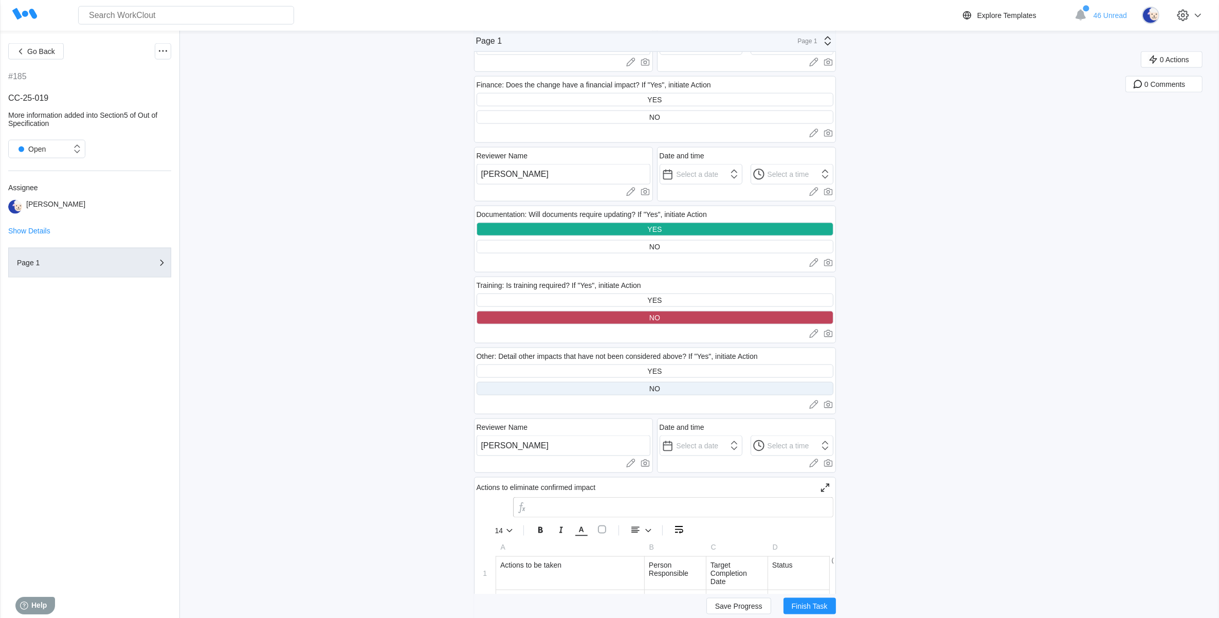
click at [633, 389] on div "NO" at bounding box center [655, 388] width 357 height 13
drag, startPoint x: 546, startPoint y: 440, endPoint x: 476, endPoint y: 434, distance: 70.1
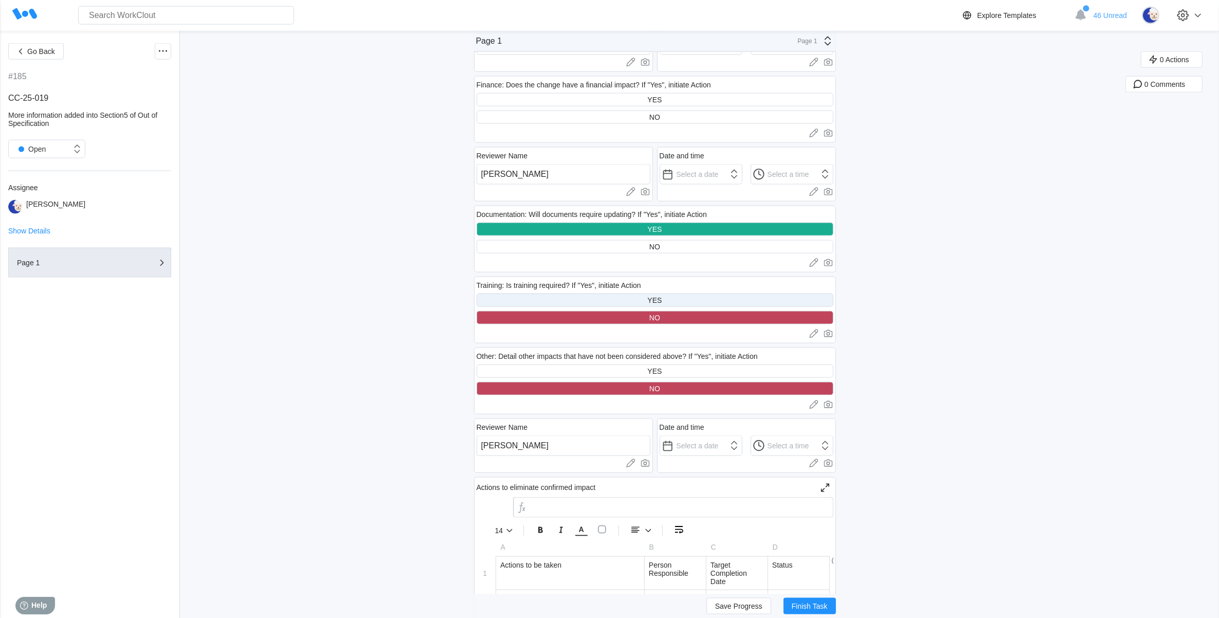
click at [690, 302] on div "YES" at bounding box center [655, 300] width 357 height 13
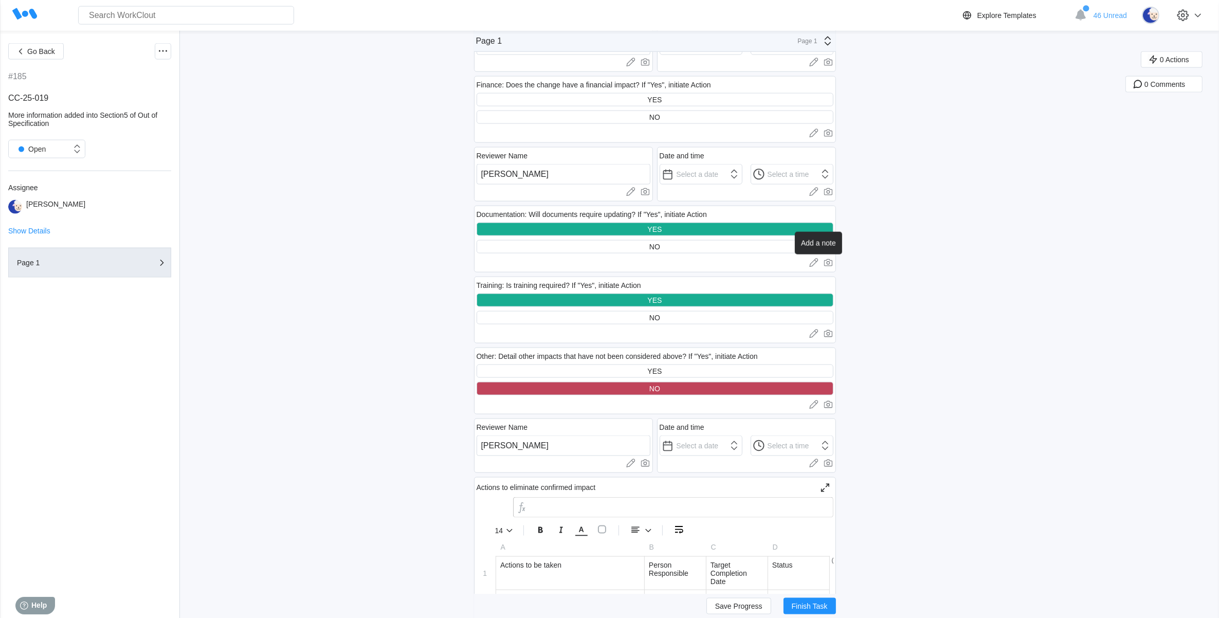
click at [814, 258] on icon at bounding box center [814, 263] width 10 height 10
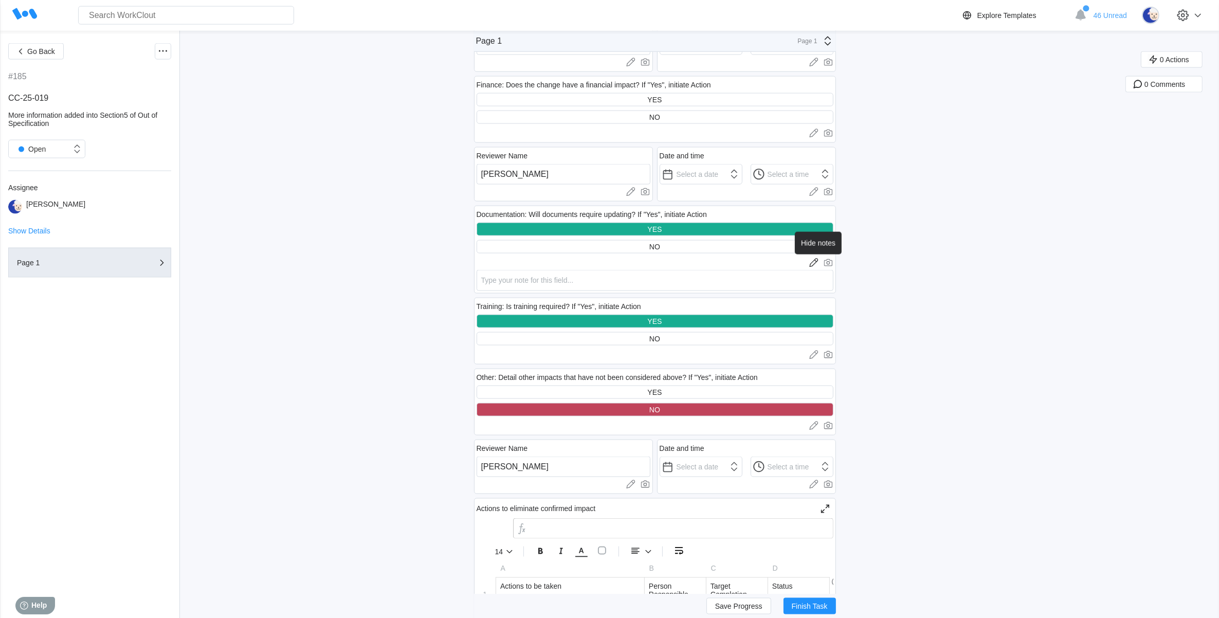
click at [818, 259] on icon at bounding box center [814, 263] width 10 height 10
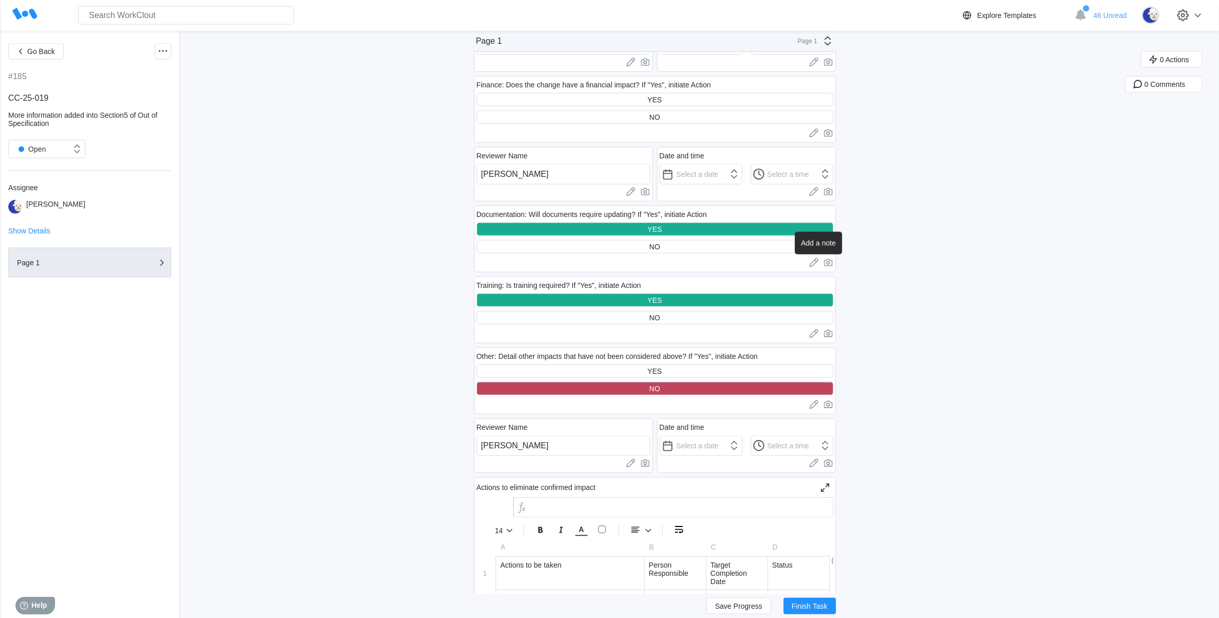
click at [818, 259] on icon at bounding box center [814, 263] width 10 height 10
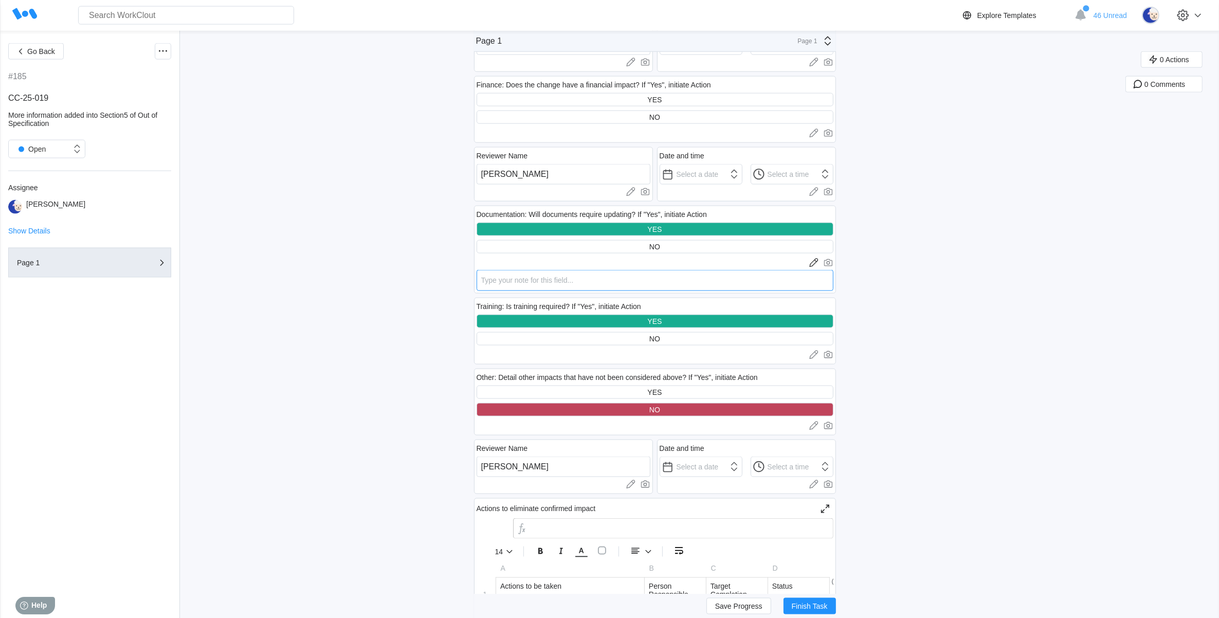
click at [612, 278] on textarea at bounding box center [655, 280] width 357 height 21
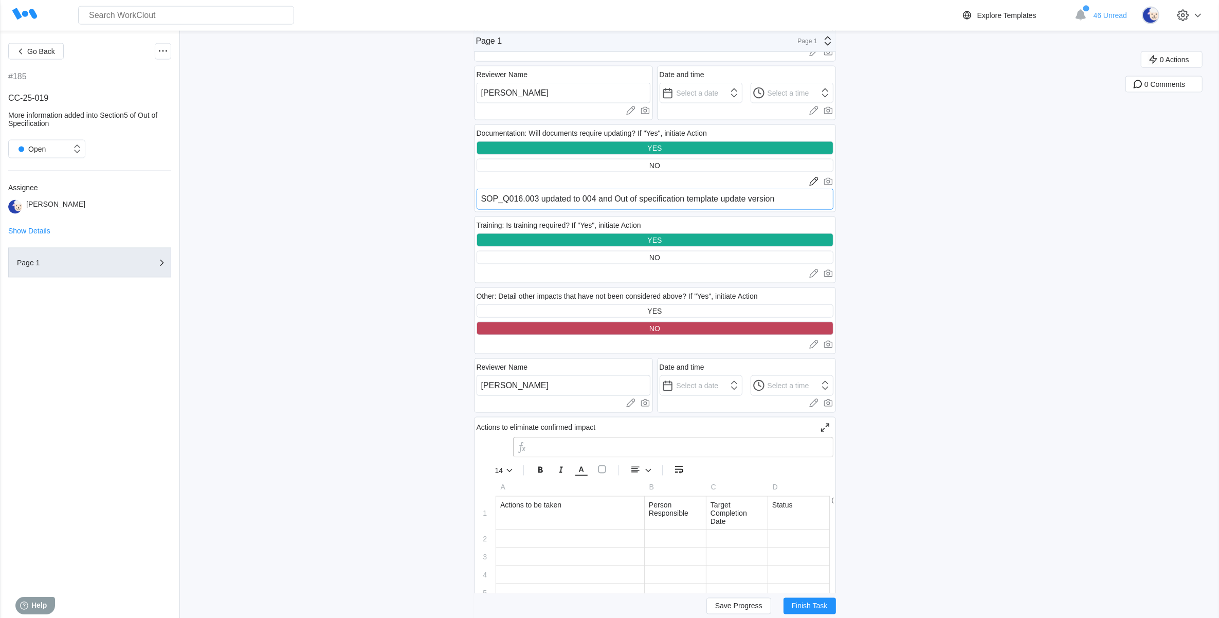
scroll to position [1928, 0]
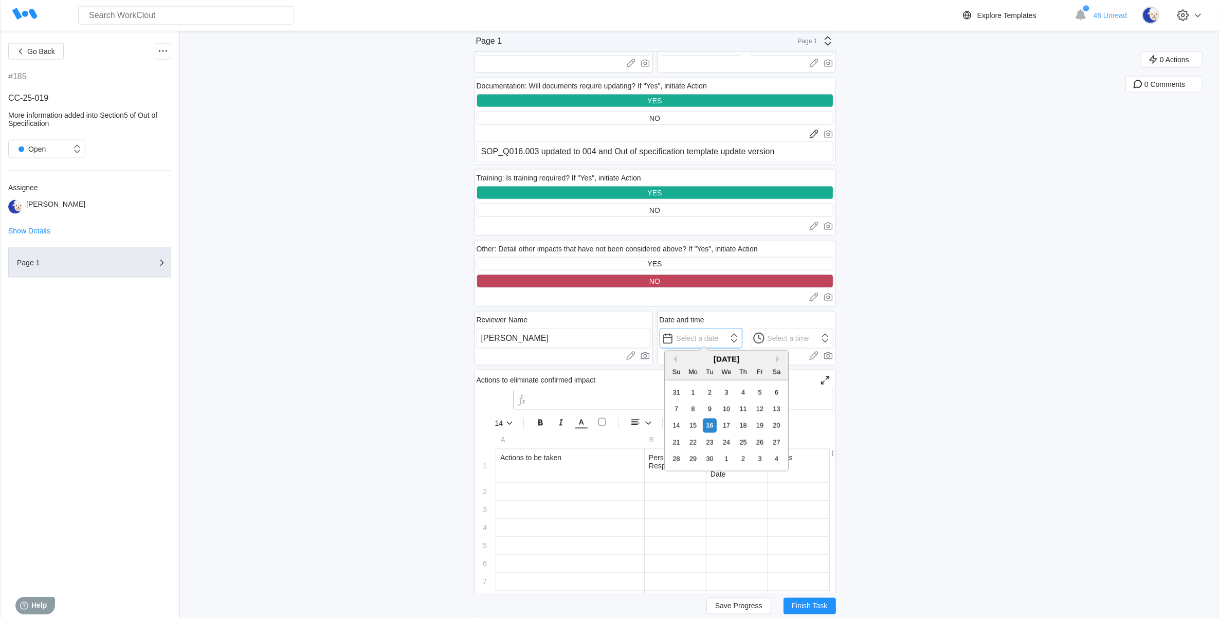
click at [709, 337] on input "text" at bounding box center [701, 338] width 83 height 21
click at [709, 420] on div "16" at bounding box center [710, 425] width 14 height 14
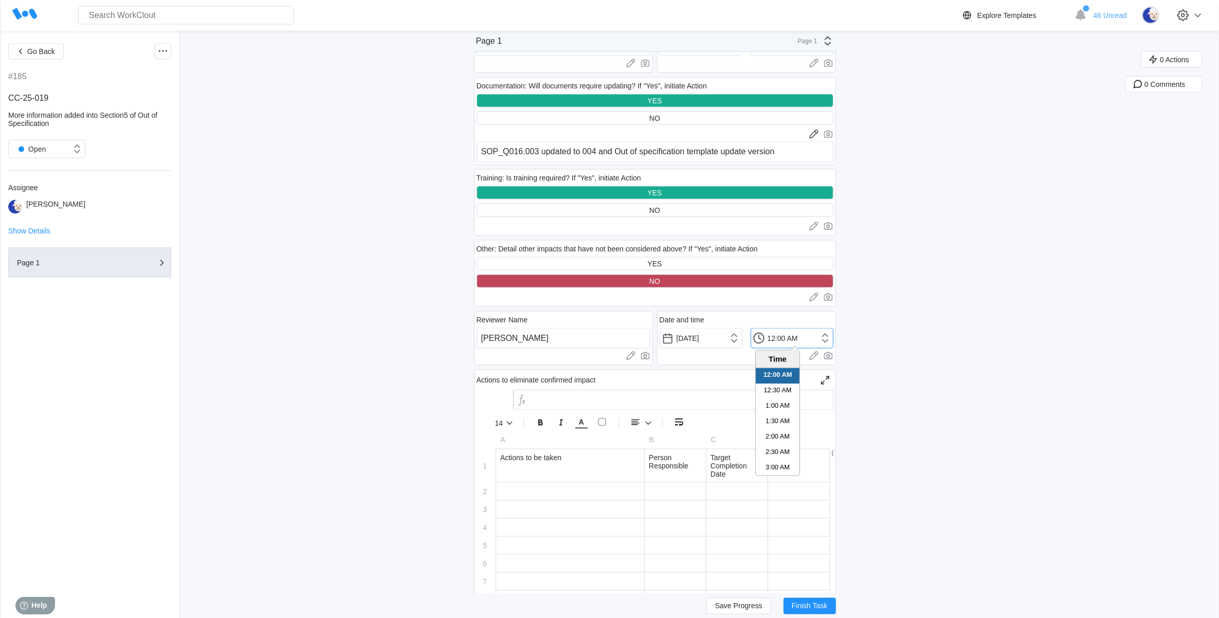
click at [827, 333] on input "12:00 AM" at bounding box center [792, 338] width 83 height 21
drag, startPoint x: 775, startPoint y: 464, endPoint x: 778, endPoint y: 443, distance: 21.3
click at [774, 464] on li "3:00 PM" at bounding box center [778, 462] width 44 height 15
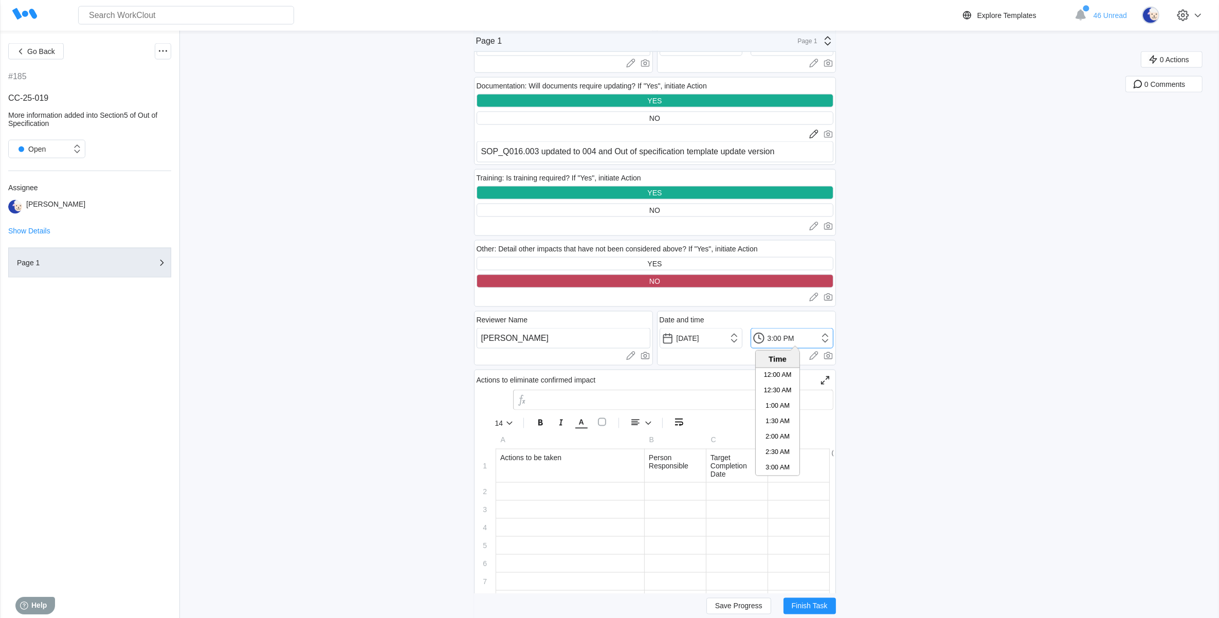
click at [779, 335] on input "3:00 PM" at bounding box center [792, 338] width 83 height 21
drag, startPoint x: 786, startPoint y: 336, endPoint x: 779, endPoint y: 337, distance: 6.3
click at [779, 337] on input "3:00 PM" at bounding box center [792, 338] width 83 height 21
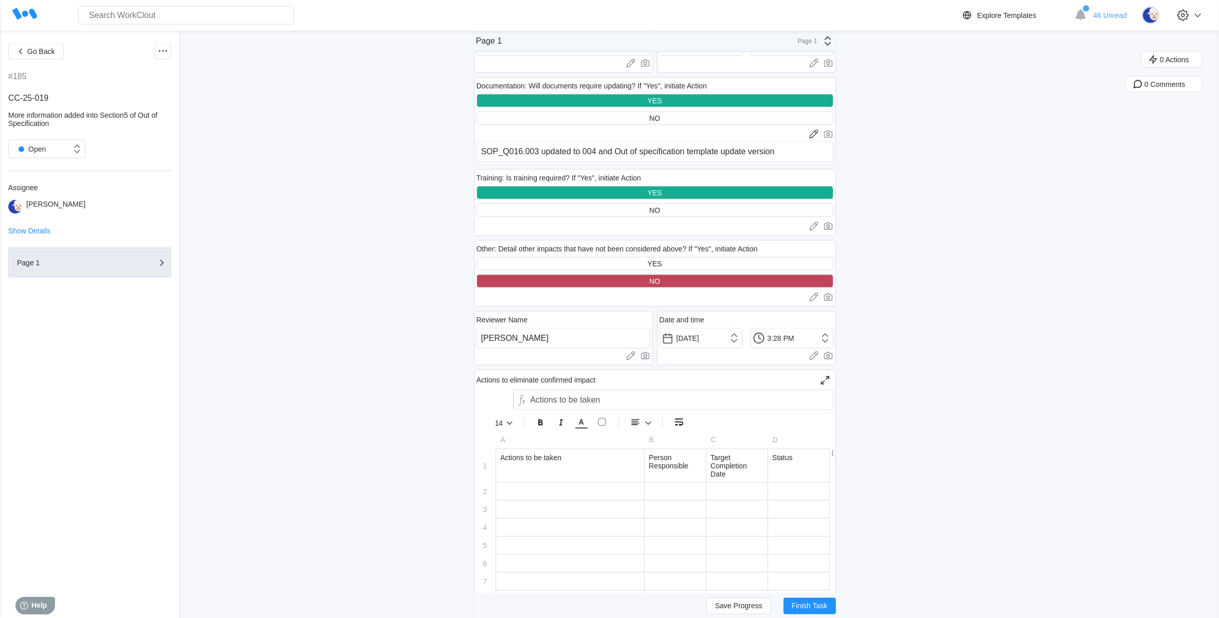
click at [552, 476] on div "Actions to be taken" at bounding box center [570, 465] width 148 height 33
click at [544, 494] on div at bounding box center [570, 491] width 148 height 17
click at [684, 477] on tbody "1 Actions to be taken Person Responsible Target Completion Date Status 2 Update…" at bounding box center [653, 546] width 353 height 195
click at [674, 488] on div at bounding box center [675, 491] width 61 height 17
drag, startPoint x: 744, startPoint y: 496, endPoint x: 743, endPoint y: 484, distance: 12.4
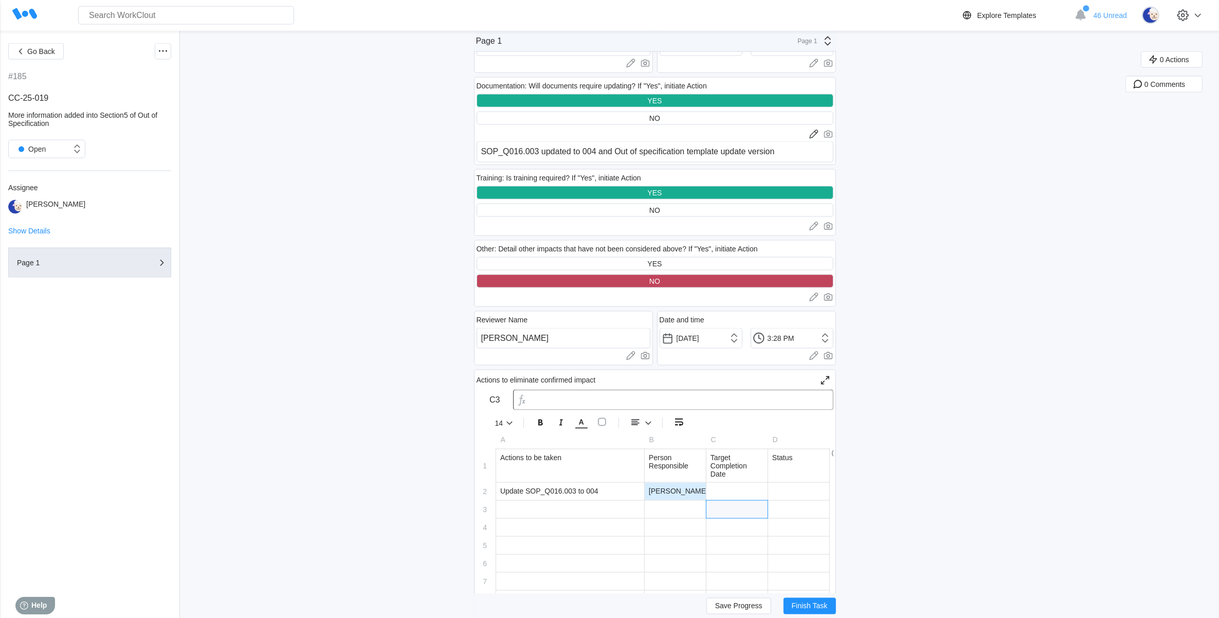
click at [744, 501] on div at bounding box center [736, 509] width 61 height 17
click at [743, 484] on div at bounding box center [736, 491] width 61 height 17
click at [801, 485] on div at bounding box center [798, 491] width 61 height 17
click at [805, 519] on div at bounding box center [798, 527] width 61 height 17
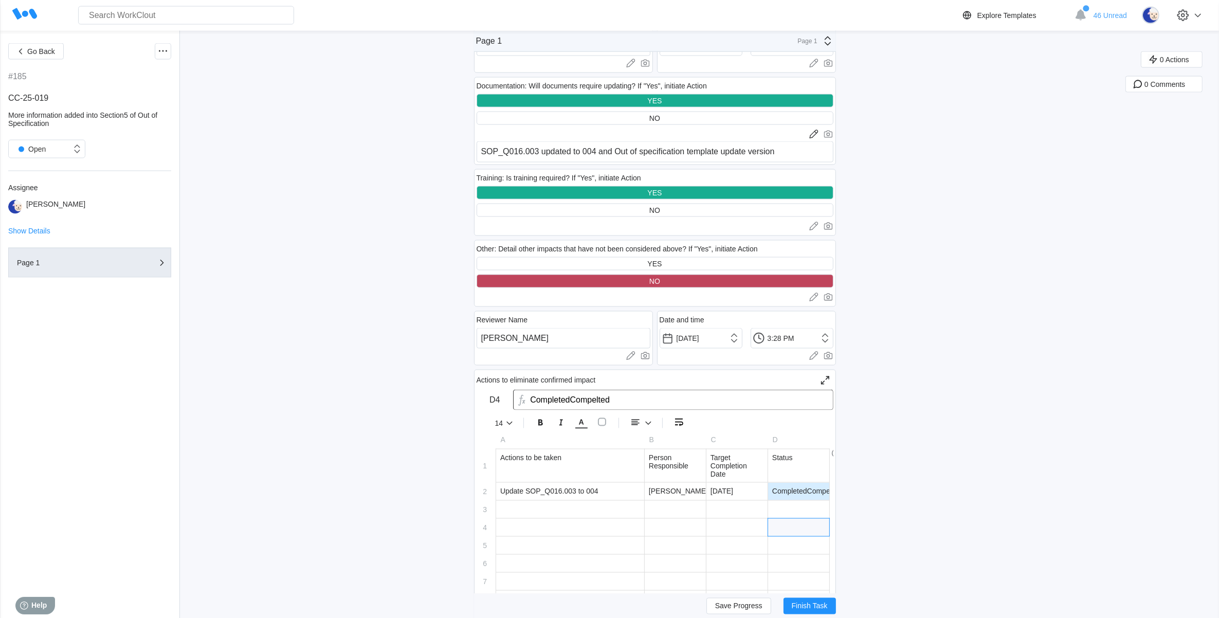
click at [809, 491] on div "CompletedCompelted" at bounding box center [798, 491] width 61 height 17
click at [815, 487] on div "CompletedCompelted" at bounding box center [798, 491] width 61 height 17
drag, startPoint x: 626, startPoint y: 405, endPoint x: 577, endPoint y: 394, distance: 50.0
click at [577, 394] on input "CompletedCompelted" at bounding box center [673, 400] width 320 height 21
click at [824, 509] on div at bounding box center [798, 509] width 61 height 17
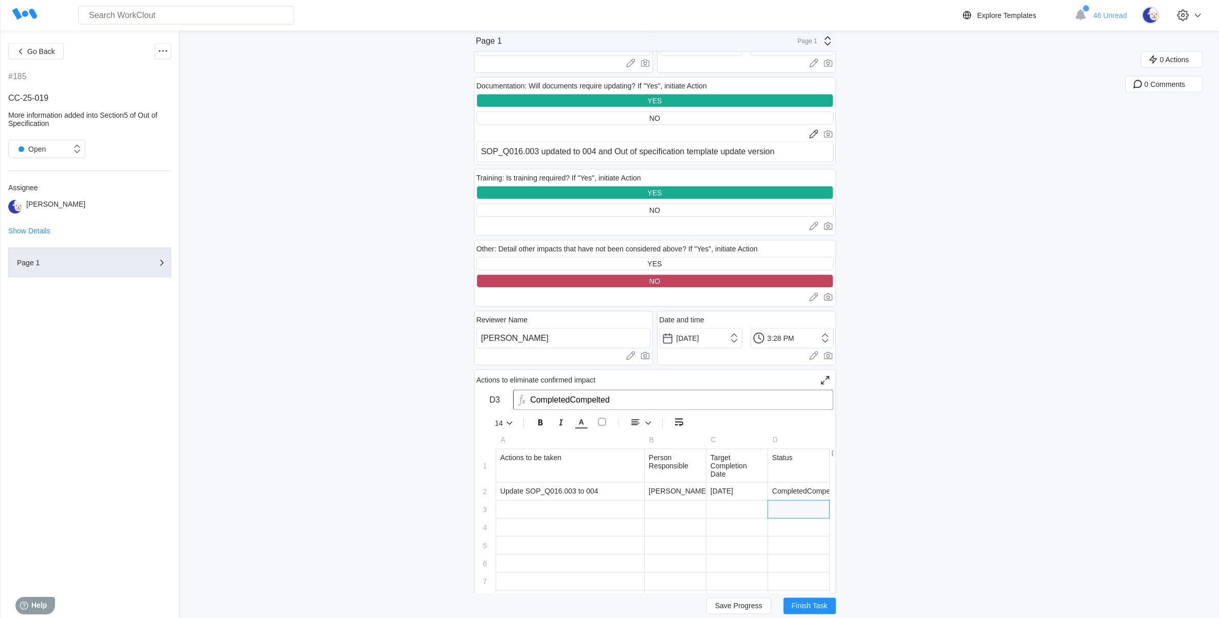
click at [821, 487] on div "CompletedCompelted" at bounding box center [798, 491] width 61 height 17
click at [580, 397] on input "CompletedCompelted" at bounding box center [673, 400] width 320 height 21
drag, startPoint x: 577, startPoint y: 395, endPoint x: 623, endPoint y: 394, distance: 45.2
click at [623, 394] on input "CompletedCompelted" at bounding box center [673, 400] width 320 height 21
click at [535, 501] on div at bounding box center [570, 509] width 148 height 17
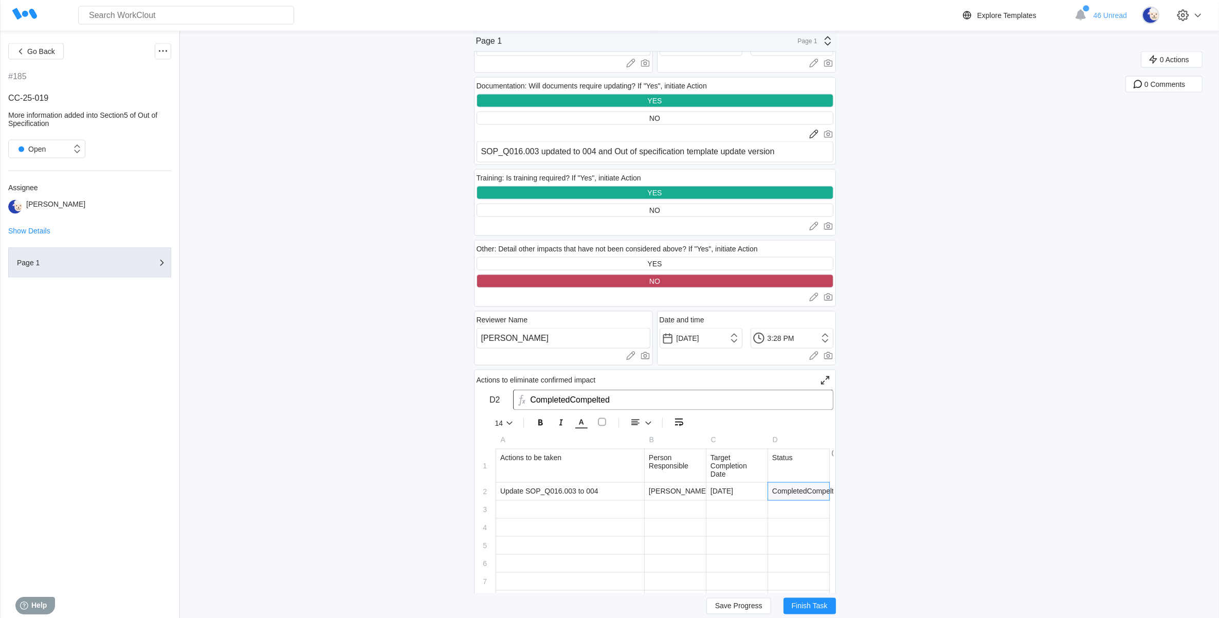
click at [820, 486] on div "CompletedCompelted" at bounding box center [798, 491] width 61 height 17
drag, startPoint x: 779, startPoint y: 484, endPoint x: 875, endPoint y: 489, distance: 96.3
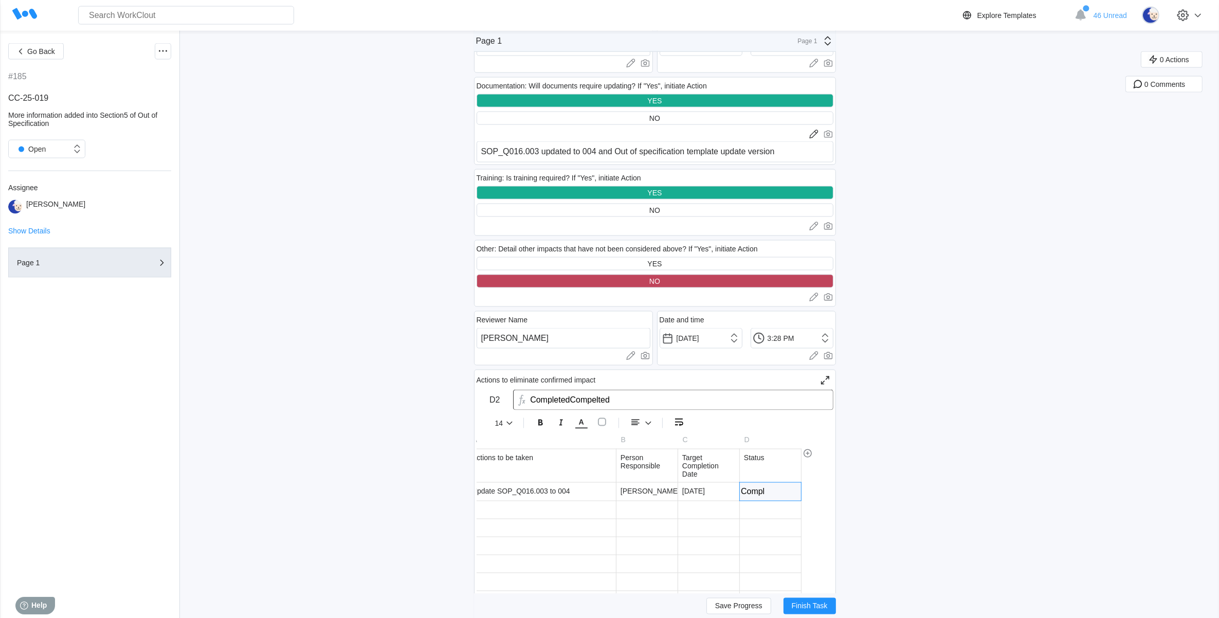
scroll to position [0, 0]
click at [770, 504] on div at bounding box center [770, 509] width 61 height 17
click at [502, 501] on div at bounding box center [542, 509] width 148 height 17
click at [548, 502] on div at bounding box center [542, 509] width 148 height 17
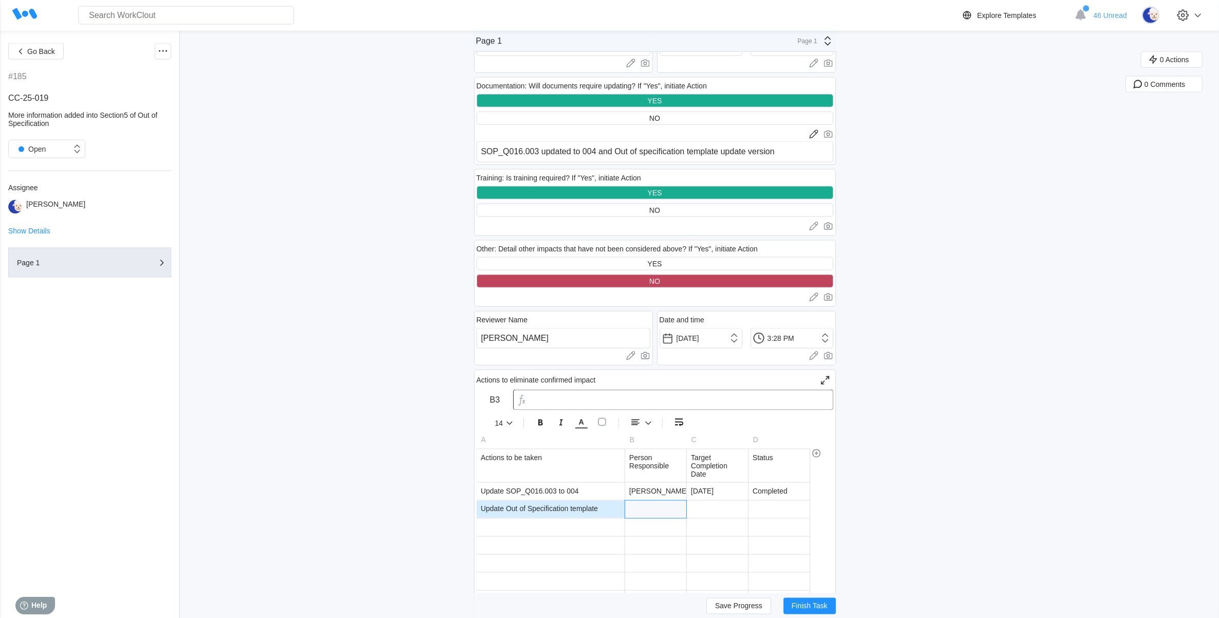
click at [666, 504] on div at bounding box center [655, 509] width 61 height 17
click at [728, 519] on div at bounding box center [717, 527] width 61 height 17
click at [733, 501] on div at bounding box center [717, 509] width 61 height 17
click at [721, 501] on input "16-Sep2-2025" at bounding box center [717, 510] width 61 height 18
click at [800, 508] on div at bounding box center [779, 509] width 61 height 17
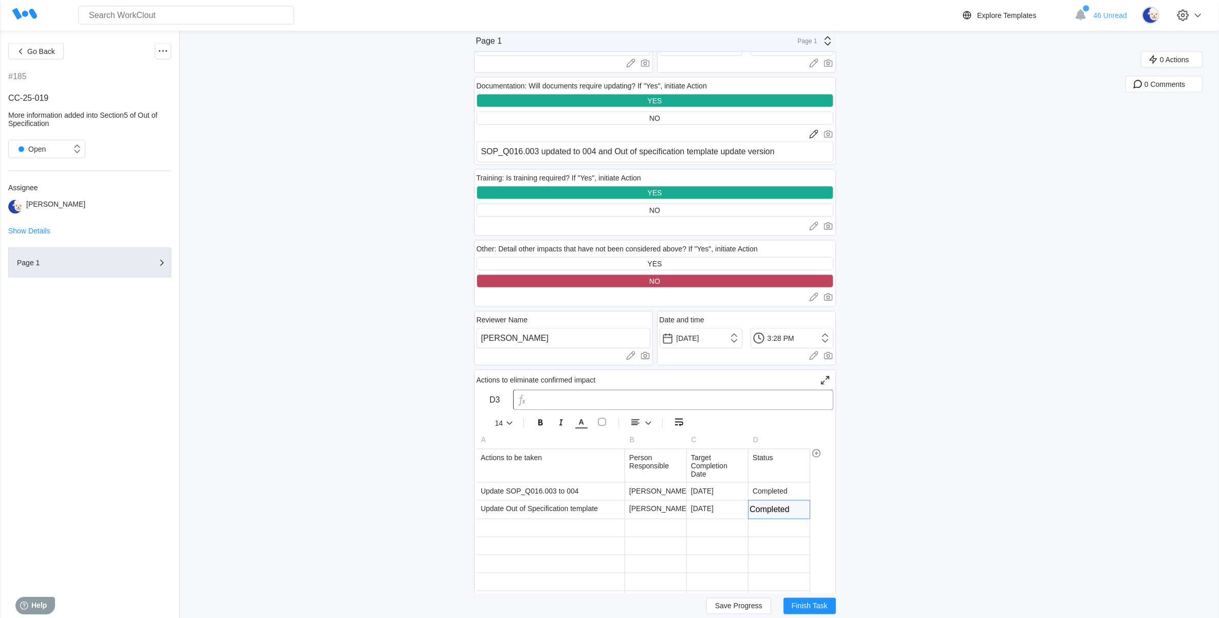
click at [656, 540] on div at bounding box center [655, 545] width 61 height 17
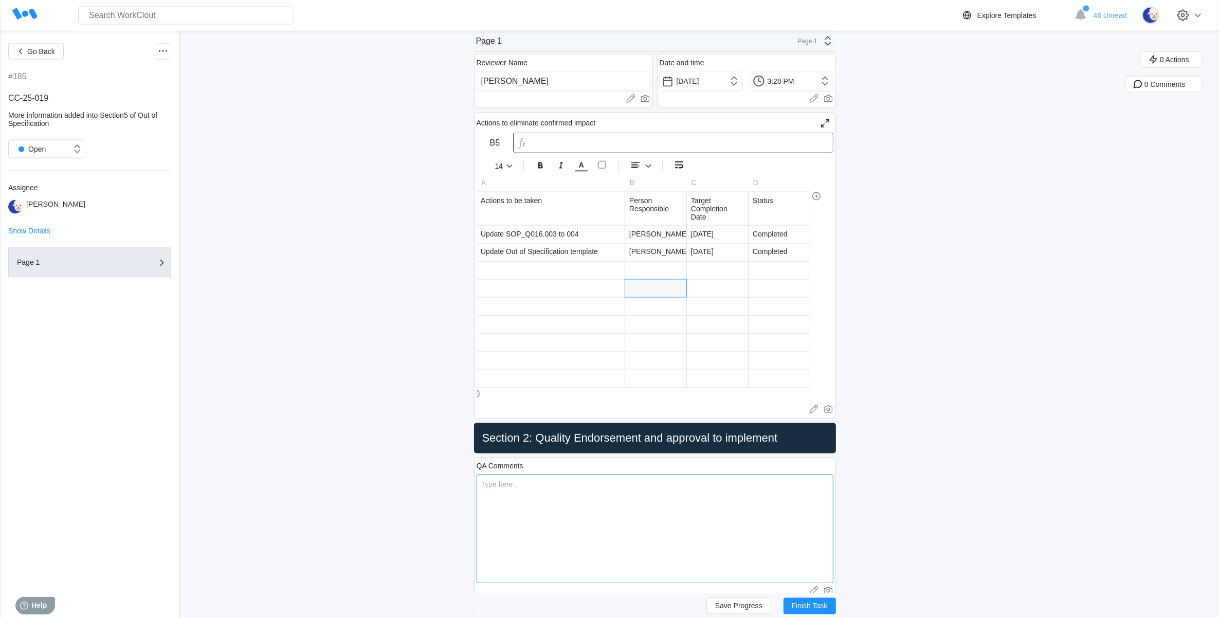
click at [531, 495] on textarea at bounding box center [655, 528] width 357 height 109
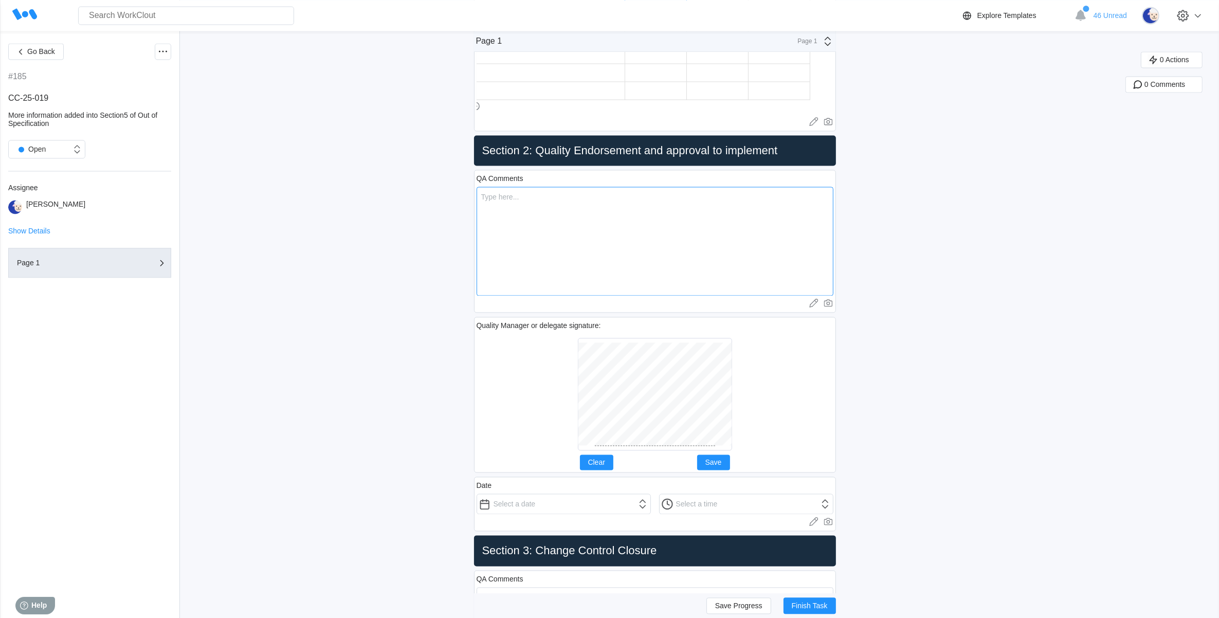
scroll to position [2506, 0]
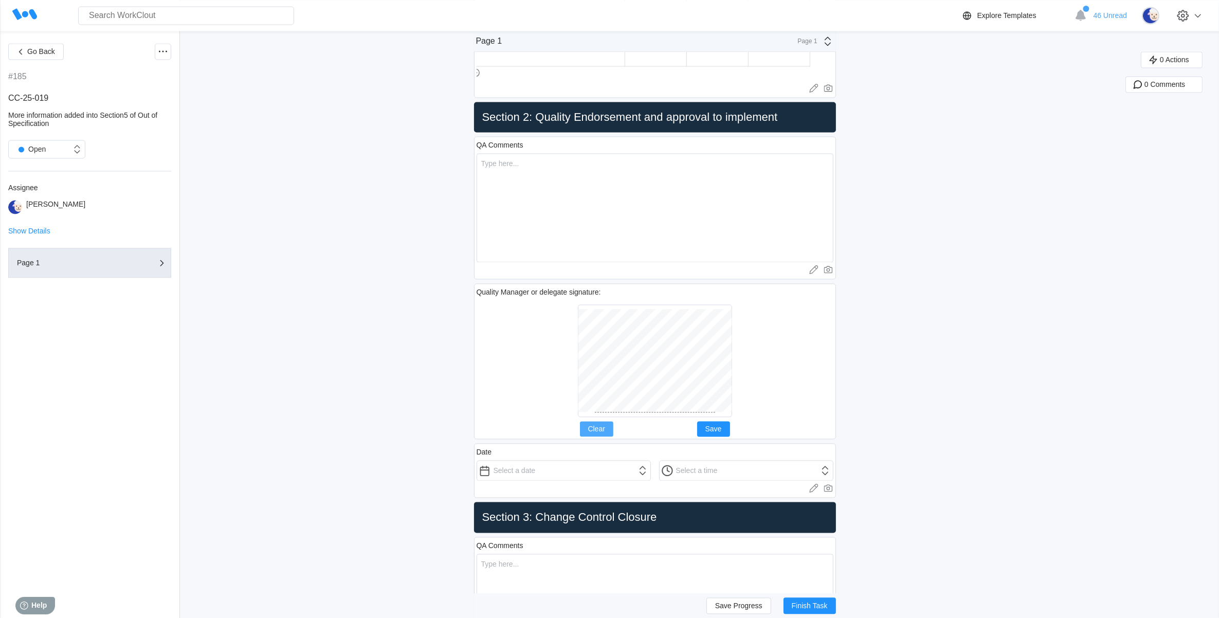
click at [605, 430] on span "Clear" at bounding box center [596, 428] width 17 height 7
click at [722, 430] on button "Save" at bounding box center [713, 428] width 33 height 15
click at [555, 472] on input "text" at bounding box center [564, 470] width 174 height 21
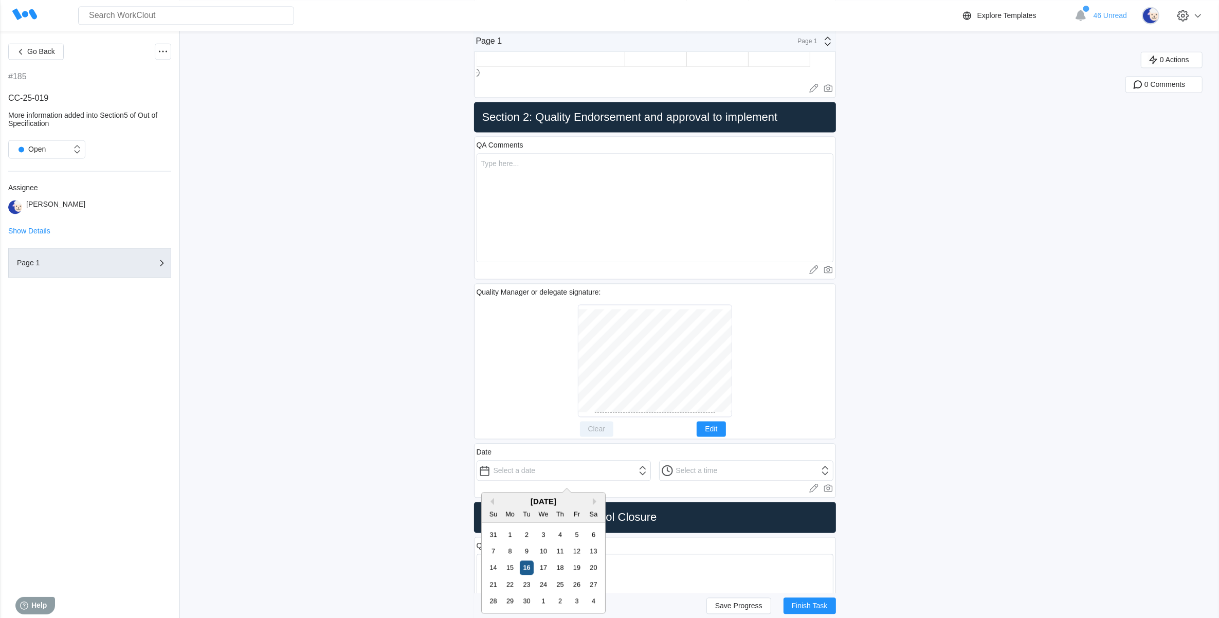
click at [525, 570] on div "16" at bounding box center [527, 567] width 14 height 14
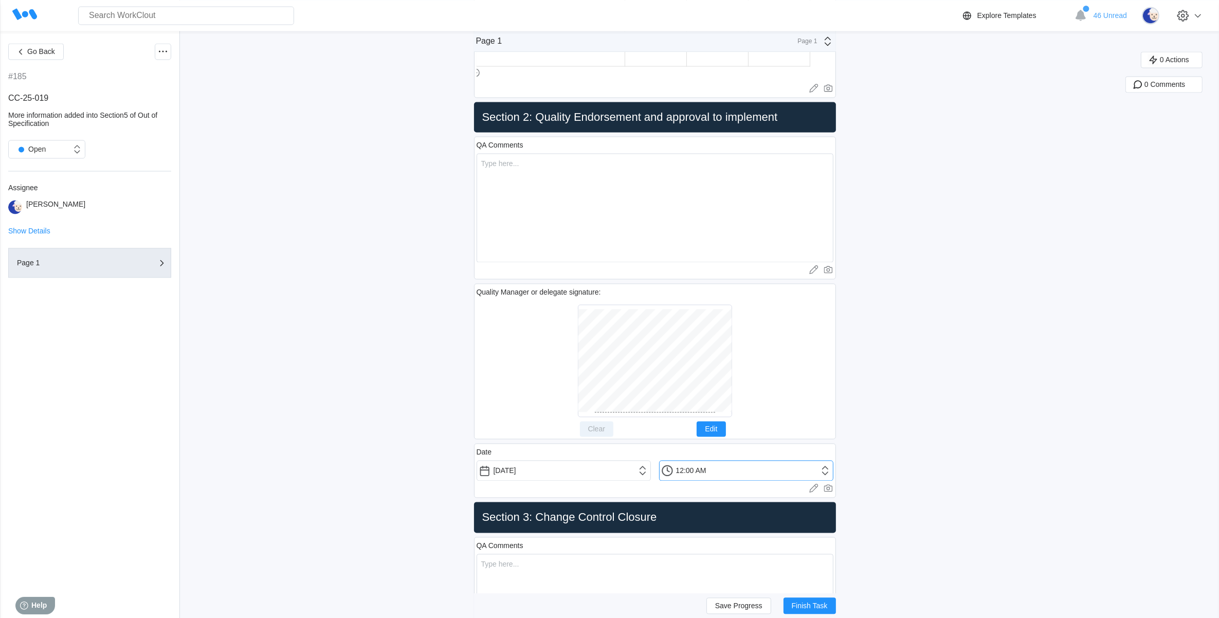
click at [830, 476] on input "12:00 AM" at bounding box center [746, 470] width 174 height 21
click at [684, 368] on li "3:30 PM" at bounding box center [686, 367] width 44 height 15
click at [695, 474] on input "3:30 PM" at bounding box center [746, 470] width 174 height 21
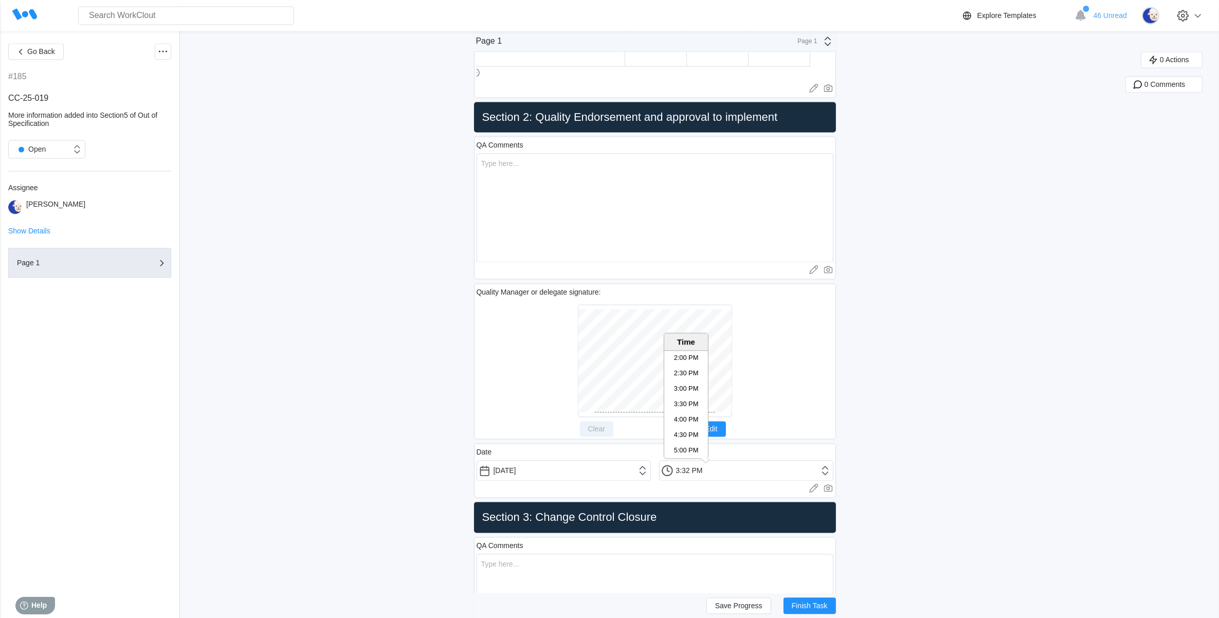
click at [528, 175] on textarea at bounding box center [655, 207] width 357 height 109
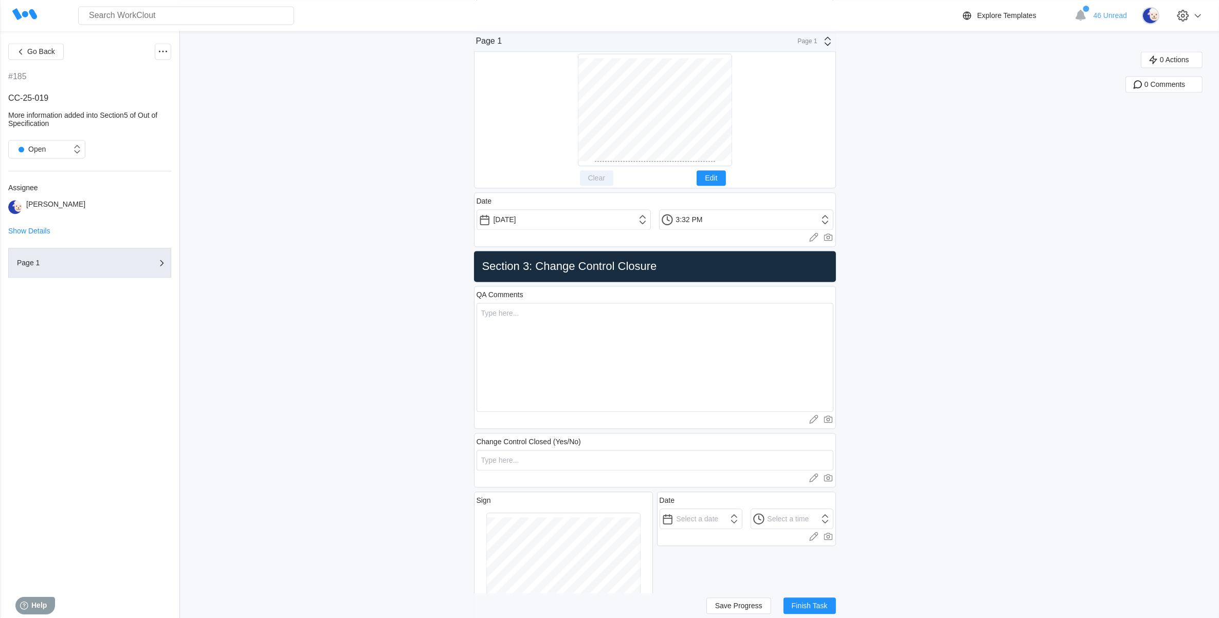
scroll to position [2763, 0]
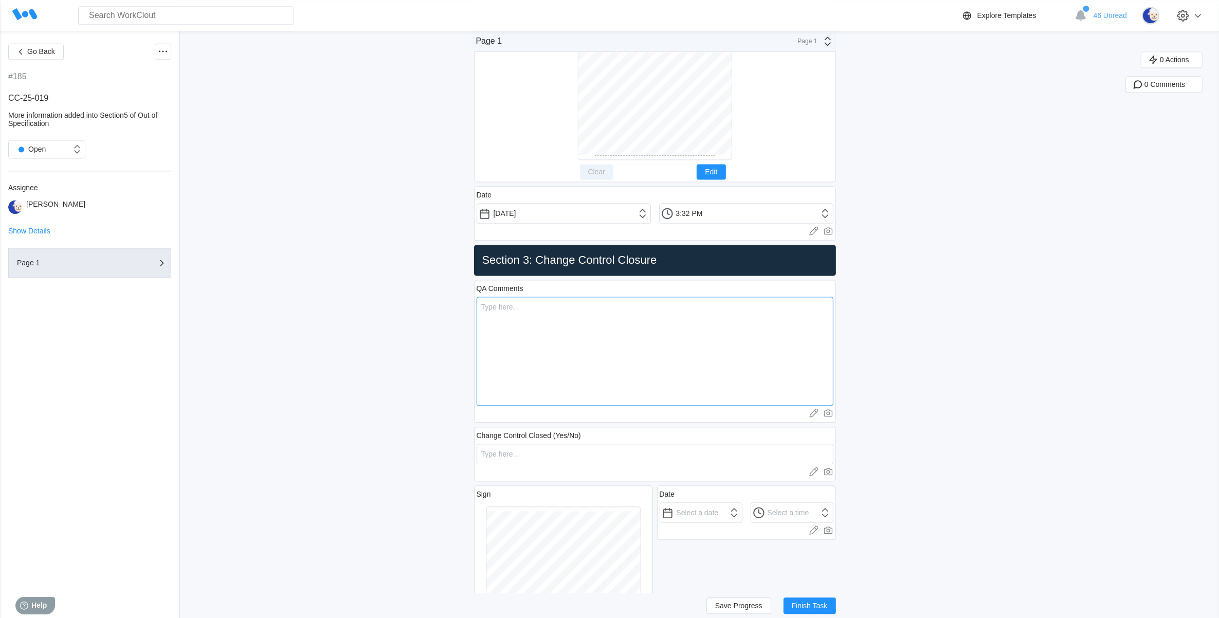
click at [564, 316] on textarea at bounding box center [655, 351] width 357 height 109
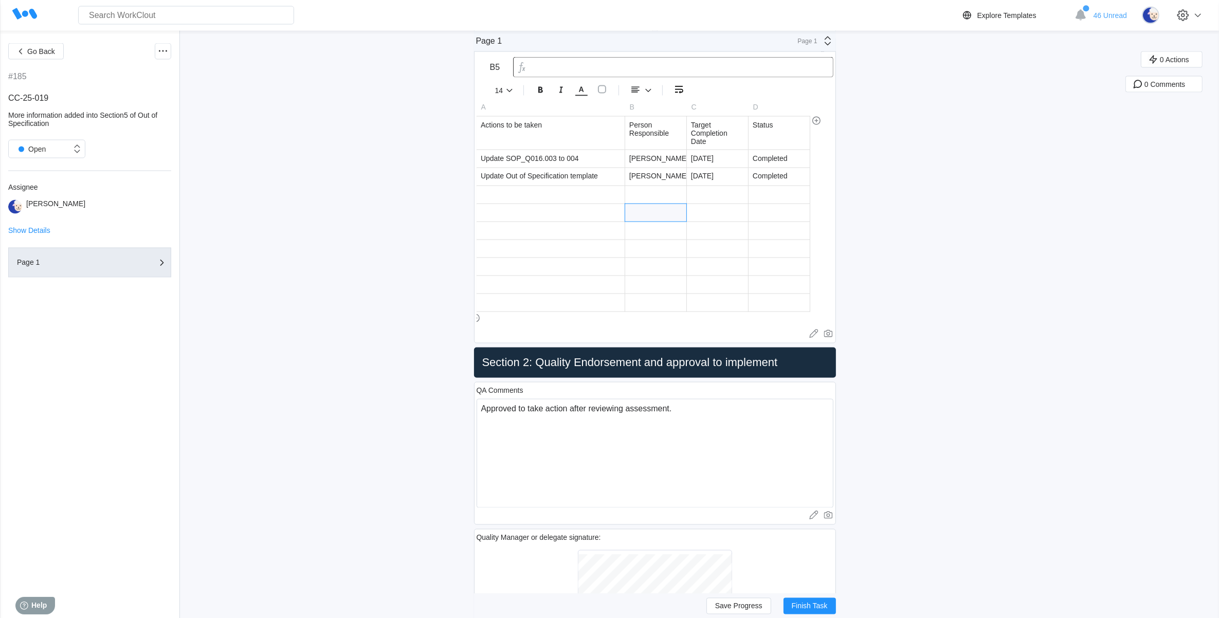
scroll to position [2185, 0]
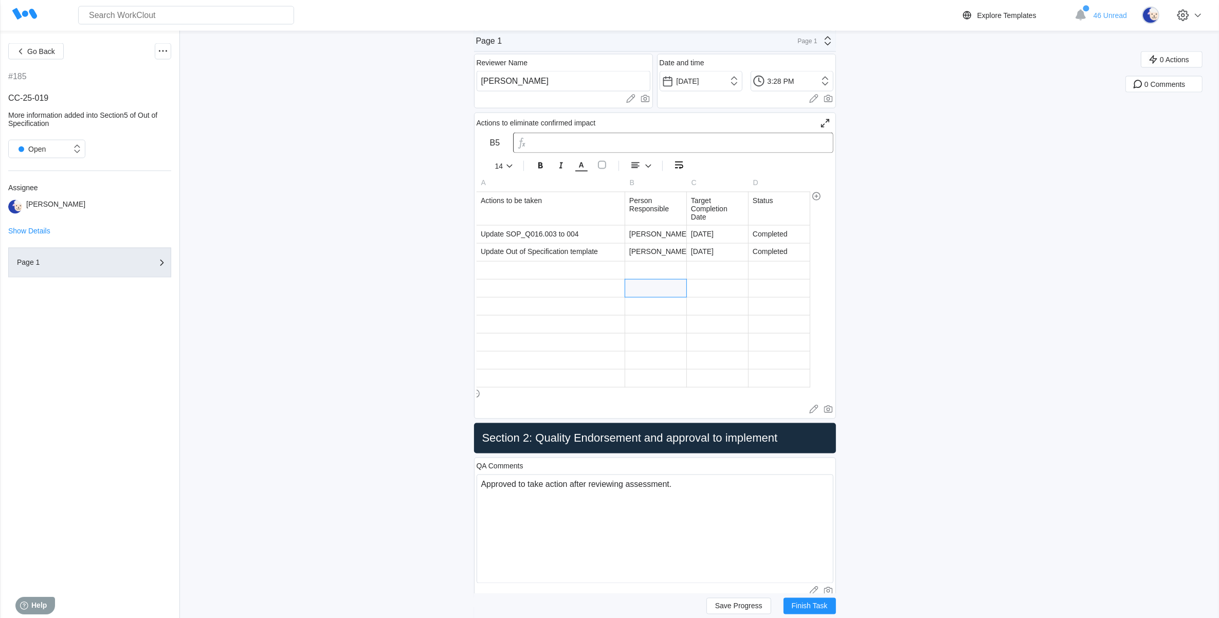
click at [552, 263] on div at bounding box center [551, 270] width 148 height 17
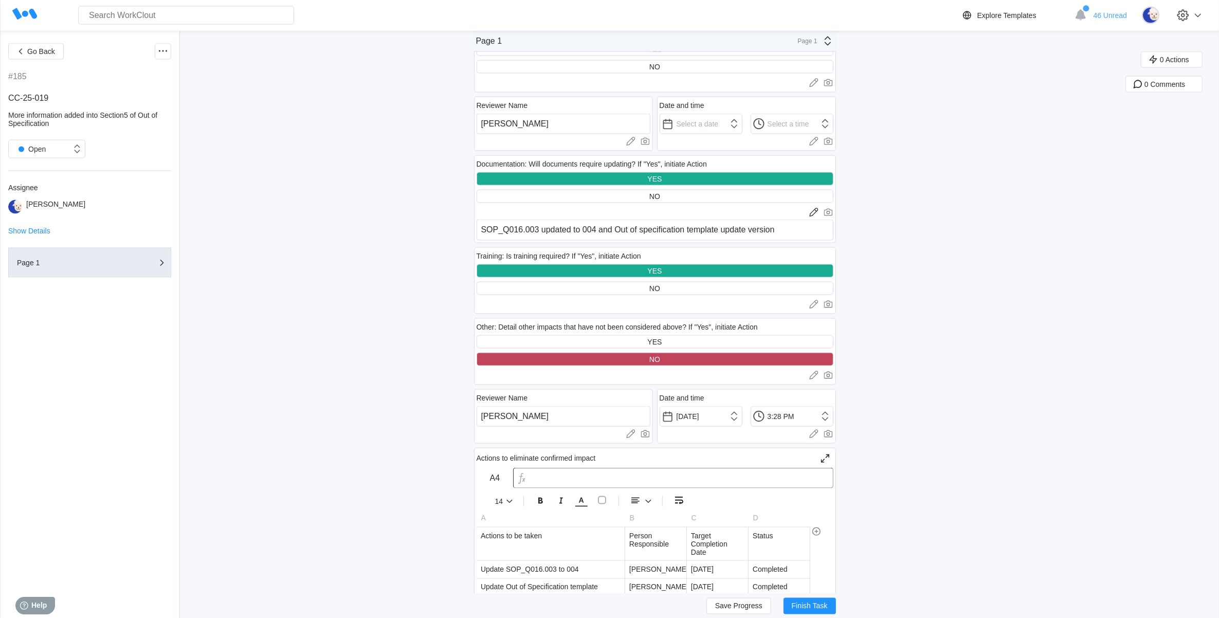
scroll to position [2056, 0]
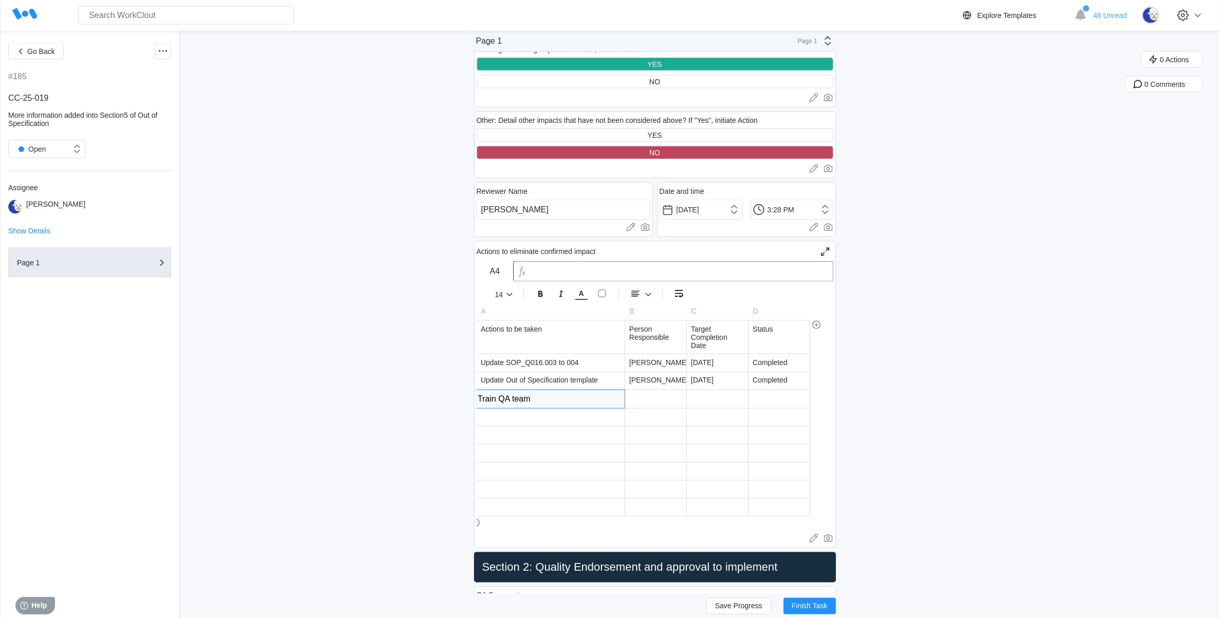
click at [676, 392] on div at bounding box center [655, 399] width 61 height 18
click at [722, 391] on div at bounding box center [717, 399] width 61 height 18
drag, startPoint x: 737, startPoint y: 391, endPoint x: 726, endPoint y: 392, distance: 10.8
click at [726, 392] on input "[DATE]" at bounding box center [717, 399] width 61 height 18
click at [790, 396] on div at bounding box center [779, 398] width 61 height 17
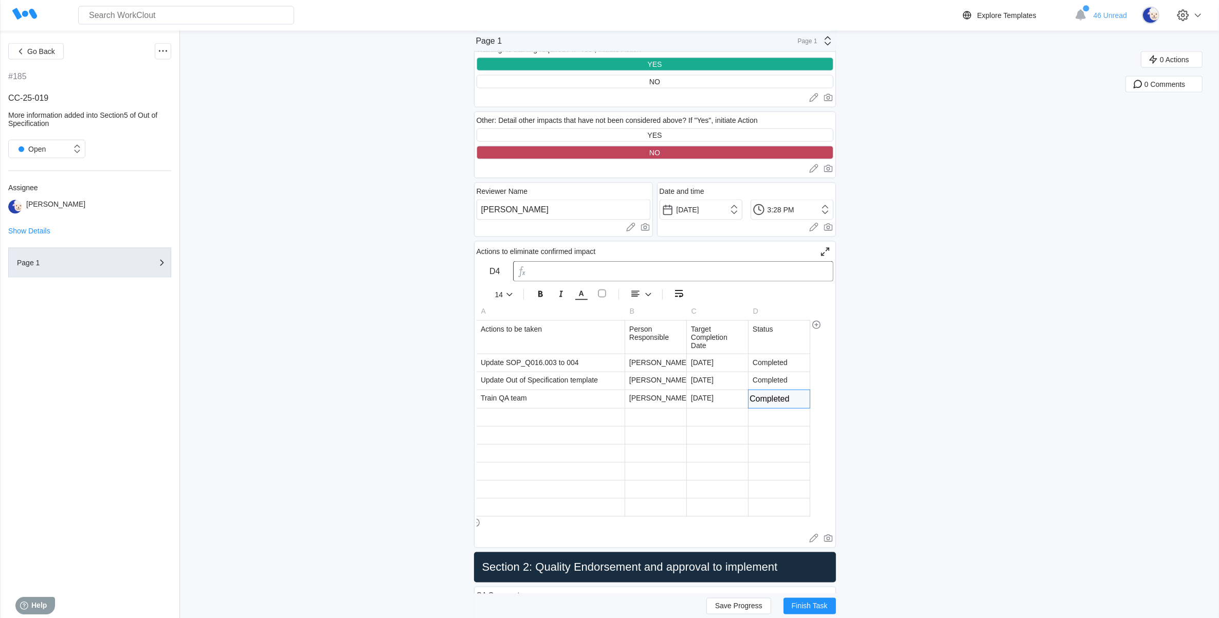
click at [721, 481] on div at bounding box center [717, 489] width 61 height 17
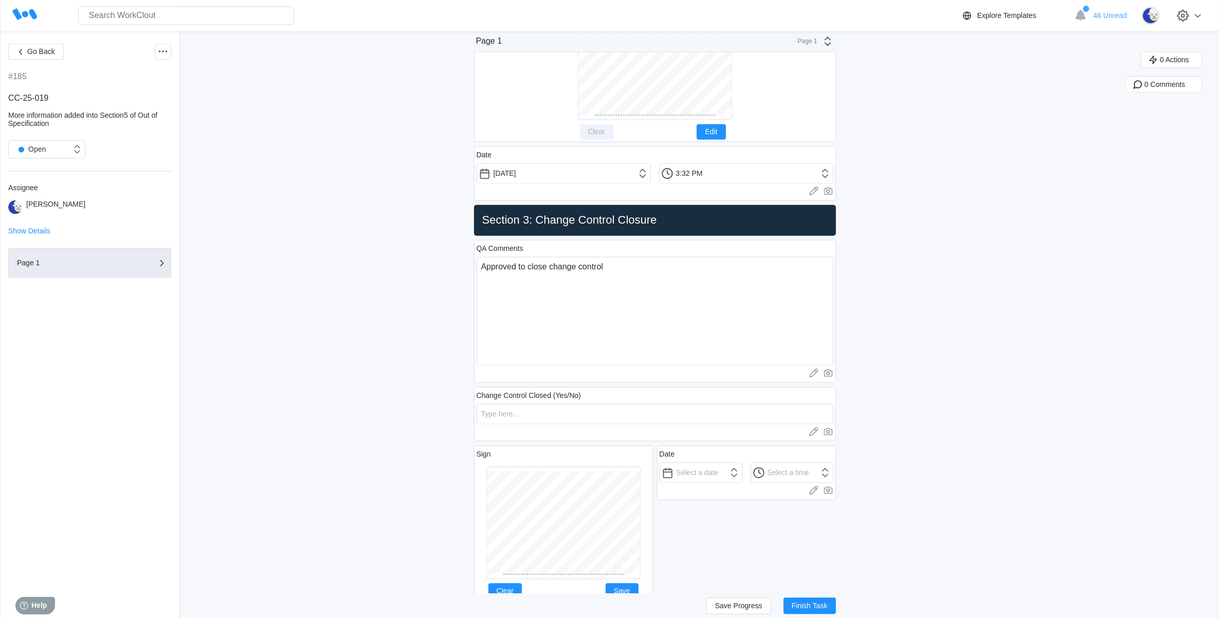
scroll to position [2836, 0]
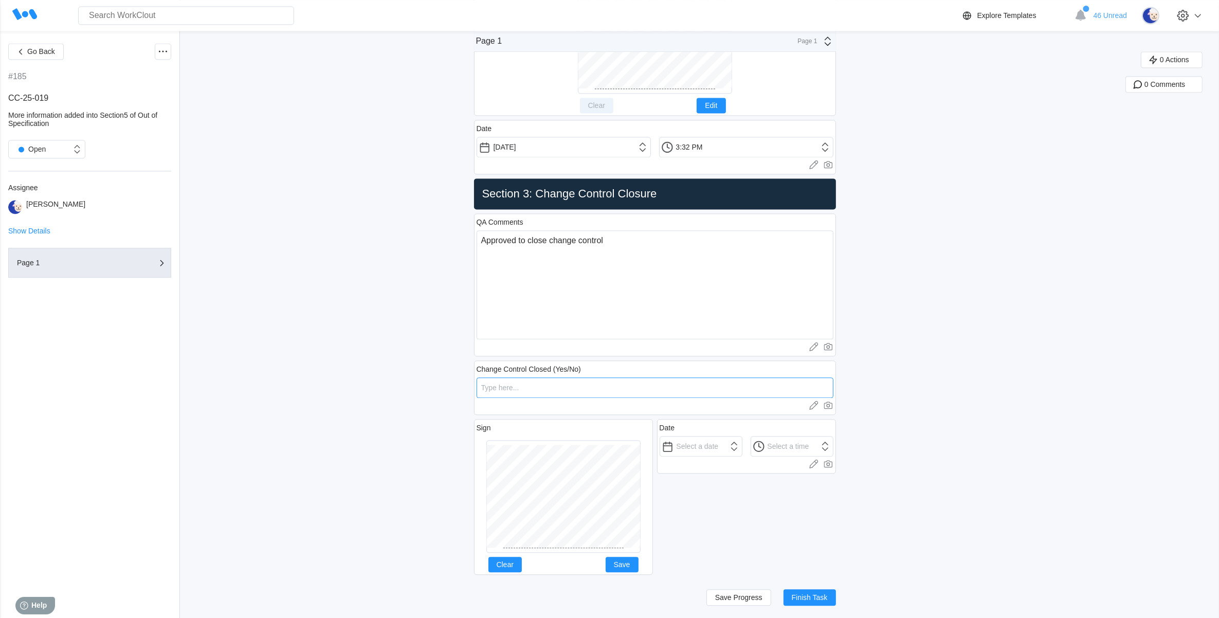
click at [564, 393] on input "text" at bounding box center [655, 387] width 357 height 21
click at [517, 558] on button "Clear" at bounding box center [504, 564] width 33 height 15
click at [628, 558] on button "Save" at bounding box center [622, 564] width 33 height 15
click at [738, 450] on input "text" at bounding box center [701, 446] width 83 height 21
click at [713, 536] on div "16" at bounding box center [710, 543] width 14 height 14
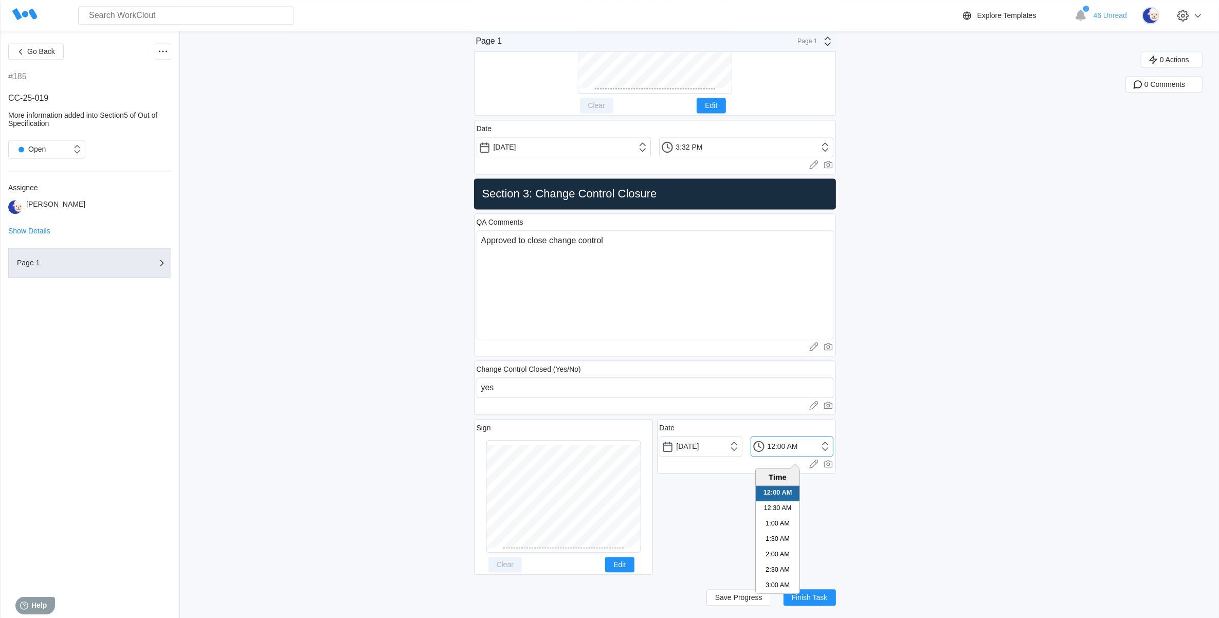
click at [826, 445] on input "12:00 AM" at bounding box center [792, 446] width 83 height 21
click at [778, 529] on li "3:30 PM" at bounding box center [778, 536] width 44 height 15
drag, startPoint x: 786, startPoint y: 446, endPoint x: 780, endPoint y: 446, distance: 5.7
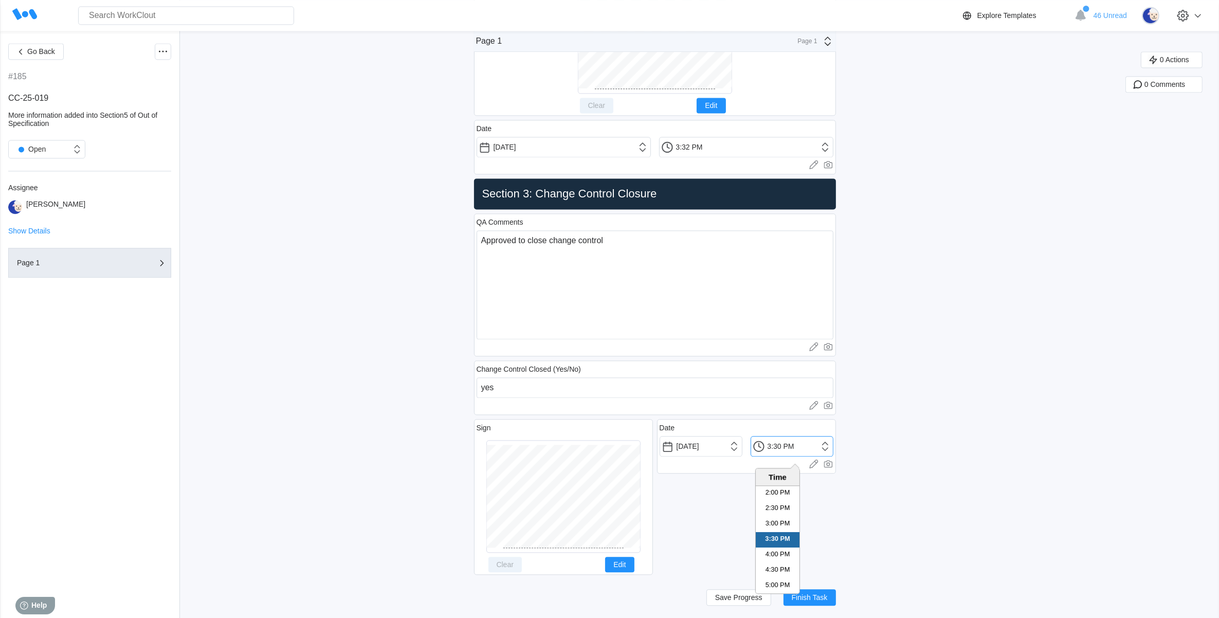
click at [780, 446] on input "3:30 PM" at bounding box center [792, 446] width 83 height 21
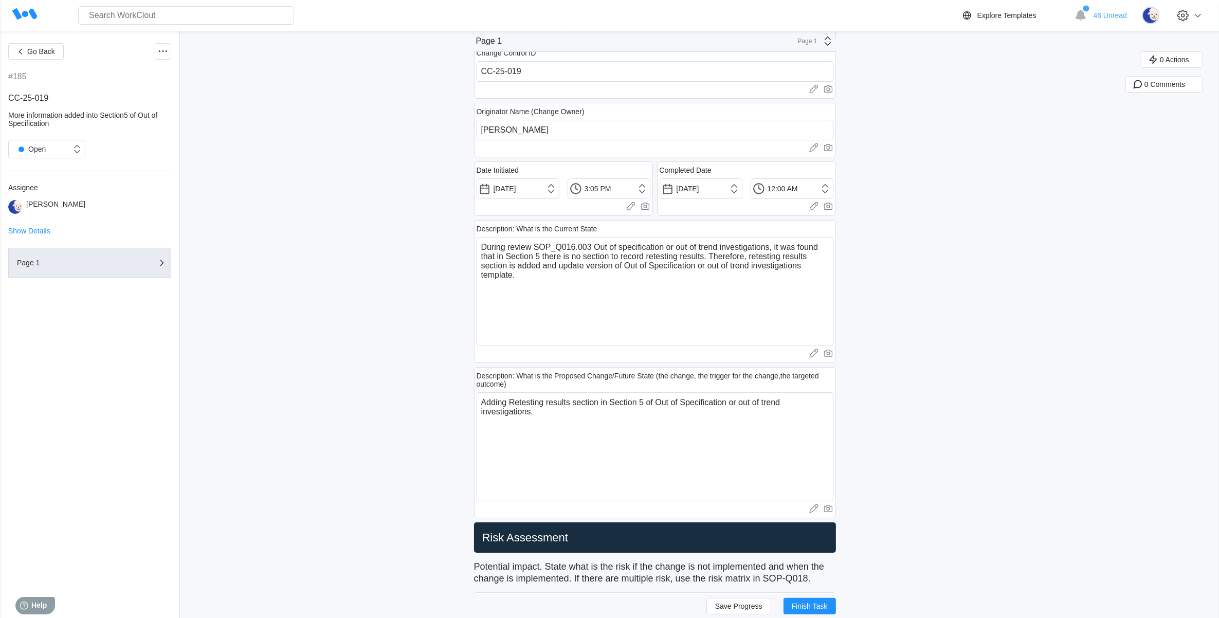
scroll to position [27, 0]
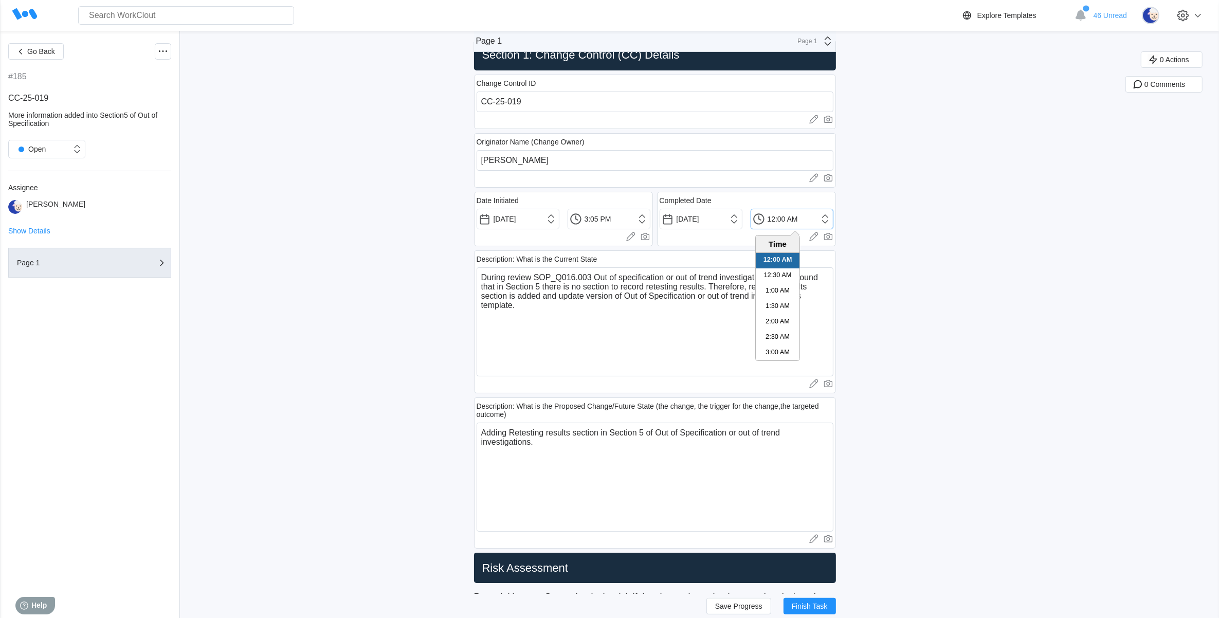
drag, startPoint x: 802, startPoint y: 218, endPoint x: 820, endPoint y: 220, distance: 18.1
click at [803, 218] on input "12:00 AM" at bounding box center [792, 219] width 83 height 21
click at [771, 337] on li "3:30 PM" at bounding box center [778, 337] width 44 height 15
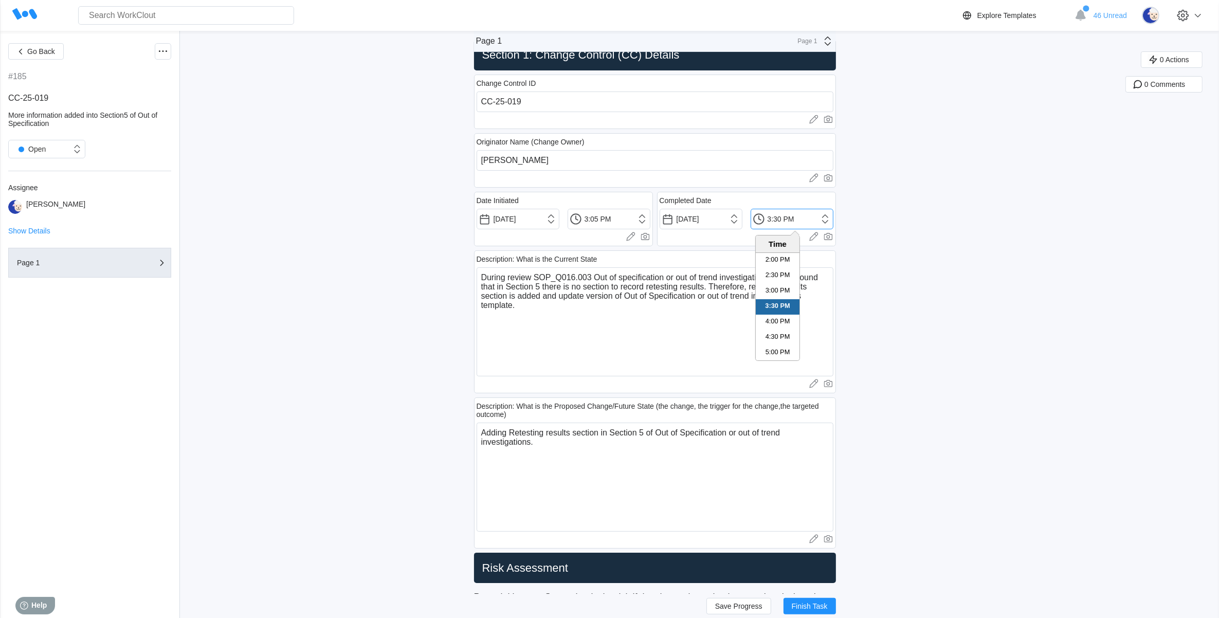
click at [787, 219] on input "3:30 PM" at bounding box center [792, 219] width 83 height 21
drag, startPoint x: 754, startPoint y: 602, endPoint x: 760, endPoint y: 607, distance: 7.7
click at [757, 604] on span "Save Progress" at bounding box center [738, 605] width 47 height 7
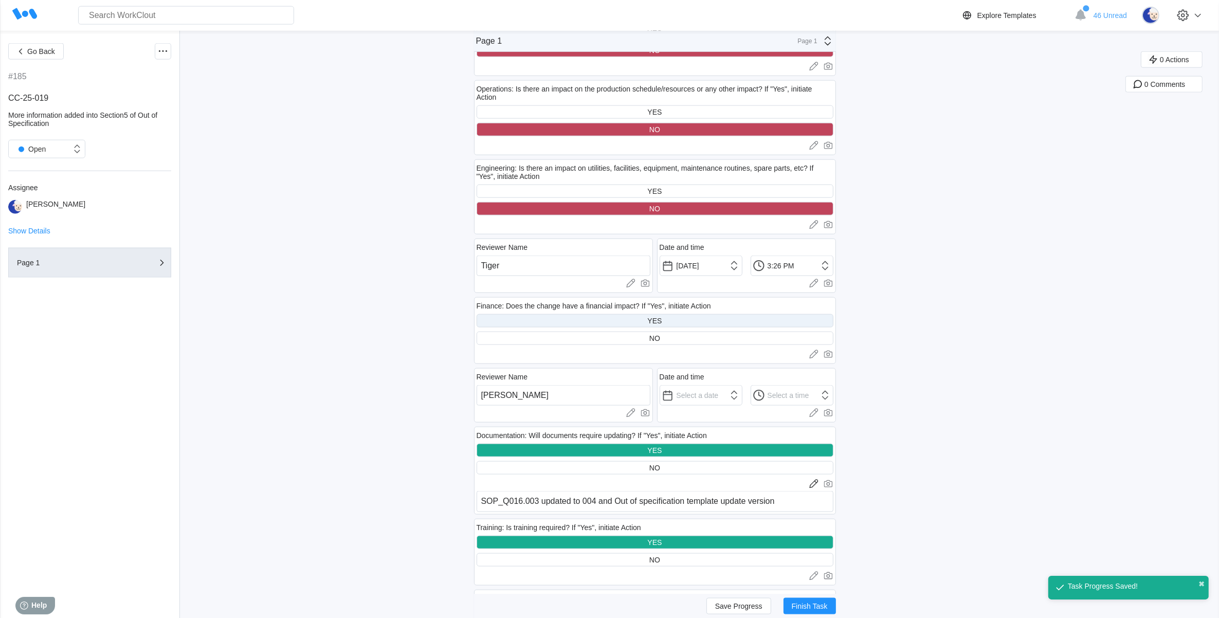
scroll to position [1633, 0]
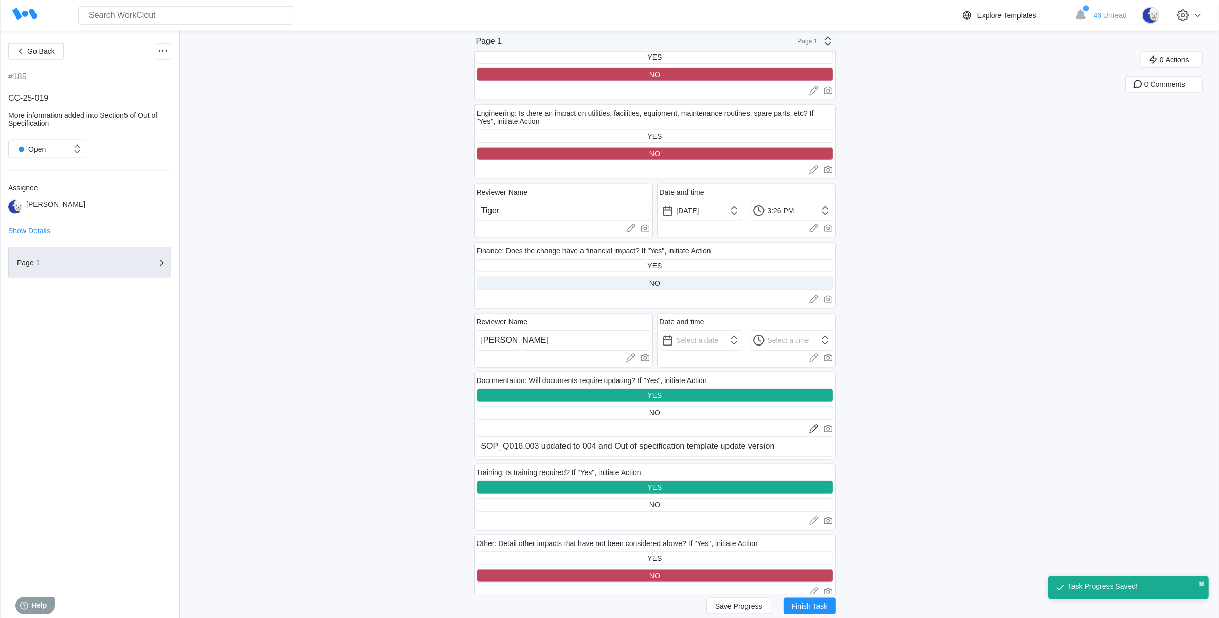
click at [690, 281] on div "NO" at bounding box center [655, 283] width 357 height 13
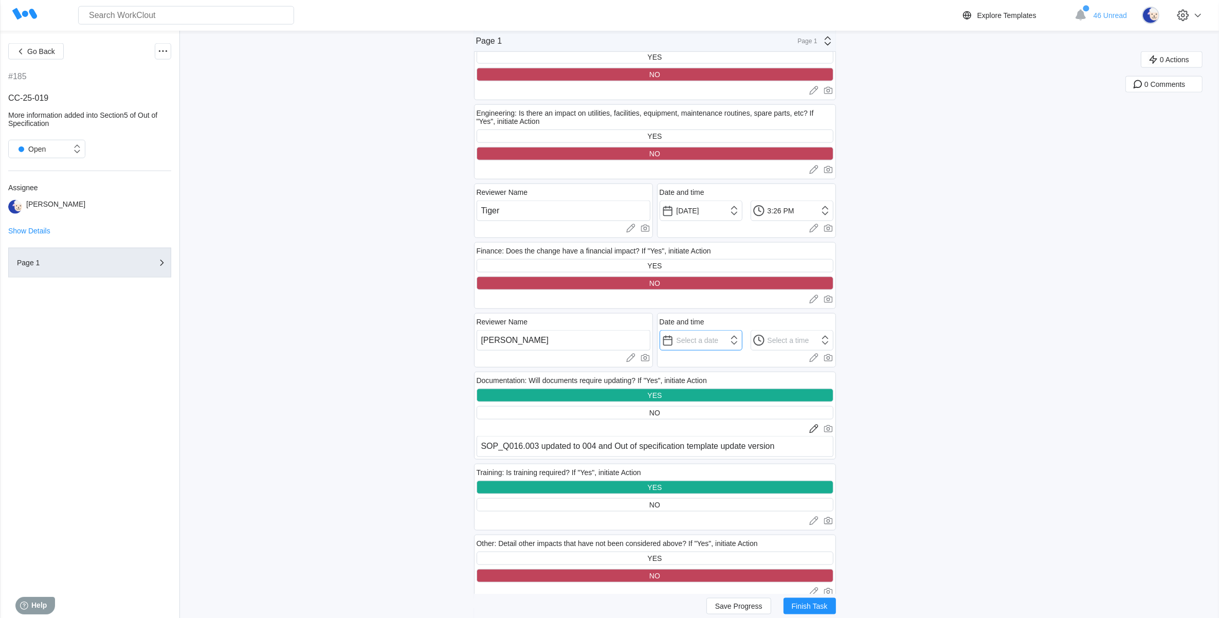
click at [718, 335] on input "text" at bounding box center [701, 340] width 83 height 21
drag, startPoint x: 711, startPoint y: 428, endPoint x: 758, endPoint y: 392, distance: 59.7
click at [711, 428] on div "16" at bounding box center [710, 428] width 14 height 14
click at [829, 333] on input "12:00 AM" at bounding box center [792, 340] width 83 height 21
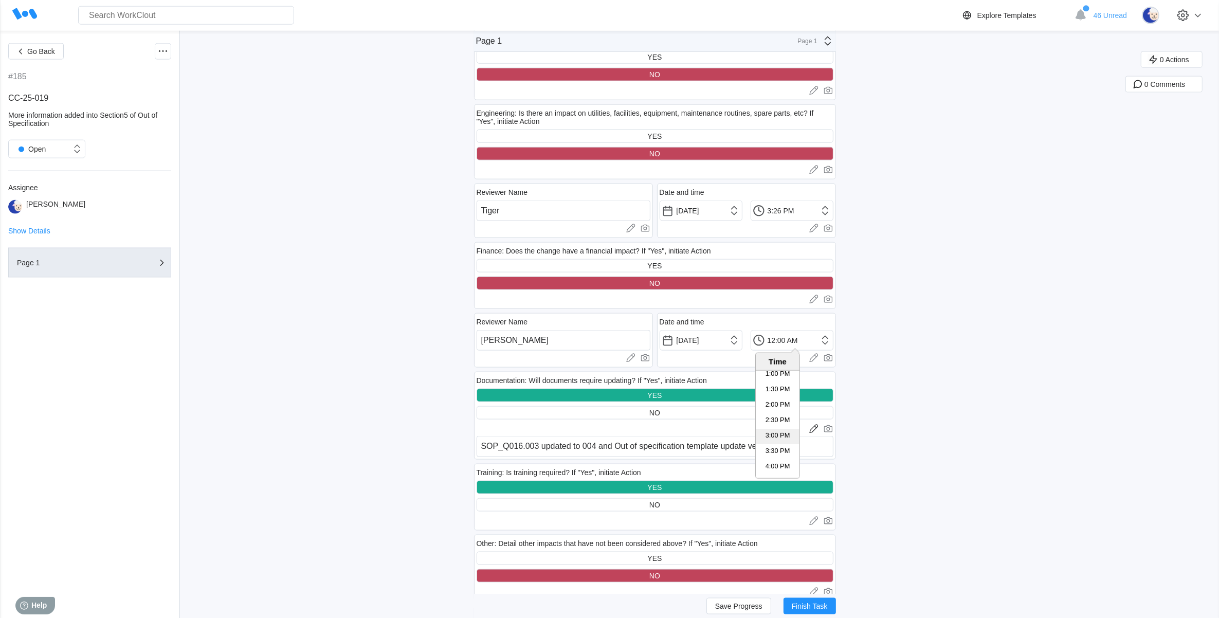
click at [780, 430] on li "3:00 PM" at bounding box center [778, 436] width 44 height 15
click at [780, 340] on input "3:00 PM" at bounding box center [792, 340] width 83 height 21
click at [916, 350] on div "Go Back #185 CC-25-019 More information added into Section5 of Out of Specifica…" at bounding box center [609, 106] width 1219 height 3417
click at [753, 604] on span "Save Progress" at bounding box center [738, 605] width 47 height 7
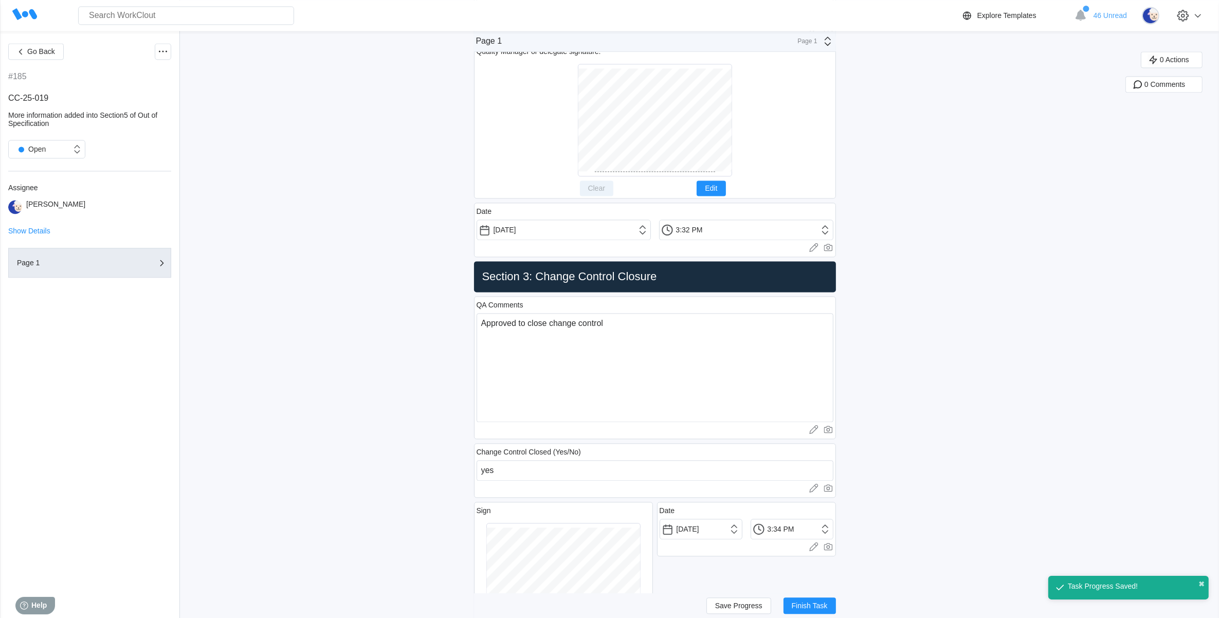
scroll to position [2836, 0]
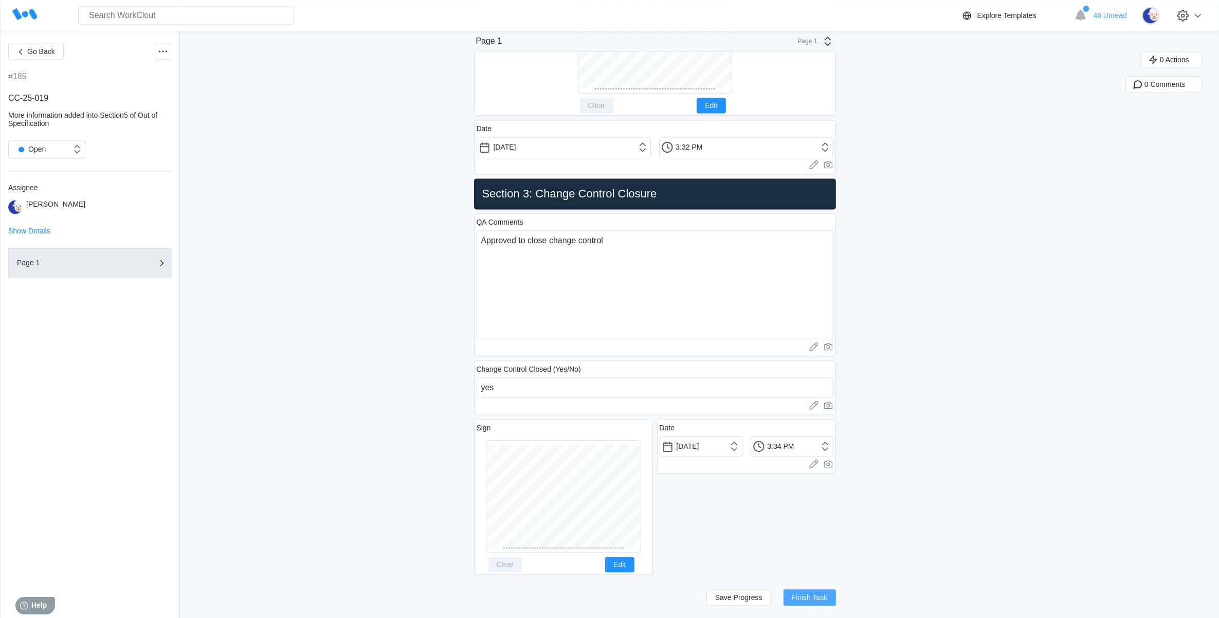
click at [800, 594] on span "Finish Task" at bounding box center [810, 597] width 36 height 7
